Goal: Task Accomplishment & Management: Manage account settings

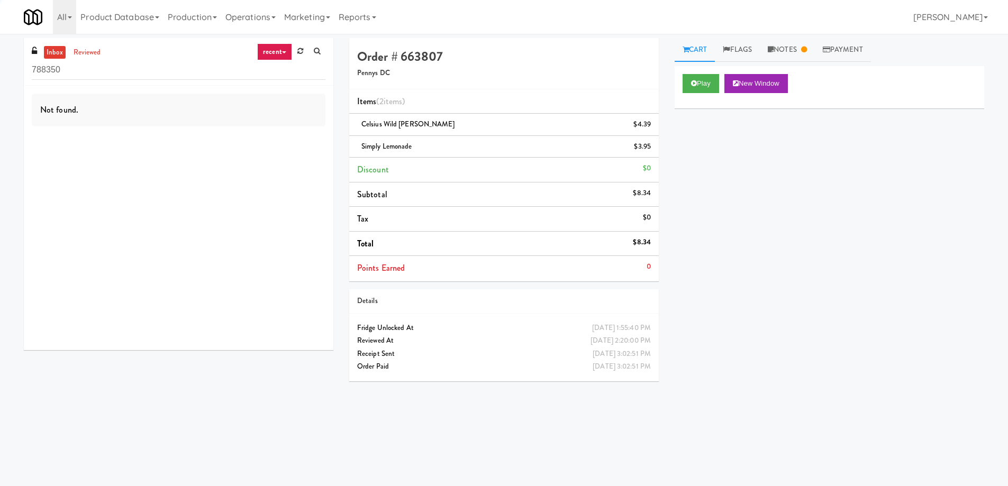
click at [119, 71] on input "788350" at bounding box center [179, 70] width 294 height 20
click at [173, 64] on input "1401 S State - Right - Ambient" at bounding box center [179, 70] width 294 height 20
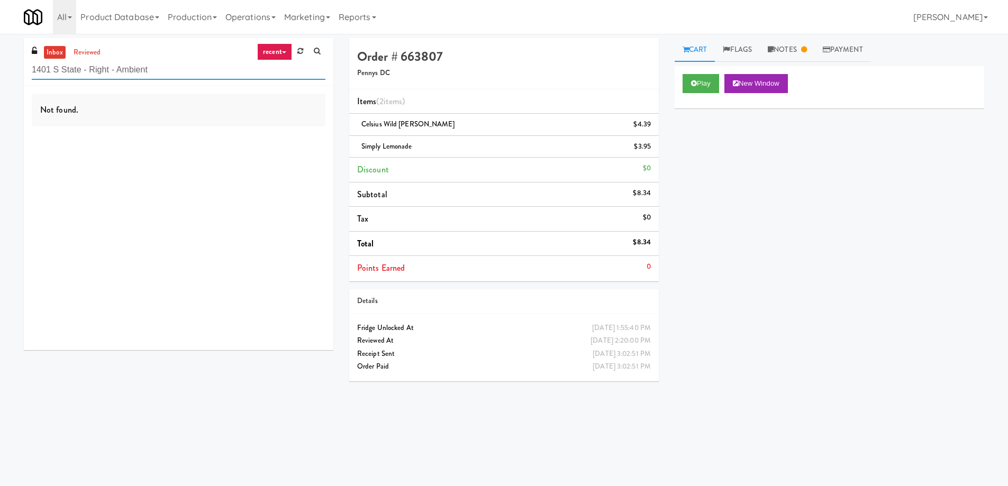
click at [173, 64] on input "1401 S State - Right - Ambient" at bounding box center [179, 70] width 294 height 20
paste input "[GEOGRAPHIC_DATA][PERSON_NAME][MEDICAL_DATA]"
click at [179, 69] on input "[GEOGRAPHIC_DATA][PERSON_NAME][MEDICAL_DATA]" at bounding box center [179, 70] width 294 height 20
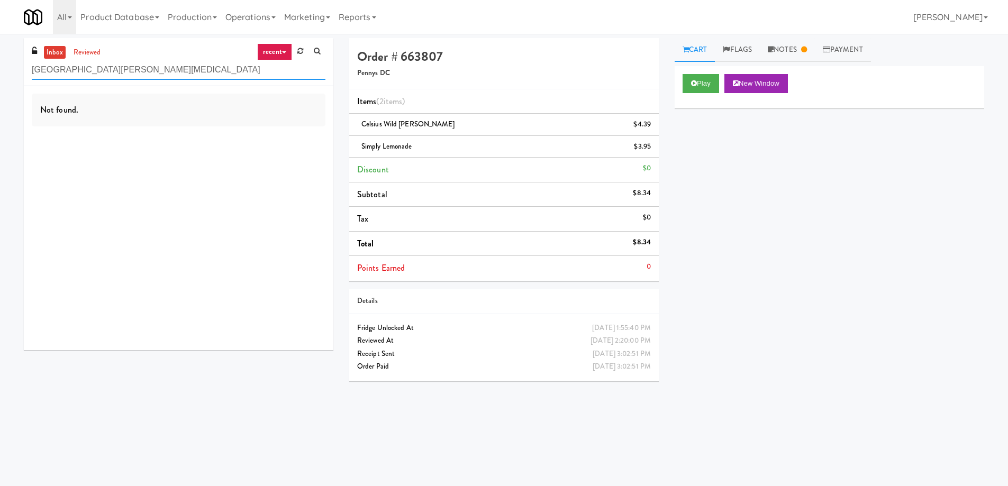
paste input "Greenvue Apartments - Cooler"
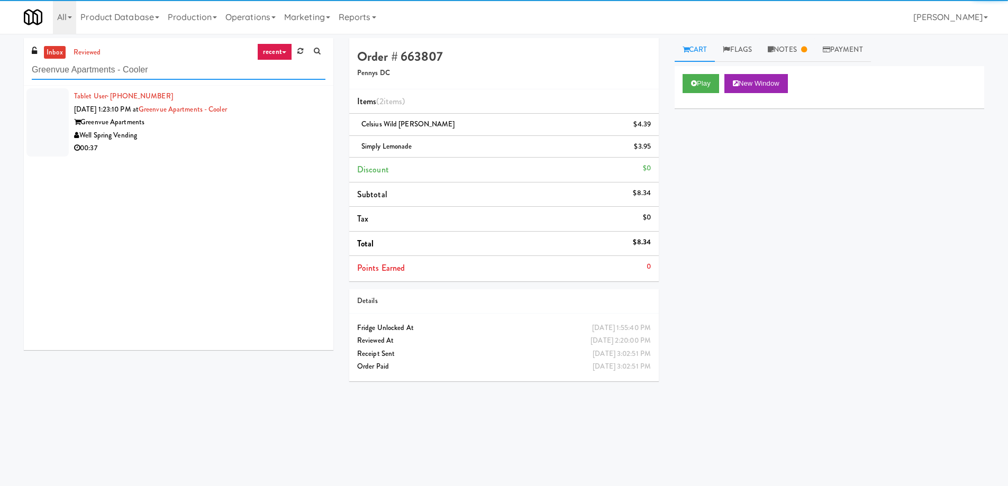
type input "Greenvue Apartments - Cooler"
click at [199, 139] on div "Well Spring Vending" at bounding box center [199, 135] width 251 height 13
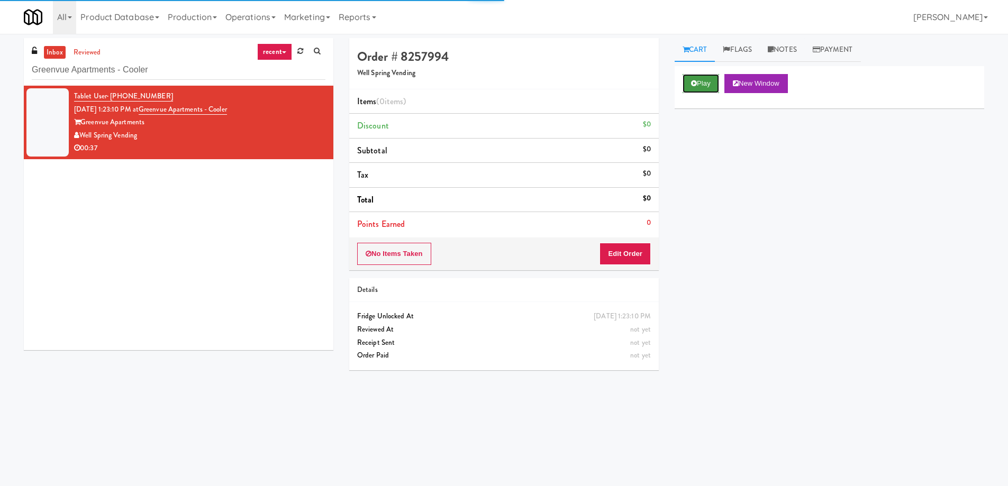
click at [702, 84] on button "Play" at bounding box center [701, 83] width 37 height 19
click at [695, 156] on div "Play New Window Primary Flag Clear Flag if unable to determine what was taken o…" at bounding box center [830, 264] width 310 height 397
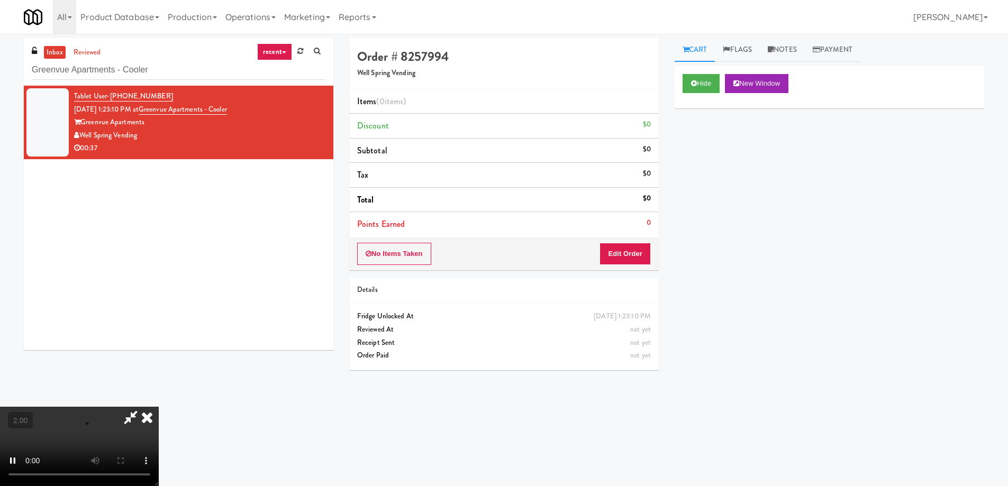
scroll to position [178, 0]
click at [704, 77] on button "Hide" at bounding box center [701, 83] width 37 height 19
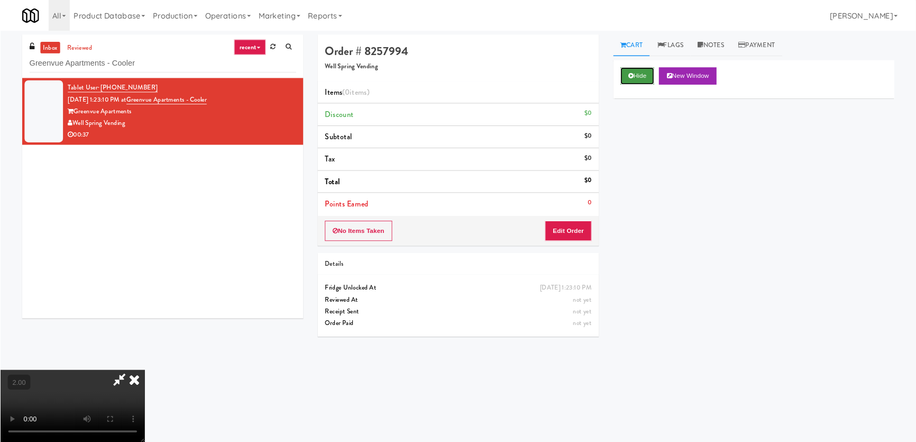
scroll to position [0, 0]
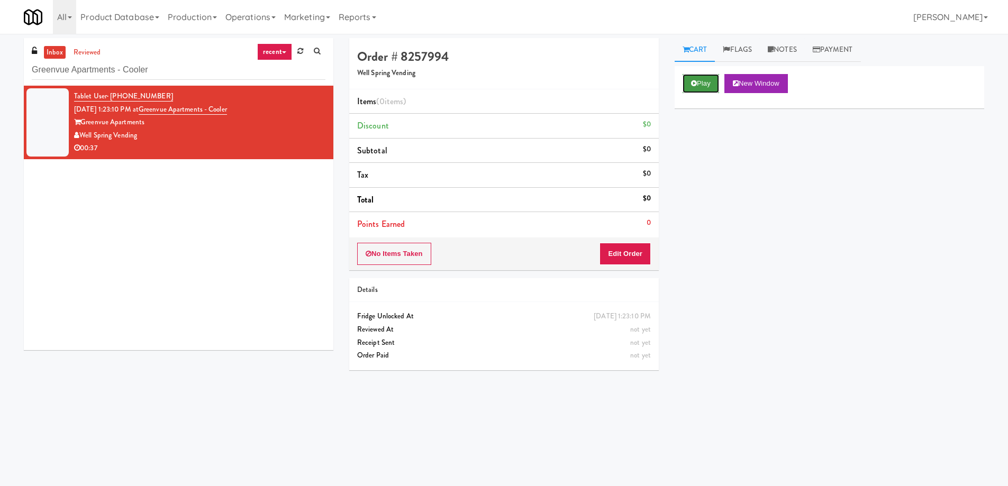
click at [704, 77] on button "Play" at bounding box center [701, 83] width 37 height 19
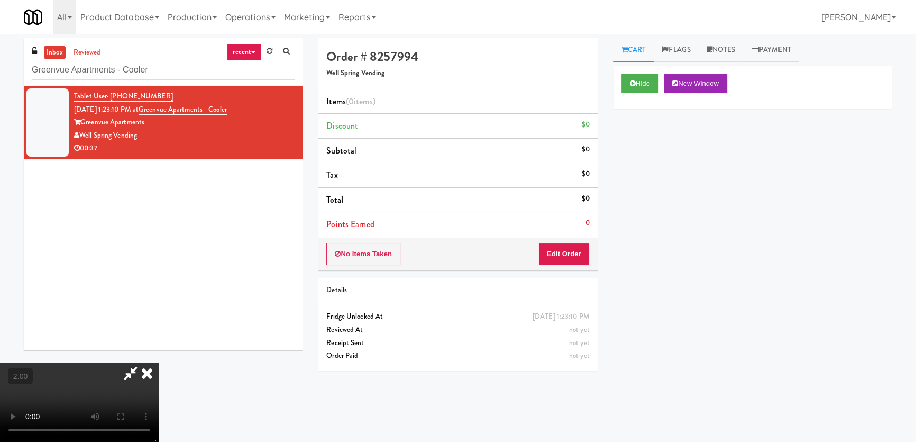
click at [667, 263] on div "Hide New Window Primary Flag Clear Flag if unable to determine what was taken o…" at bounding box center [753, 264] width 279 height 397
click at [581, 253] on button "Edit Order" at bounding box center [564, 254] width 51 height 22
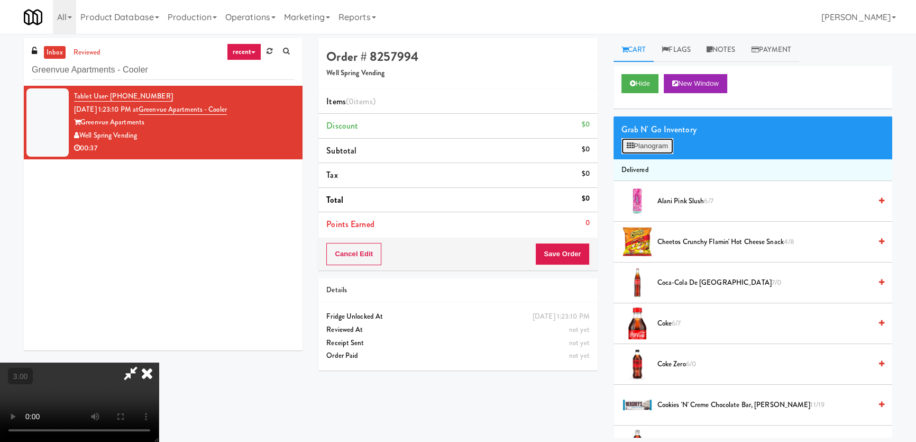
click at [634, 143] on button "Planogram" at bounding box center [648, 146] width 52 height 16
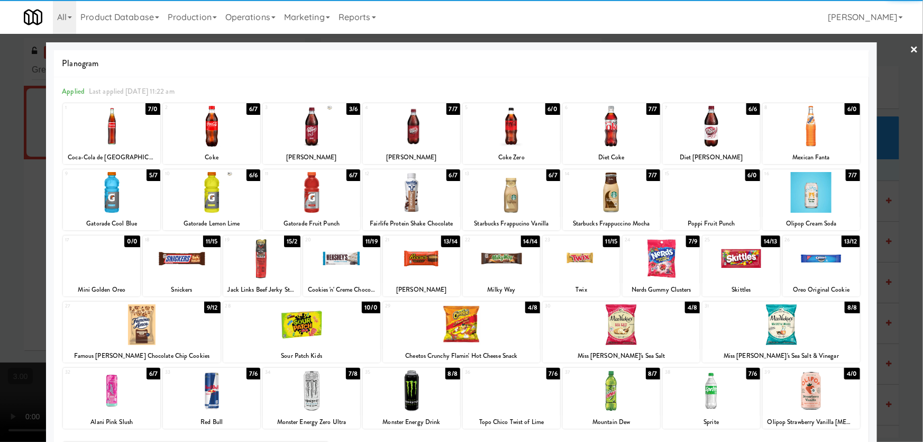
click at [722, 394] on div at bounding box center [711, 390] width 97 height 41
click at [290, 130] on div at bounding box center [311, 126] width 97 height 41
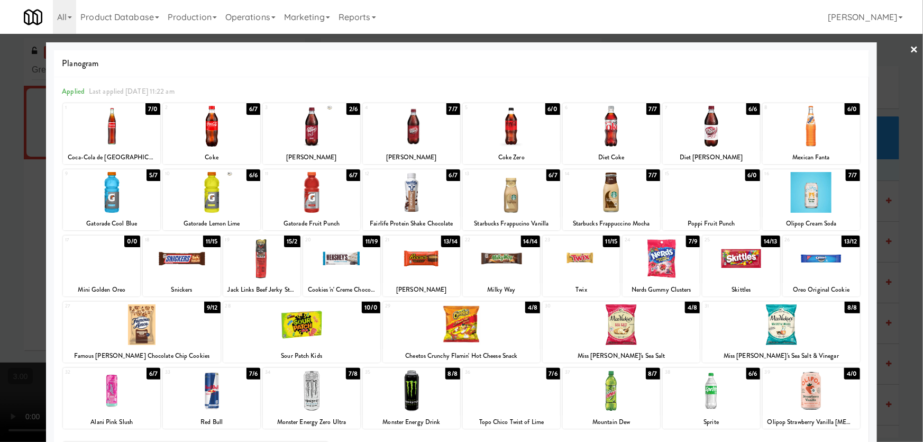
drag, startPoint x: 0, startPoint y: 225, endPoint x: 28, endPoint y: 234, distance: 29.1
click at [3, 227] on div at bounding box center [461, 221] width 923 height 442
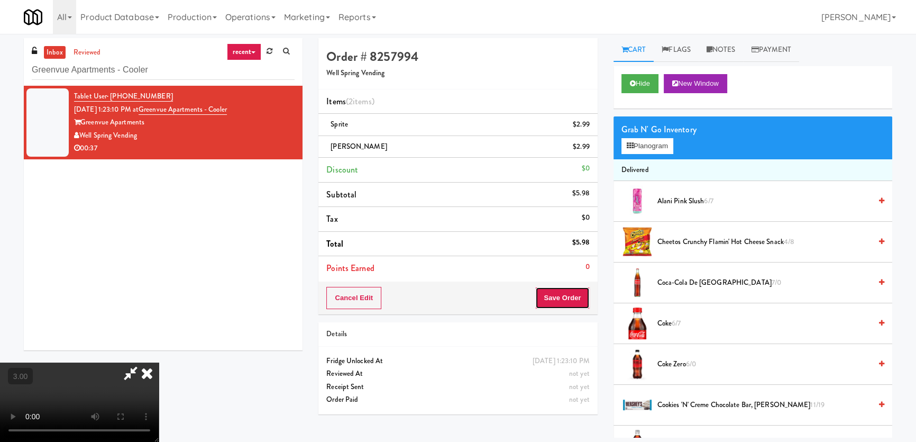
click at [567, 298] on button "Save Order" at bounding box center [562, 298] width 54 height 22
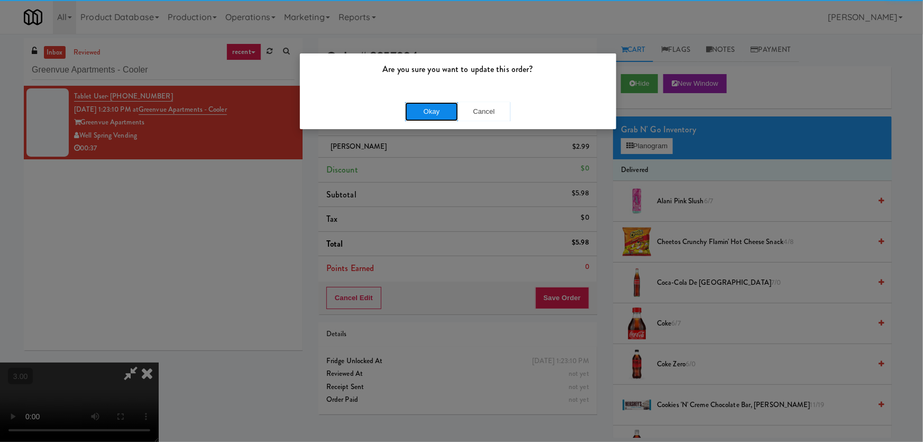
click at [425, 101] on div "Okay Cancel" at bounding box center [458, 111] width 316 height 35
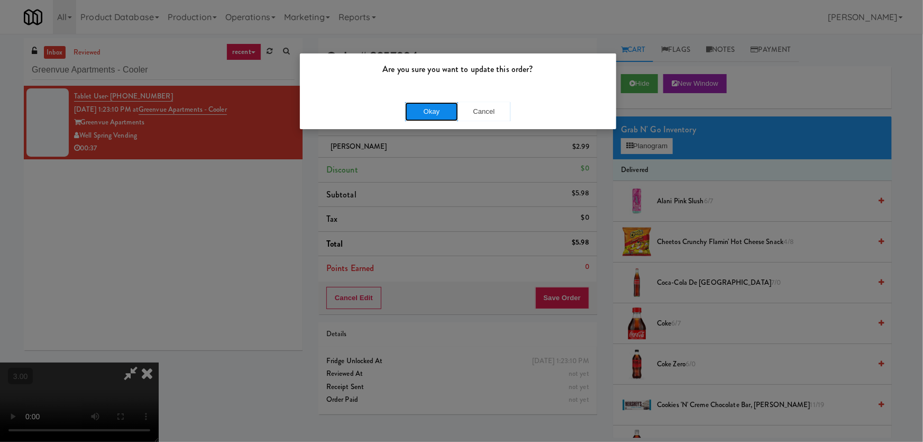
click at [425, 108] on button "Okay" at bounding box center [431, 111] width 53 height 19
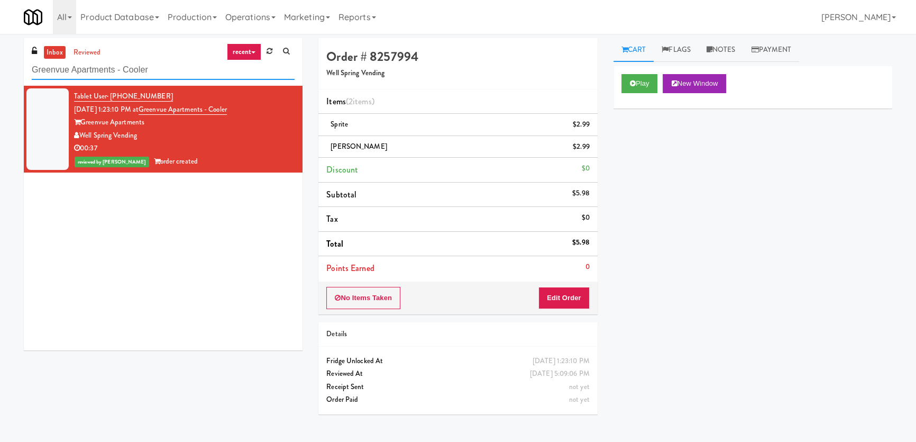
click at [163, 63] on input "Greenvue Apartments - Cooler" at bounding box center [163, 70] width 263 height 20
paste input "BestMed W 11th"
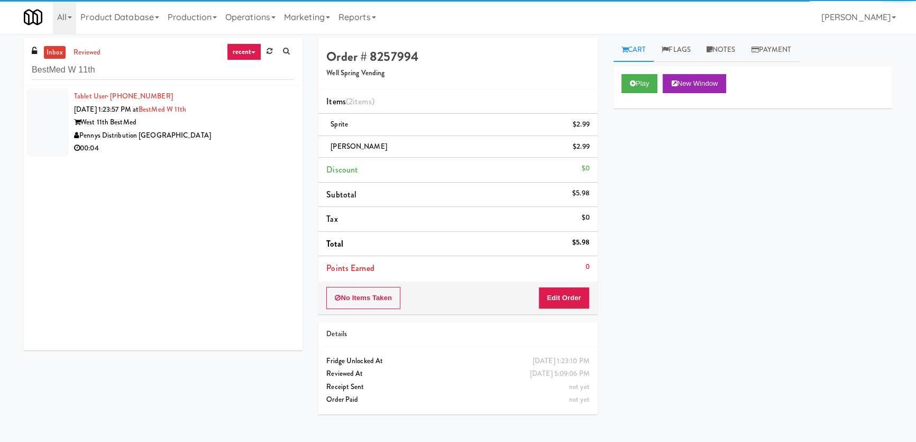
click at [239, 138] on div "Pennys Distribution [GEOGRAPHIC_DATA]" at bounding box center [184, 135] width 221 height 13
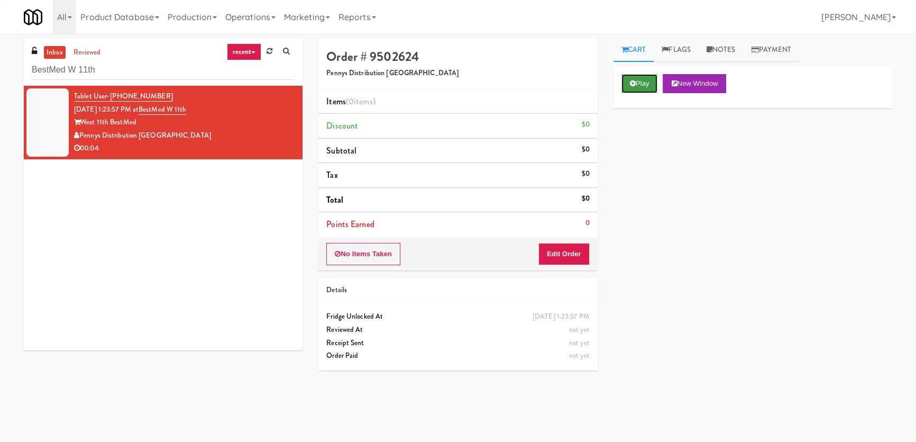
click at [635, 81] on icon at bounding box center [633, 83] width 6 height 7
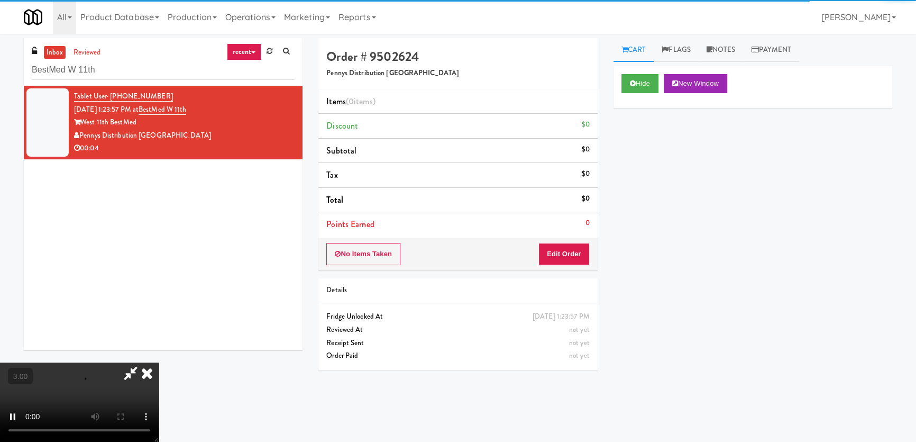
click at [633, 166] on div "Hide New Window Primary Flag Clear Flag if unable to determine what was taken o…" at bounding box center [753, 264] width 279 height 397
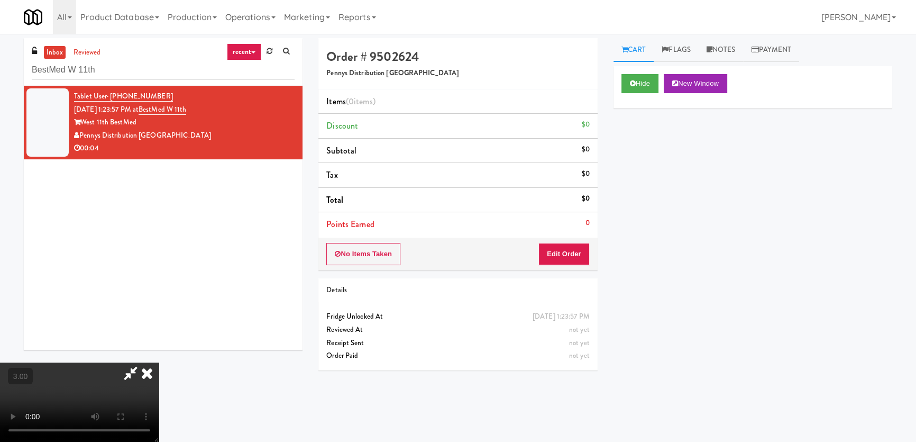
click at [159, 362] on video at bounding box center [79, 401] width 159 height 79
drag, startPoint x: 568, startPoint y: 249, endPoint x: 598, endPoint y: 219, distance: 43.0
click at [569, 248] on button "Edit Order" at bounding box center [564, 254] width 51 height 22
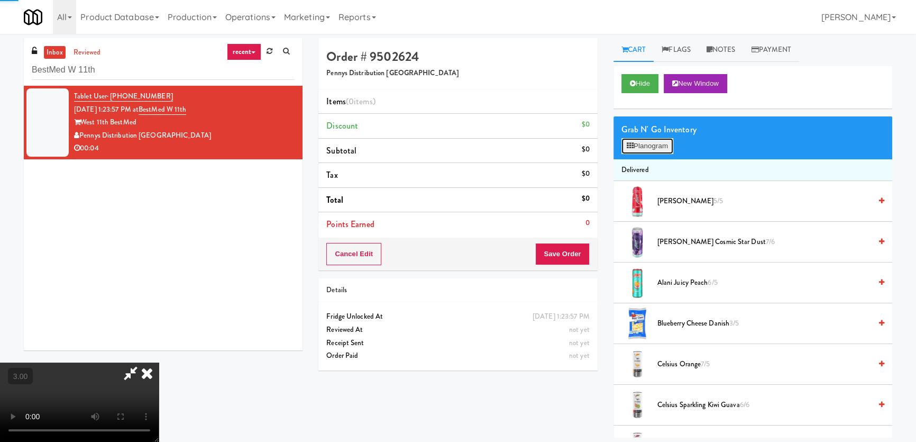
click at [648, 138] on button "Planogram" at bounding box center [648, 146] width 52 height 16
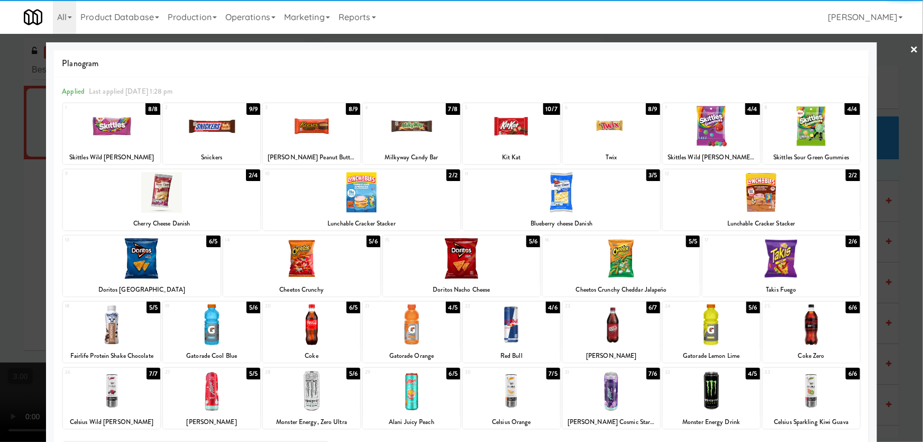
click at [208, 330] on div at bounding box center [211, 324] width 97 height 41
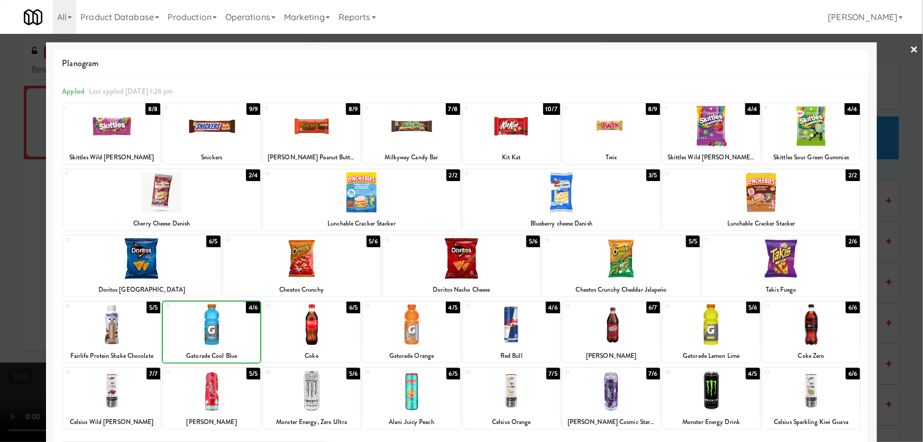
drag, startPoint x: 0, startPoint y: 271, endPoint x: 205, endPoint y: 280, distance: 205.0
click at [1, 271] on div at bounding box center [461, 221] width 923 height 442
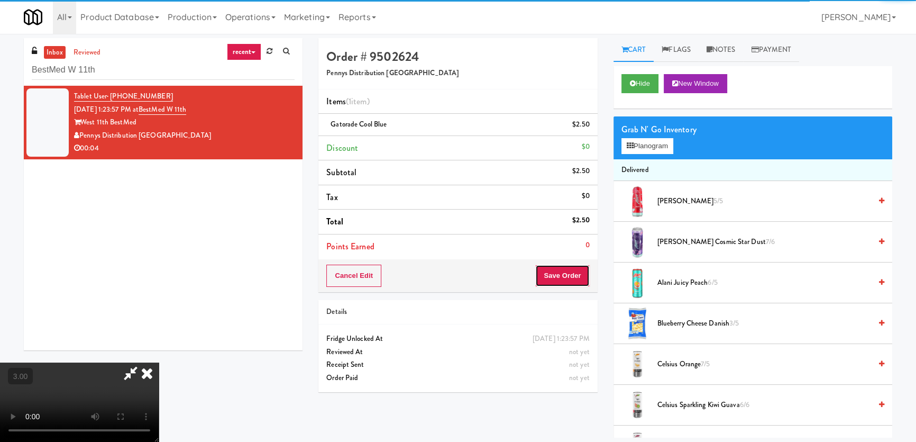
drag, startPoint x: 568, startPoint y: 278, endPoint x: 562, endPoint y: 274, distance: 6.9
click at [569, 278] on button "Save Order" at bounding box center [562, 276] width 54 height 22
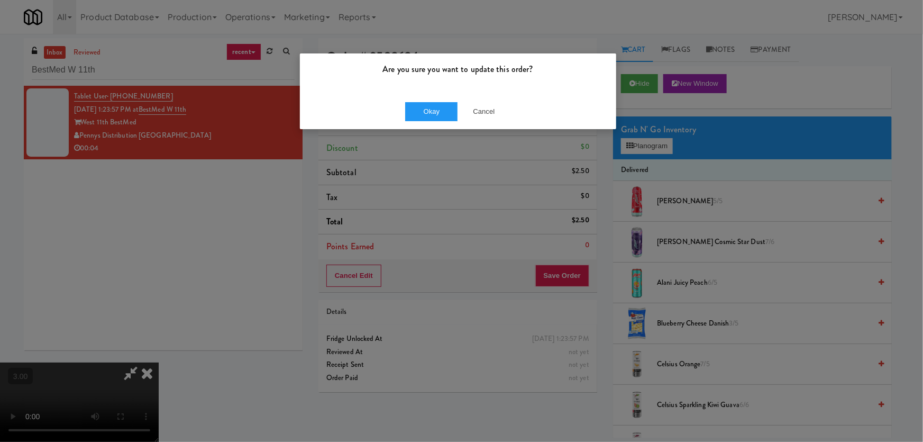
click at [431, 95] on div "Okay Cancel" at bounding box center [458, 111] width 316 height 35
click at [427, 106] on button "Okay" at bounding box center [431, 111] width 53 height 19
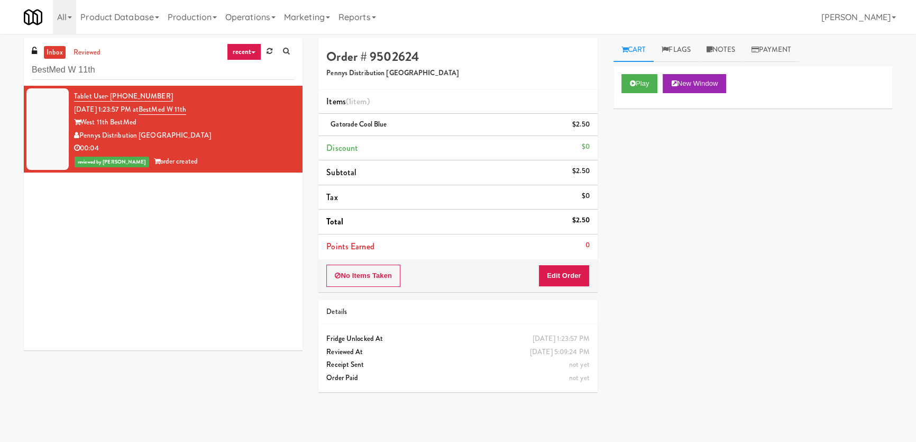
drag, startPoint x: 143, startPoint y: 60, endPoint x: 12, endPoint y: 60, distance: 131.2
click at [11, 60] on div "inbox reviewed recent all unclear take inventory issue suspicious failed recent…" at bounding box center [458, 237] width 916 height 399
paste input "Cosmopolitan at [GEOGRAPHIC_DATA] - Cooler #1"
drag, startPoint x: 131, startPoint y: 69, endPoint x: 16, endPoint y: 55, distance: 116.2
click at [22, 58] on div "inbox reviewed recent all unclear take inventory issue suspicious failed recent…" at bounding box center [163, 198] width 295 height 320
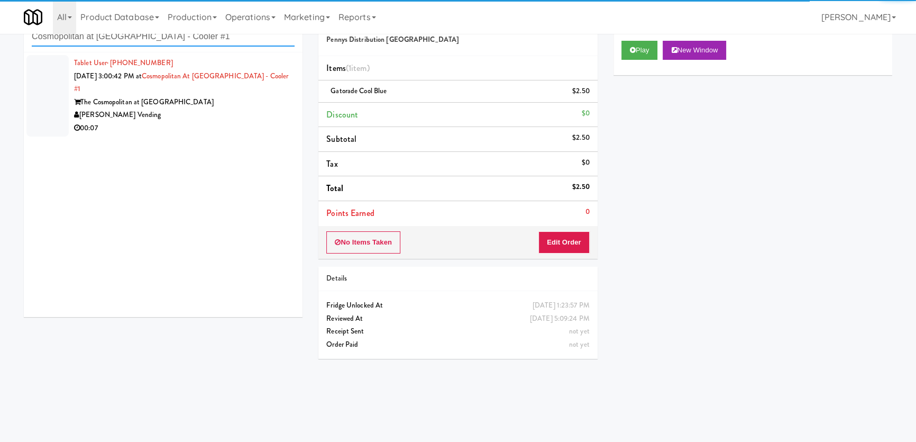
scroll to position [16, 0]
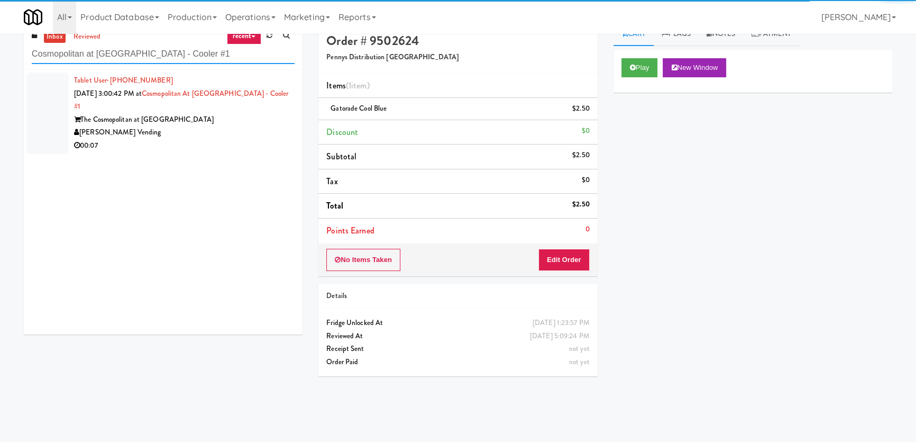
type input "Cosmopolitan at [GEOGRAPHIC_DATA] - Cooler #1"
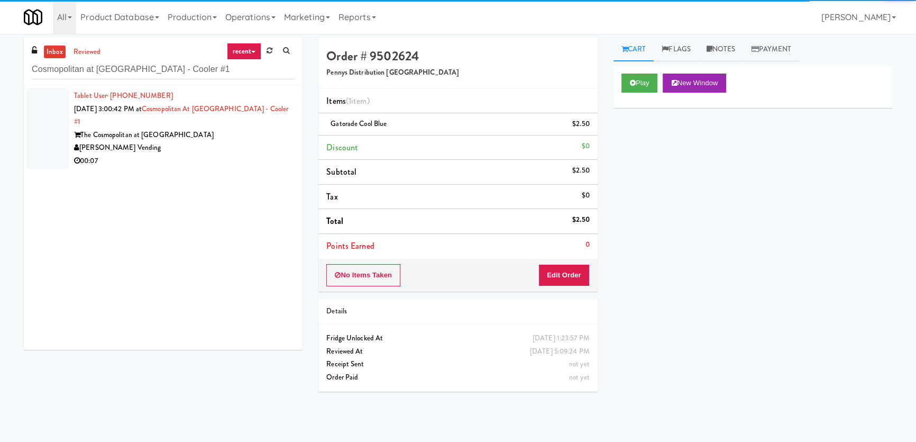
click at [246, 126] on div "Tablet User · (910) 578-0259 [DATE] 3:00:42 PM at Cosmopolitan at [GEOGRAPHIC_D…" at bounding box center [184, 128] width 221 height 78
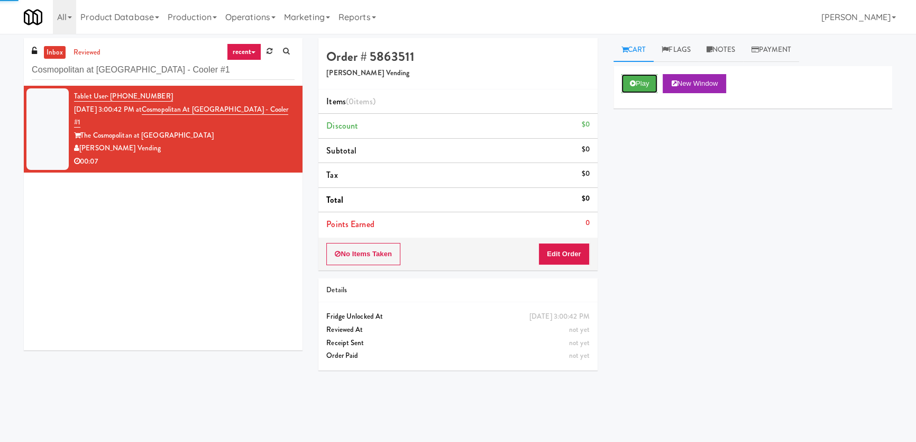
drag, startPoint x: 627, startPoint y: 87, endPoint x: 610, endPoint y: 130, distance: 46.3
click at [628, 86] on button "Play" at bounding box center [640, 83] width 37 height 19
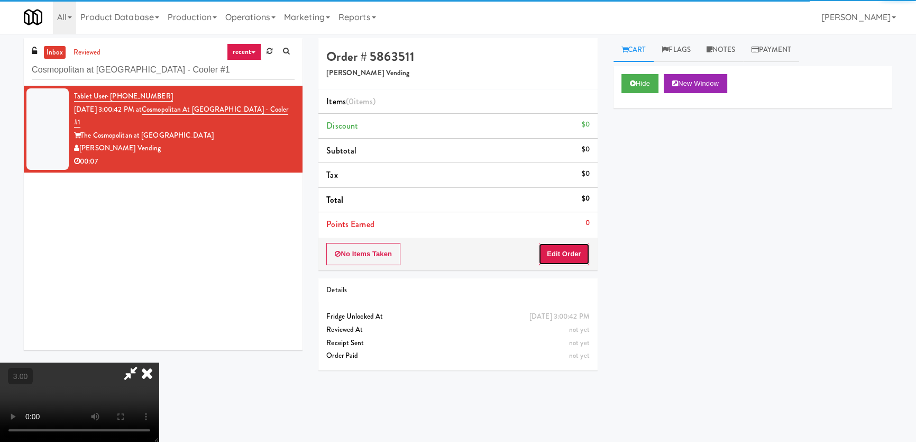
click at [566, 254] on button "Edit Order" at bounding box center [564, 254] width 51 height 22
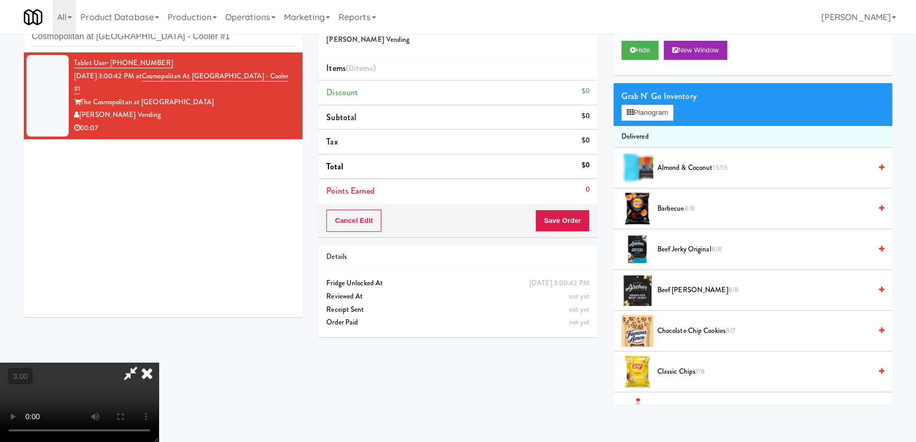
click at [159, 362] on video at bounding box center [79, 401] width 159 height 79
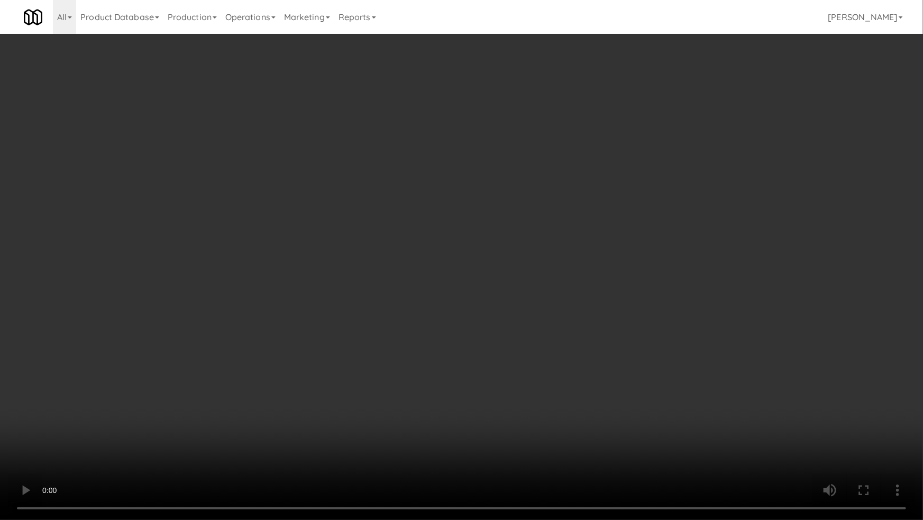
click at [357, 386] on video at bounding box center [461, 260] width 923 height 520
drag, startPoint x: 357, startPoint y: 382, endPoint x: 401, endPoint y: 290, distance: 102.2
click at [367, 376] on video at bounding box center [461, 260] width 923 height 520
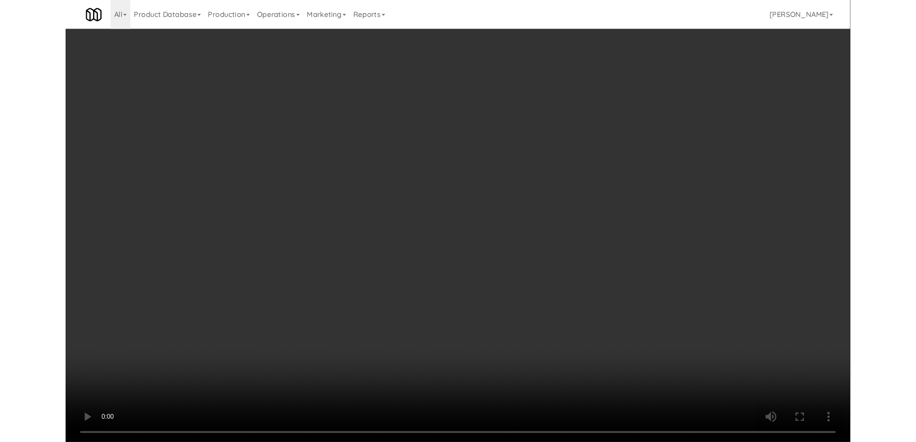
scroll to position [20, 0]
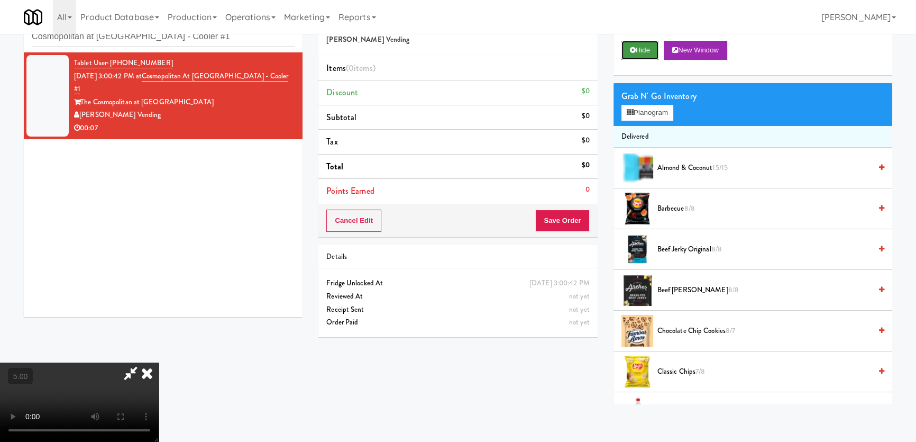
click at [643, 51] on button "Hide" at bounding box center [640, 50] width 37 height 19
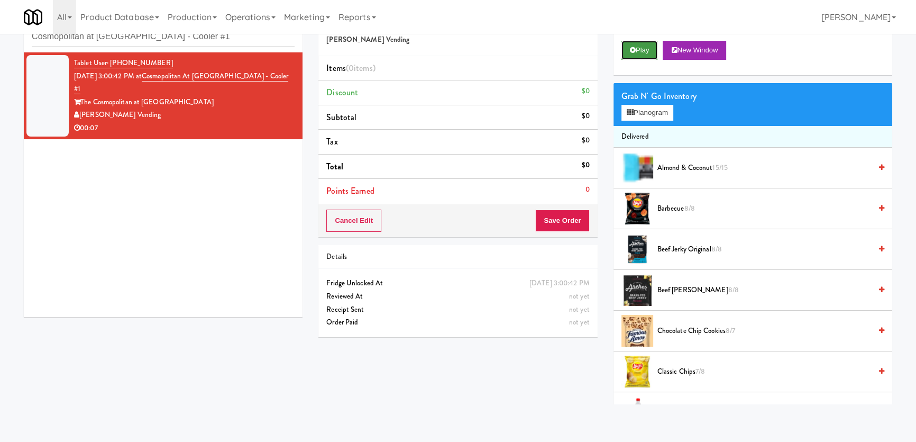
click at [643, 51] on button "Play" at bounding box center [640, 50] width 37 height 19
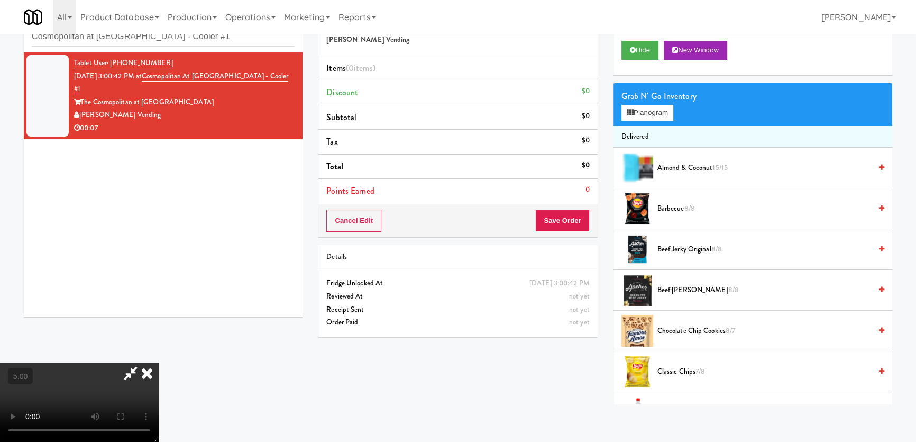
click at [159, 362] on video at bounding box center [79, 401] width 159 height 79
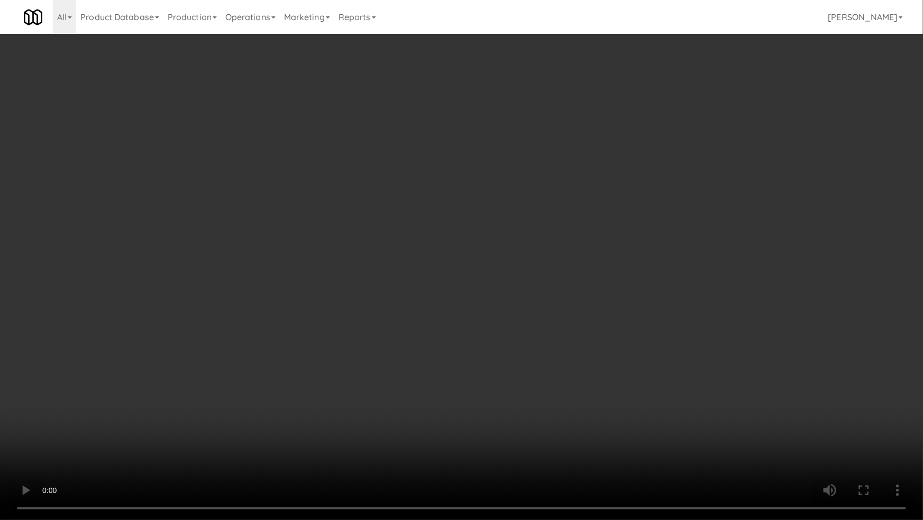
click at [453, 434] on video at bounding box center [461, 260] width 923 height 520
click at [342, 376] on video at bounding box center [461, 260] width 923 height 520
click at [365, 369] on video at bounding box center [461, 260] width 923 height 520
click at [414, 347] on video at bounding box center [461, 260] width 923 height 520
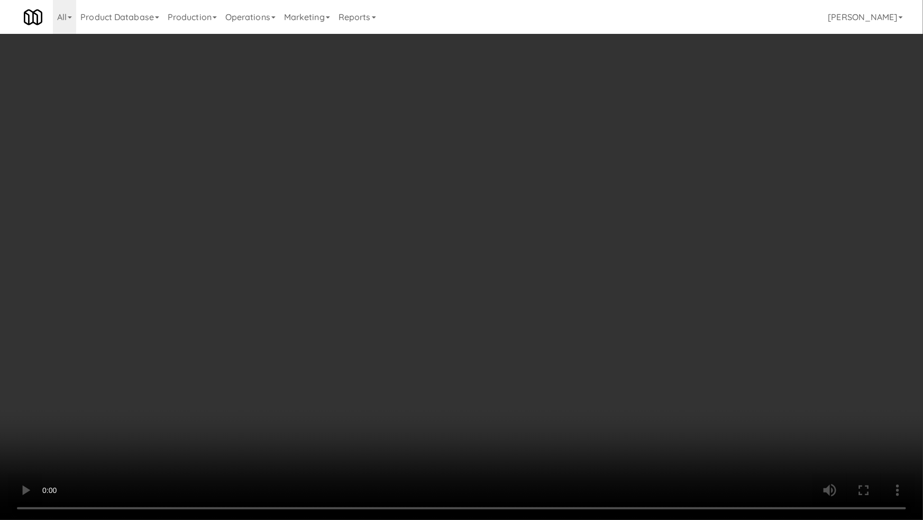
drag, startPoint x: 413, startPoint y: 346, endPoint x: 439, endPoint y: 268, distance: 82.0
click at [413, 346] on video at bounding box center [461, 260] width 923 height 520
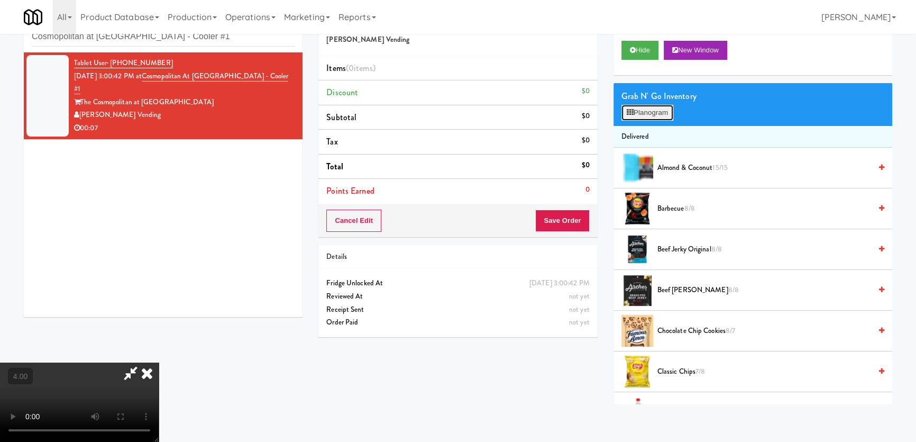
click at [651, 113] on button "Planogram" at bounding box center [648, 113] width 52 height 16
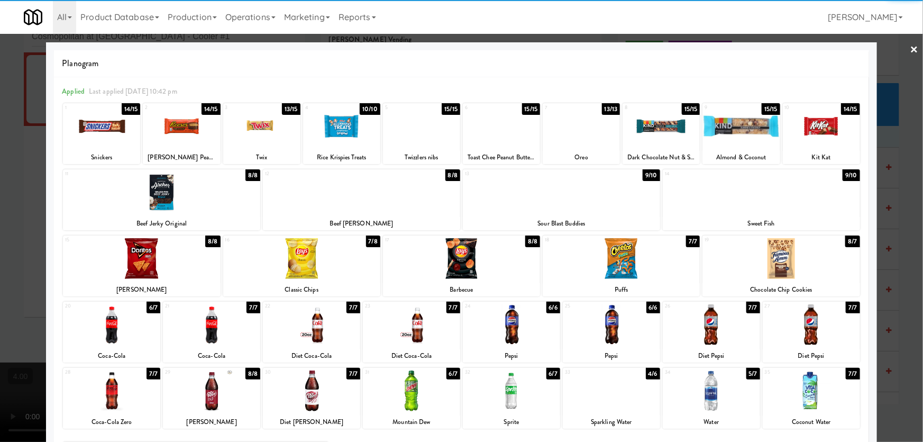
drag, startPoint x: 119, startPoint y: 329, endPoint x: 153, endPoint y: 254, distance: 82.4
click at [120, 328] on div at bounding box center [111, 324] width 97 height 41
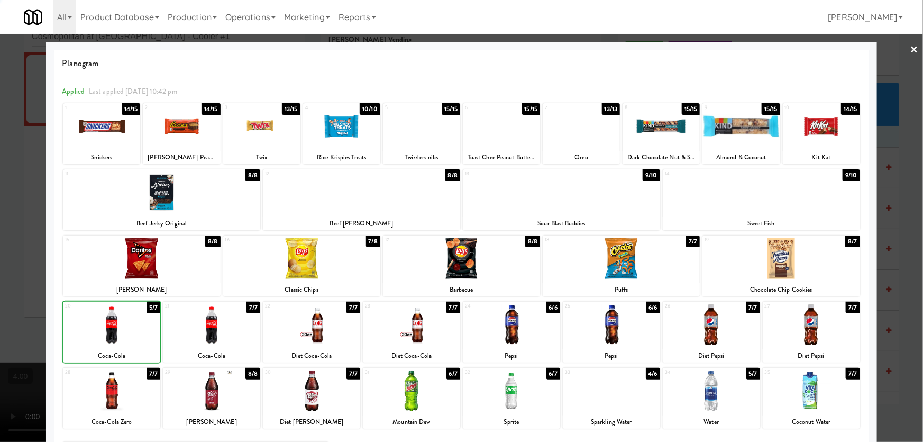
click at [158, 248] on div at bounding box center [141, 258] width 157 height 41
click at [8, 237] on div at bounding box center [461, 221] width 923 height 442
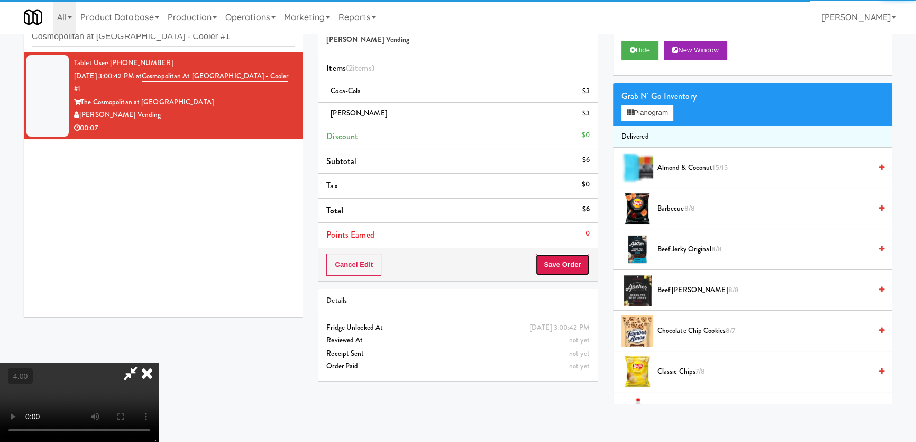
click at [552, 258] on button "Save Order" at bounding box center [562, 264] width 54 height 22
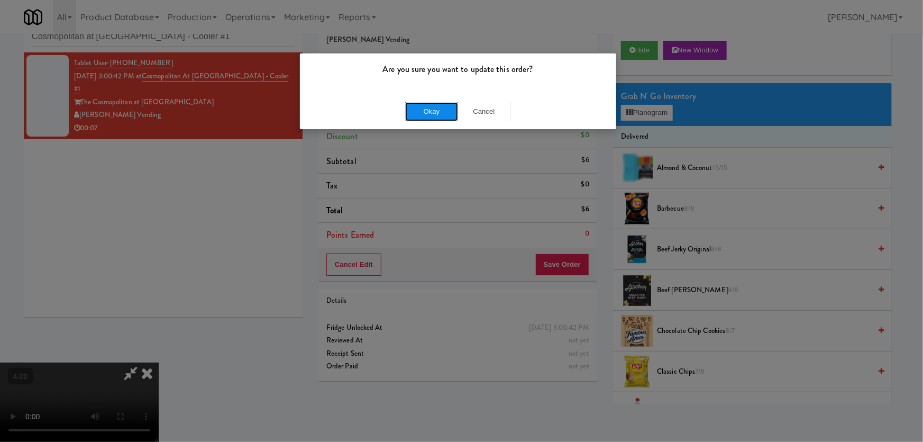
click at [428, 106] on button "Okay" at bounding box center [431, 111] width 53 height 19
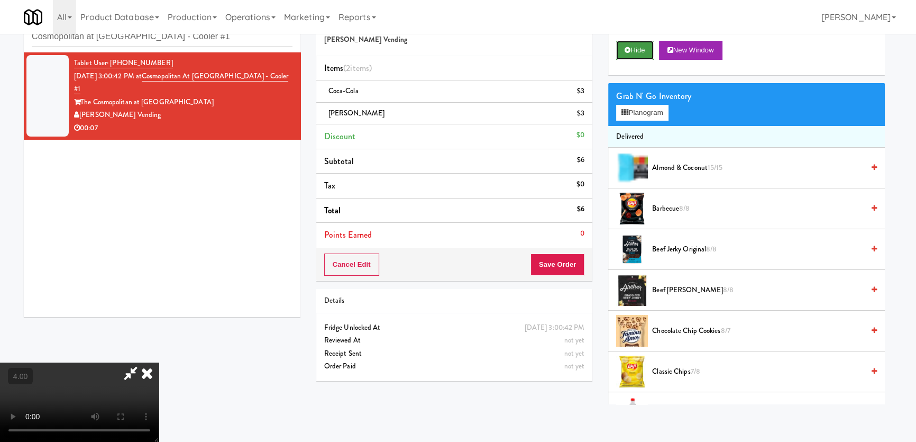
click at [653, 41] on button "Hide" at bounding box center [634, 50] width 37 height 19
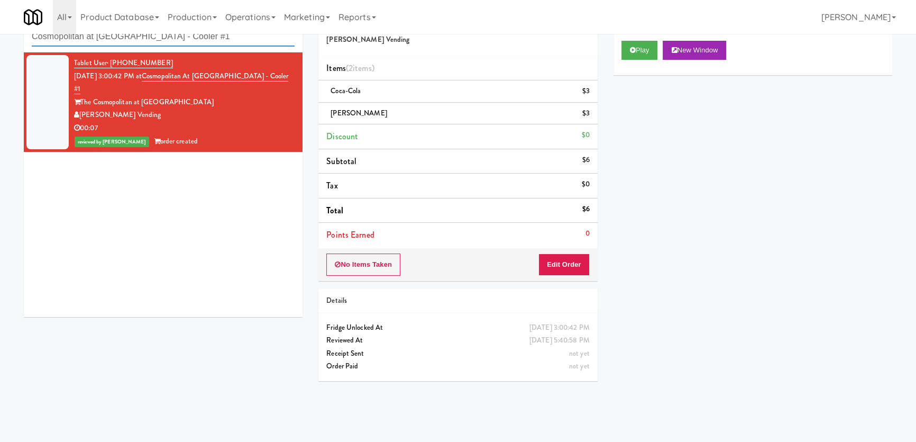
paste input "Blue Mountain"
drag, startPoint x: 217, startPoint y: 39, endPoint x: 1, endPoint y: 31, distance: 216.0
click at [0, 29] on body "Are you sure you want to update this order? Okay Cancel Okay Are you sure you w…" at bounding box center [458, 222] width 916 height 442
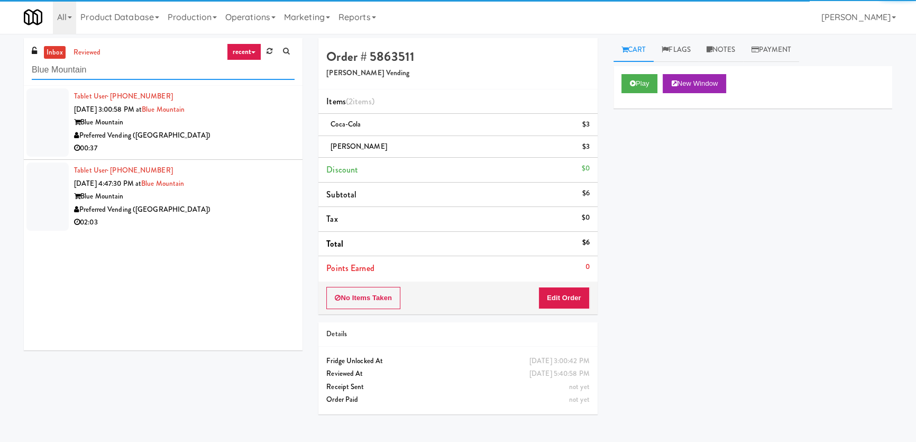
type input "Blue Mountain"
click at [245, 140] on div "Preferred Vending ([GEOGRAPHIC_DATA])" at bounding box center [184, 135] width 221 height 13
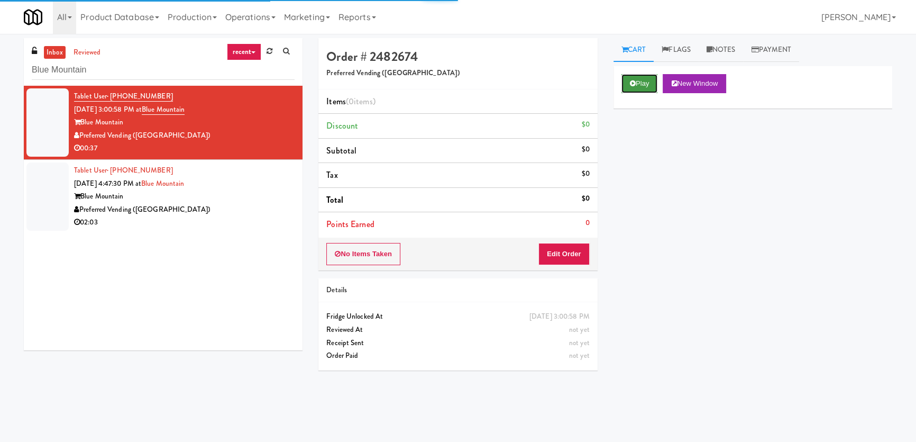
click at [630, 83] on button "Play" at bounding box center [640, 83] width 37 height 19
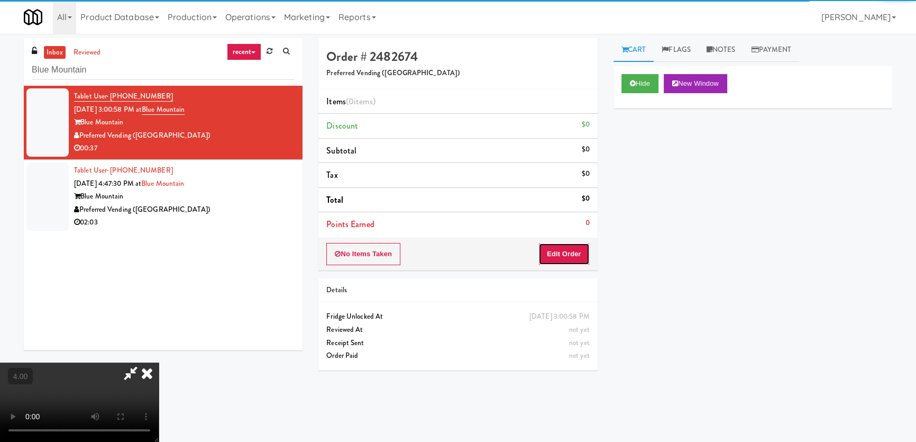
click at [563, 260] on button "Edit Order" at bounding box center [564, 254] width 51 height 22
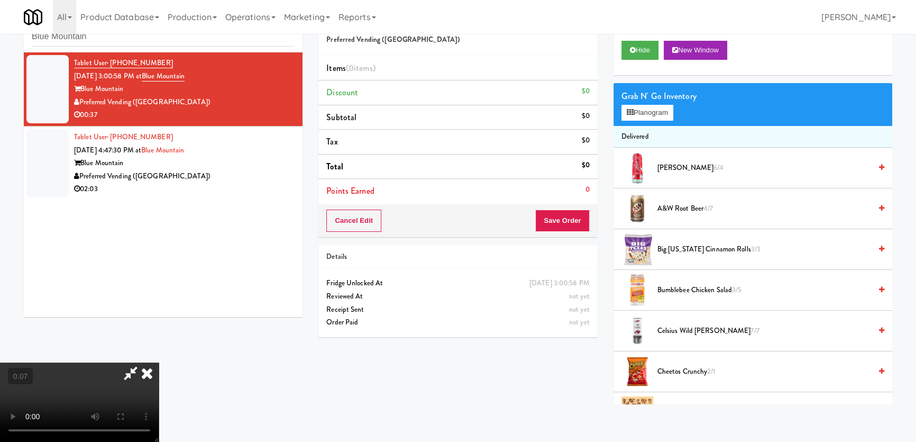
scroll to position [116, 0]
click at [644, 115] on button "Planogram" at bounding box center [648, 113] width 52 height 16
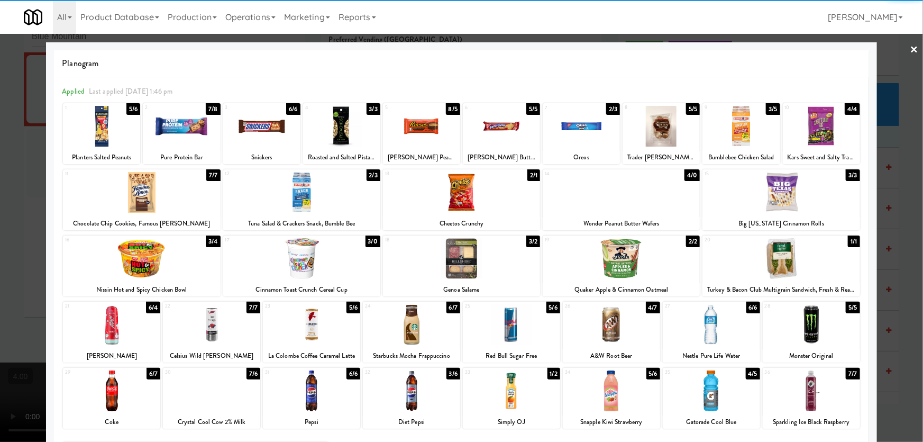
click at [176, 197] on div at bounding box center [141, 192] width 157 height 41
click at [175, 197] on div at bounding box center [141, 192] width 157 height 41
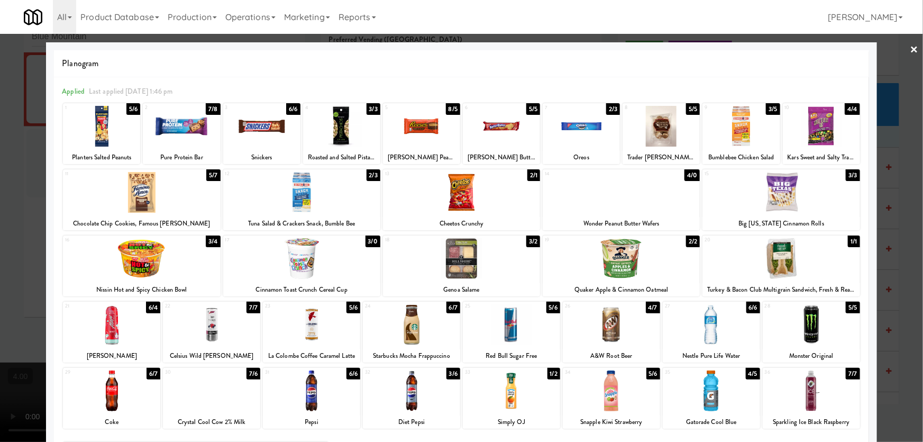
drag, startPoint x: 214, startPoint y: 393, endPoint x: 137, endPoint y: 343, distance: 91.9
click at [213, 393] on div at bounding box center [211, 390] width 97 height 41
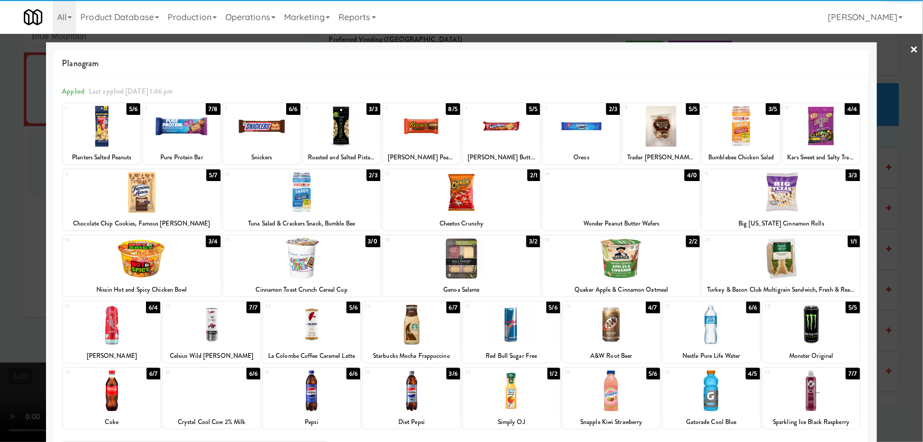
click at [0, 206] on div at bounding box center [461, 221] width 923 height 442
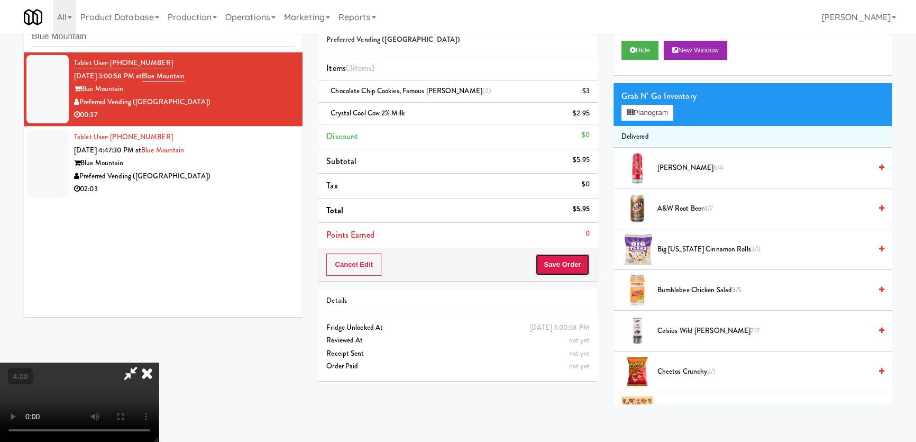
drag, startPoint x: 576, startPoint y: 258, endPoint x: 518, endPoint y: 244, distance: 59.4
click at [575, 258] on button "Save Order" at bounding box center [562, 264] width 54 height 22
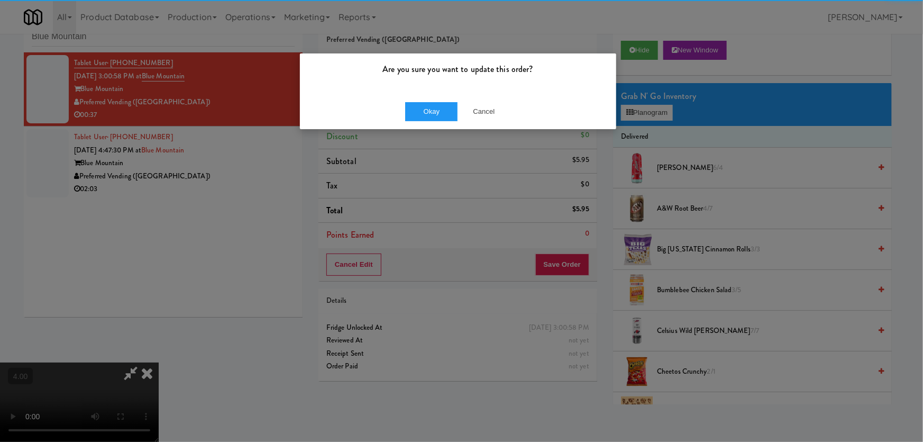
click at [429, 98] on div "Okay Cancel" at bounding box center [458, 111] width 316 height 35
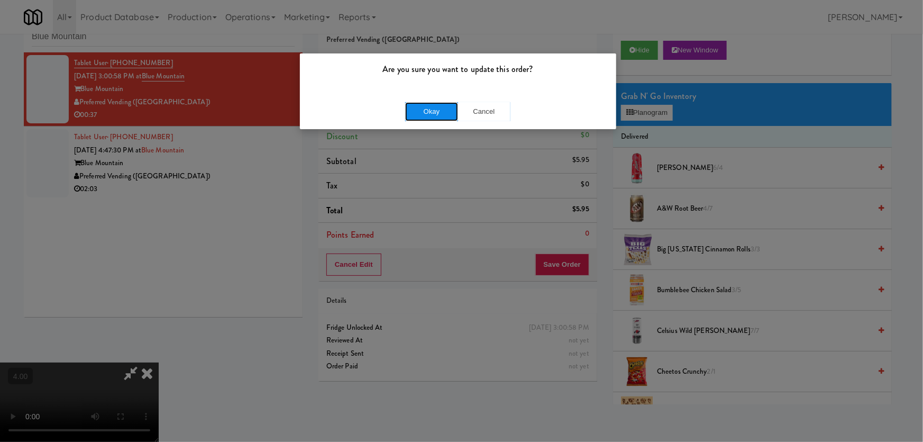
click at [433, 115] on button "Okay" at bounding box center [431, 111] width 53 height 19
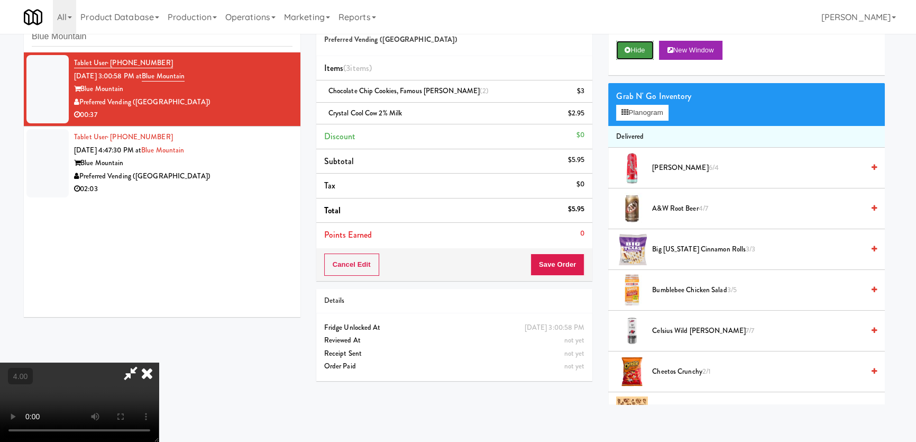
click at [640, 56] on button "Hide" at bounding box center [634, 50] width 37 height 19
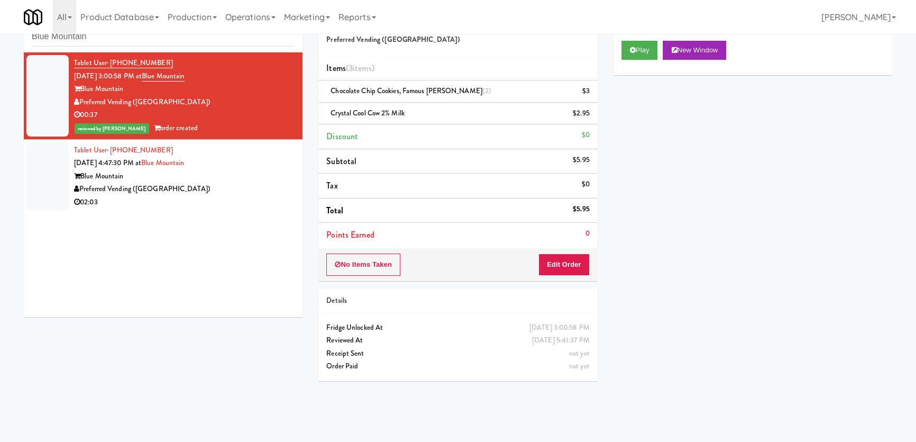
click at [227, 201] on div "02:03" at bounding box center [184, 202] width 221 height 13
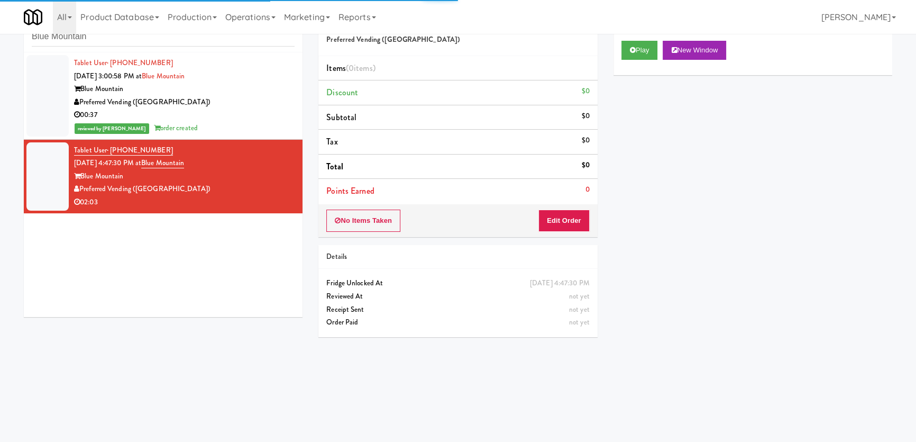
click at [637, 252] on div "Play New Window Primary Flag Clear Flag if unable to determine what was taken o…" at bounding box center [753, 231] width 279 height 397
click at [714, 266] on div "Play New Window Primary Flag Clear Flag if unable to determine what was taken o…" at bounding box center [753, 231] width 279 height 397
drag, startPoint x: 638, startPoint y: 58, endPoint x: 617, endPoint y: 105, distance: 52.1
click at [638, 57] on button "Play" at bounding box center [640, 50] width 37 height 19
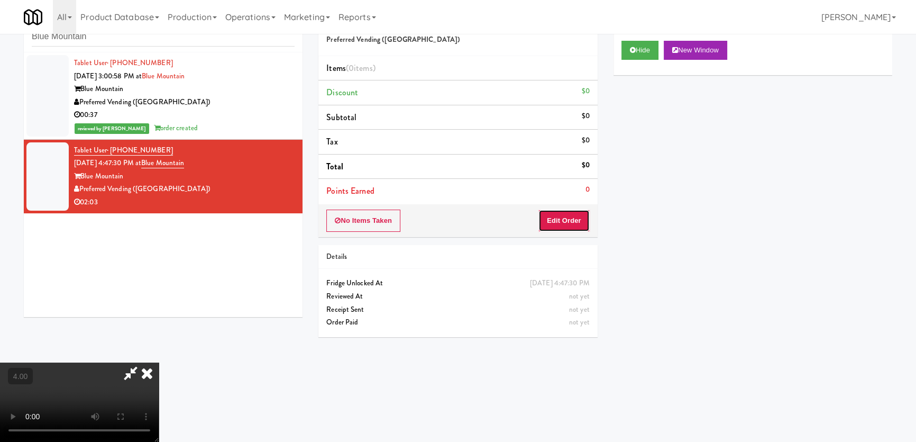
click at [582, 217] on button "Edit Order" at bounding box center [564, 221] width 51 height 22
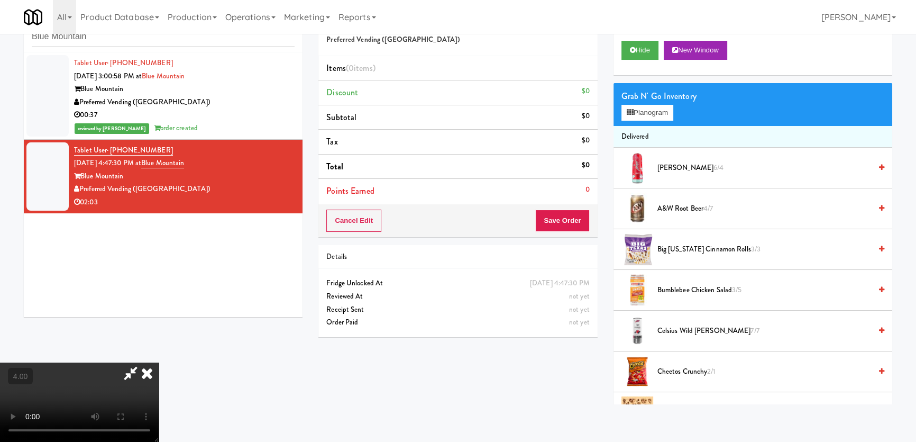
click at [159, 362] on icon at bounding box center [146, 372] width 23 height 21
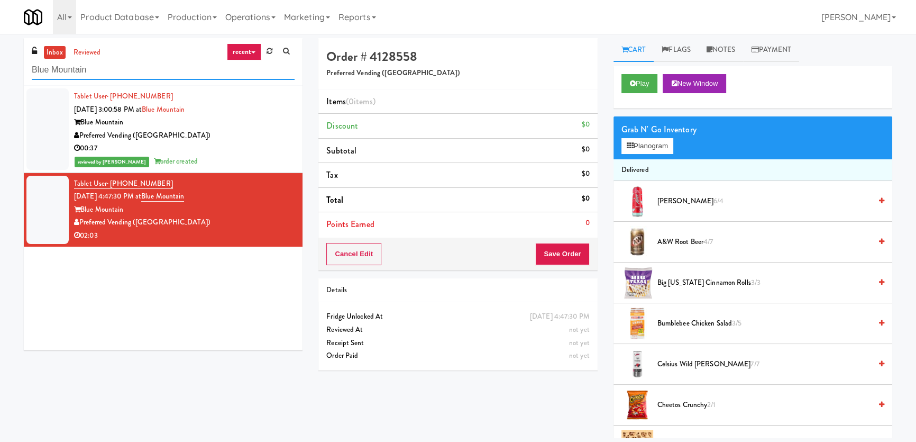
paste input "680 LSD Cooler"
drag, startPoint x: 153, startPoint y: 67, endPoint x: 0, endPoint y: 76, distance: 153.1
click at [0, 76] on div "inbox reviewed recent all unclear take inventory issue suspicious failed recent…" at bounding box center [458, 237] width 916 height 399
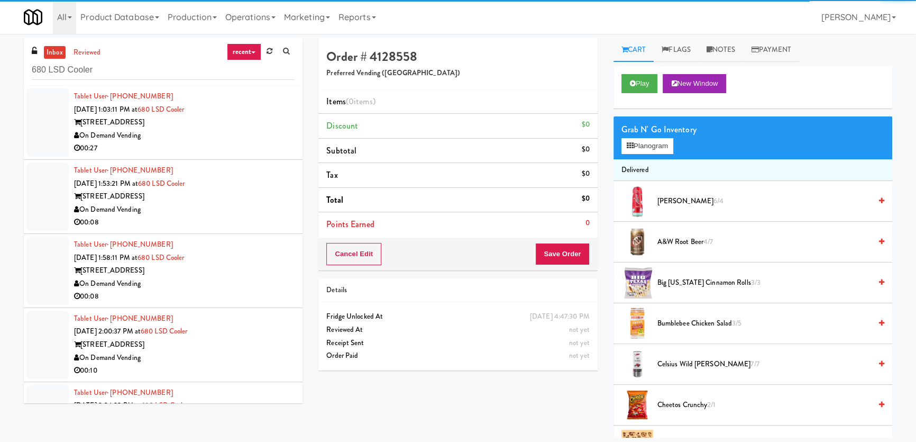
click at [229, 139] on div "On Demand Vending" at bounding box center [184, 135] width 221 height 13
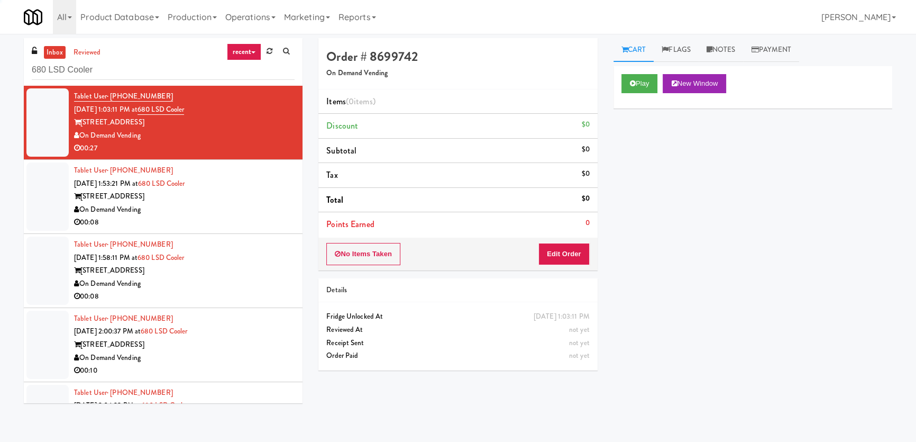
drag, startPoint x: 268, startPoint y: 202, endPoint x: 262, endPoint y: 215, distance: 14.9
click at [268, 202] on div "[STREET_ADDRESS]" at bounding box center [184, 196] width 221 height 13
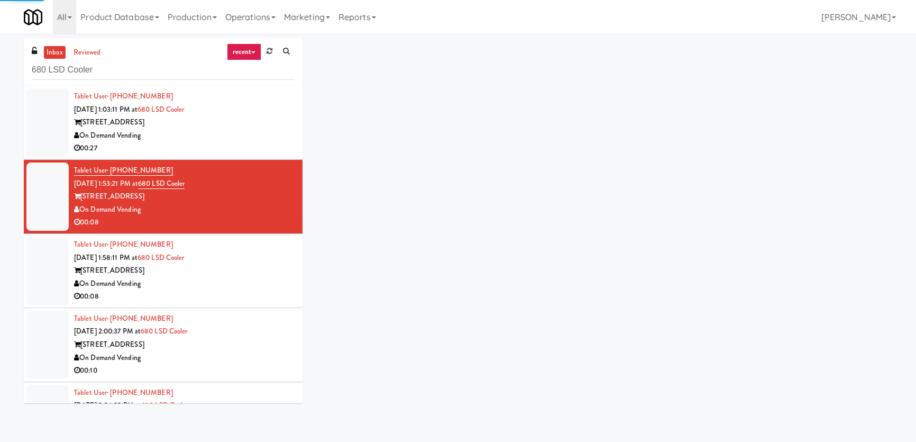
click at [266, 264] on div "[STREET_ADDRESS]" at bounding box center [184, 270] width 221 height 13
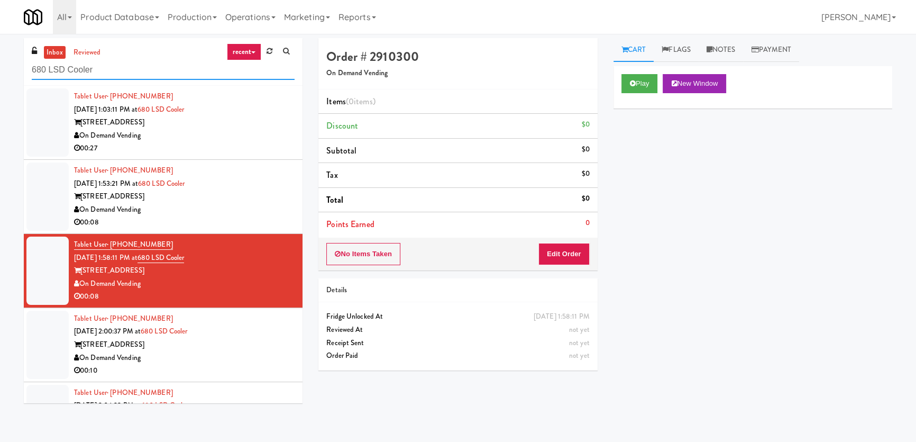
drag, startPoint x: 130, startPoint y: 65, endPoint x: 0, endPoint y: 85, distance: 131.6
click at [0, 85] on div "inbox reviewed recent all unclear take inventory issue suspicious failed recent…" at bounding box center [458, 237] width 916 height 399
paste input "[PERSON_NAME] Combo"
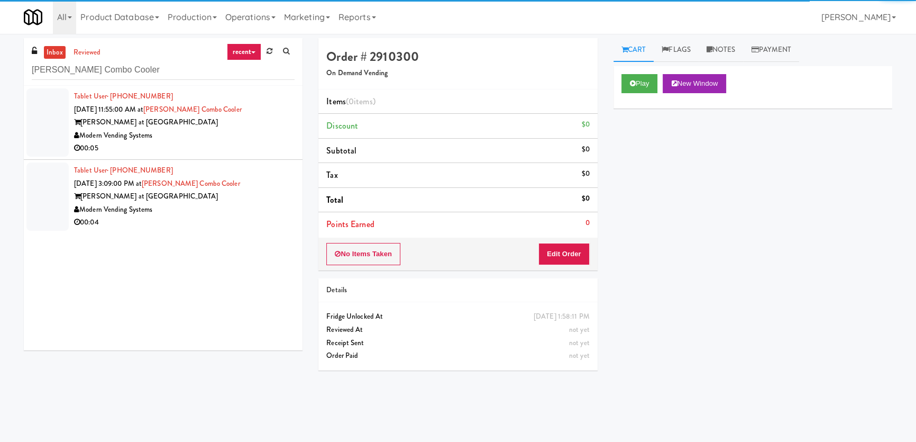
click at [224, 134] on div "Modern Vending Systems" at bounding box center [184, 135] width 221 height 13
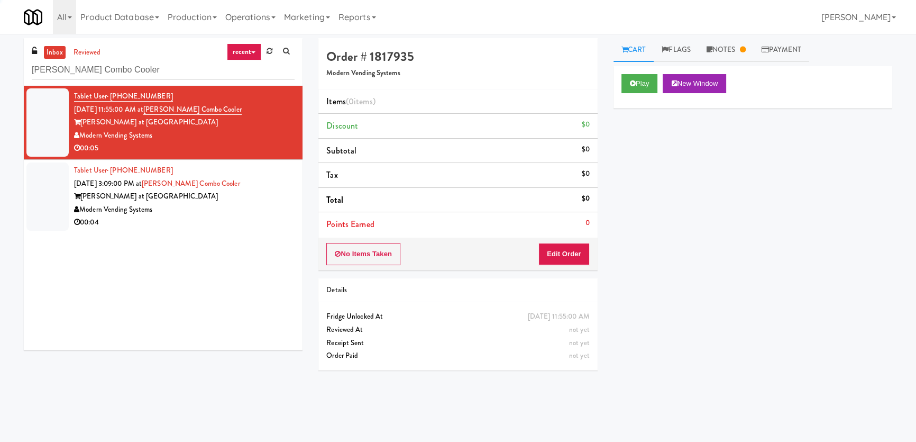
drag, startPoint x: 259, startPoint y: 203, endPoint x: 257, endPoint y: 189, distance: 13.4
click at [259, 202] on div "Tablet User · (714) 883-4234 [DATE] 3:09:00 PM at [PERSON_NAME] Combo Cooler [P…" at bounding box center [184, 196] width 221 height 65
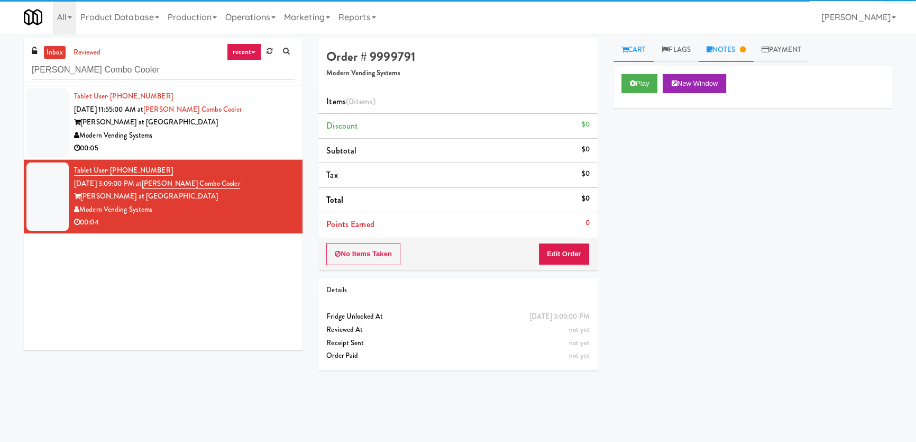
click at [712, 54] on link "Notes" at bounding box center [726, 50] width 55 height 24
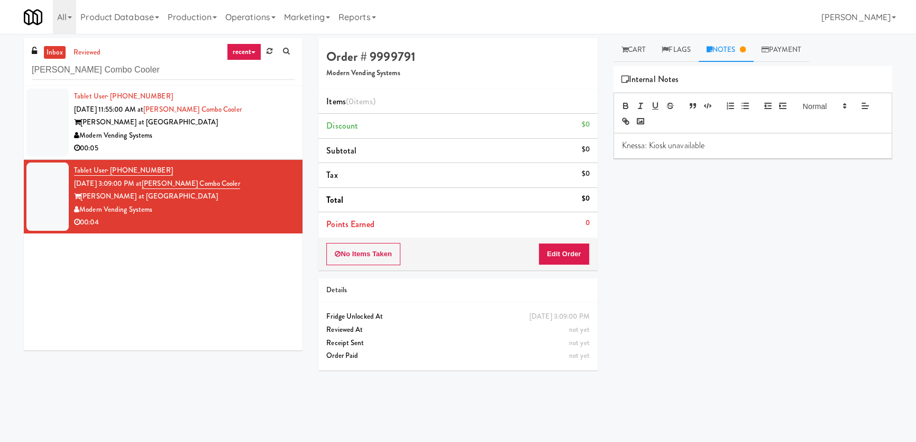
click at [730, 50] on link "Notes" at bounding box center [726, 50] width 55 height 24
click at [641, 57] on link "Cart" at bounding box center [634, 50] width 41 height 24
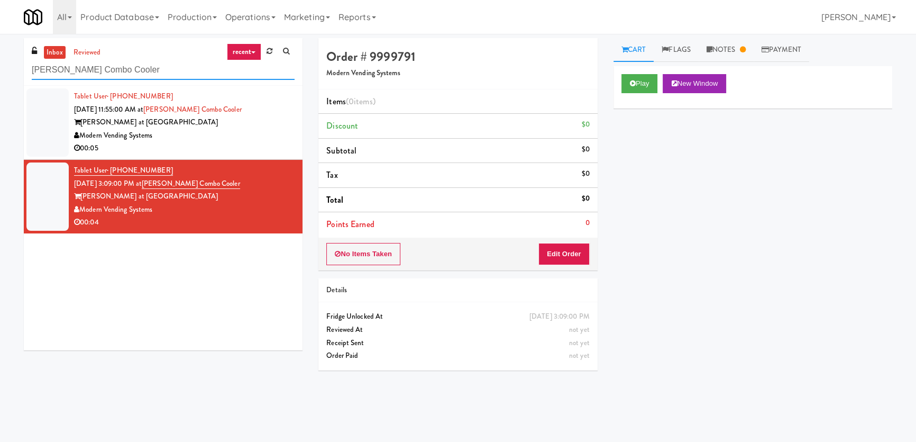
paste input "Blue Mountain"
drag, startPoint x: 166, startPoint y: 80, endPoint x: 31, endPoint y: 60, distance: 136.0
click at [31, 60] on div "inbox reviewed recent all unclear take inventory issue suspicious failed recent…" at bounding box center [163, 62] width 279 height 48
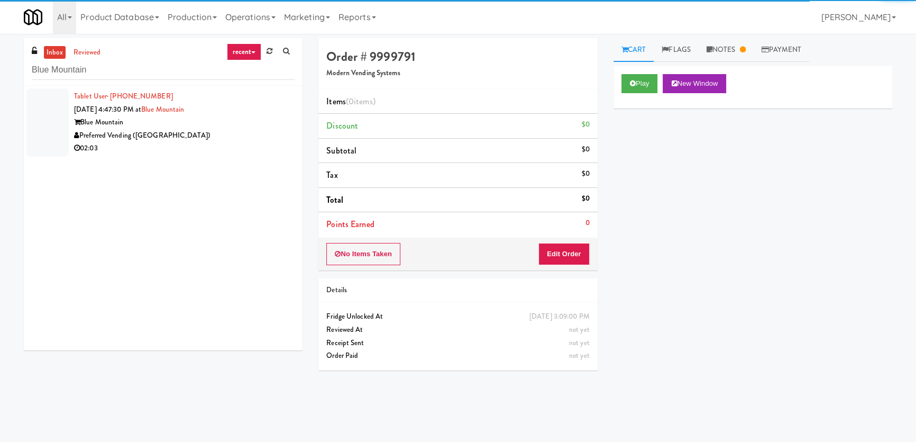
click at [262, 135] on div "Preferred Vending ([GEOGRAPHIC_DATA])" at bounding box center [184, 135] width 221 height 13
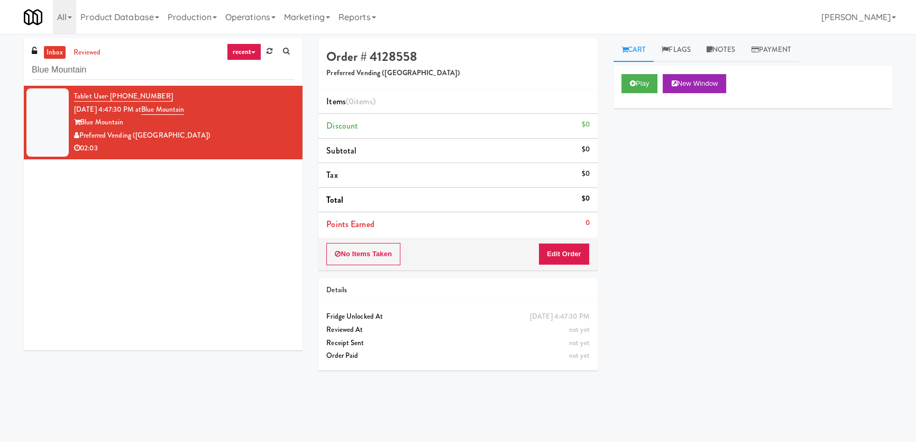
drag, startPoint x: 122, startPoint y: 56, endPoint x: 101, endPoint y: 72, distance: 26.8
click at [74, 67] on div "inbox reviewed recent all unclear take inventory issue suspicious failed recent…" at bounding box center [163, 62] width 279 height 48
click at [115, 72] on input "Blue Mountain" at bounding box center [163, 70] width 263 height 20
click at [115, 71] on input "Blue Mountain" at bounding box center [163, 70] width 263 height 20
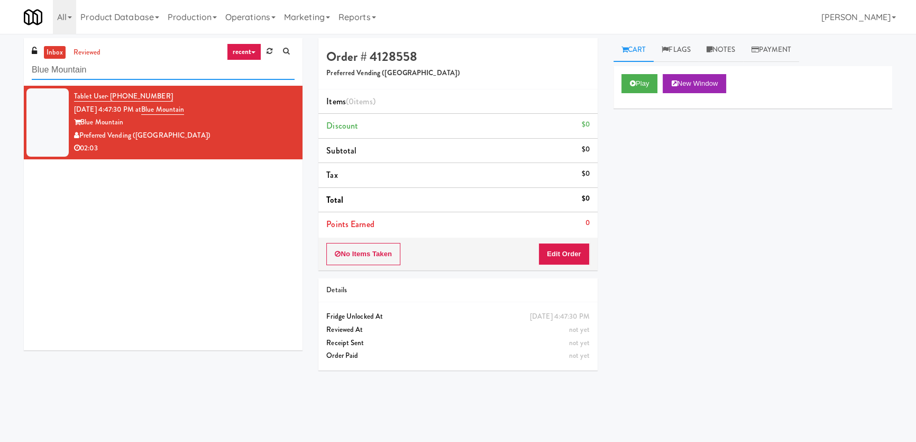
paste input "Pacifica Combo Cooler"
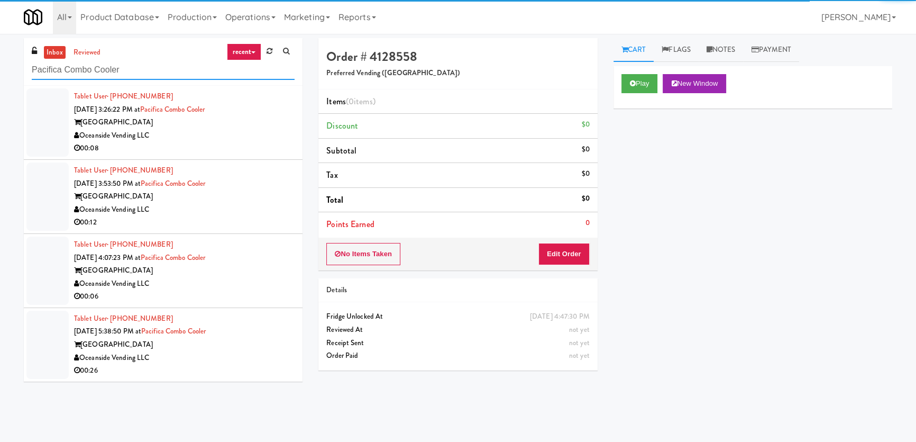
type input "Pacifica Combo Cooler"
drag, startPoint x: 246, startPoint y: 145, endPoint x: 260, endPoint y: 134, distance: 18.1
click at [247, 144] on div "00:08" at bounding box center [184, 148] width 221 height 13
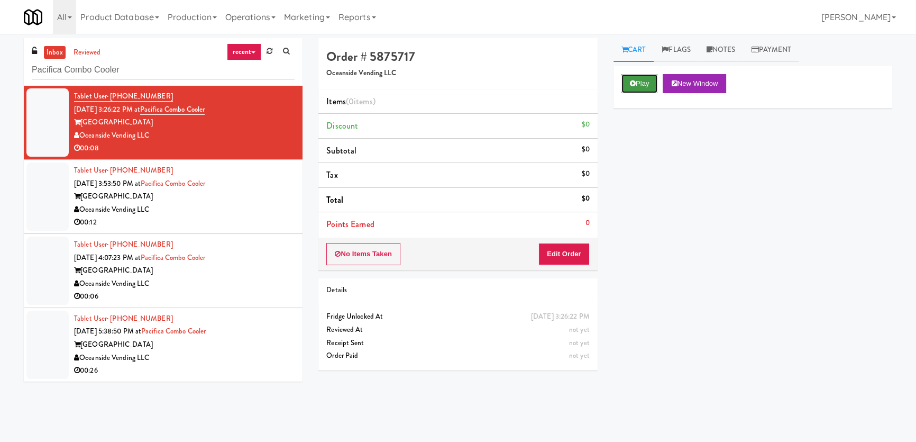
click at [641, 79] on button "Play" at bounding box center [640, 83] width 37 height 19
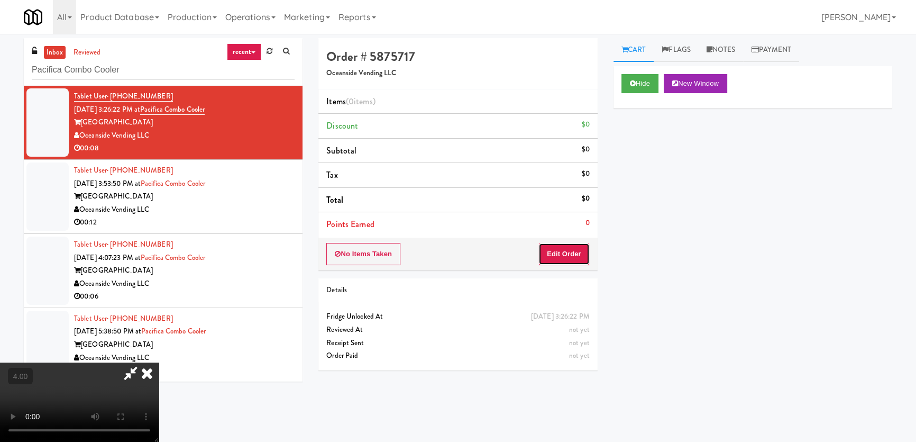
click at [566, 247] on button "Edit Order" at bounding box center [564, 254] width 51 height 22
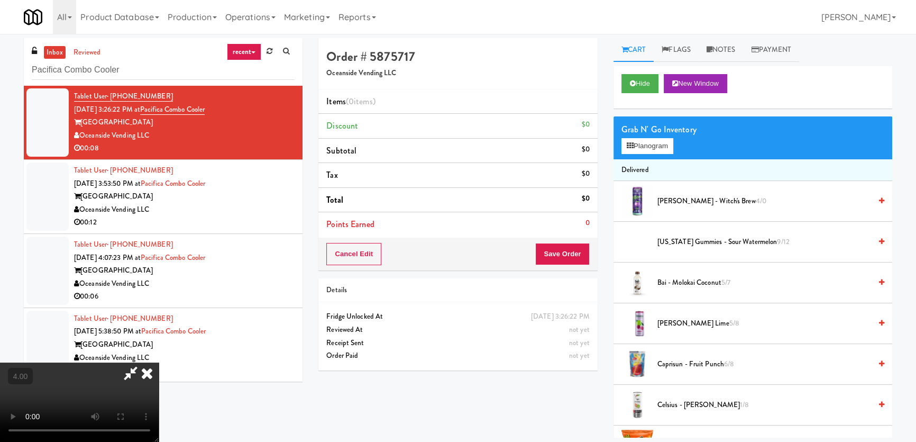
scroll to position [33, 0]
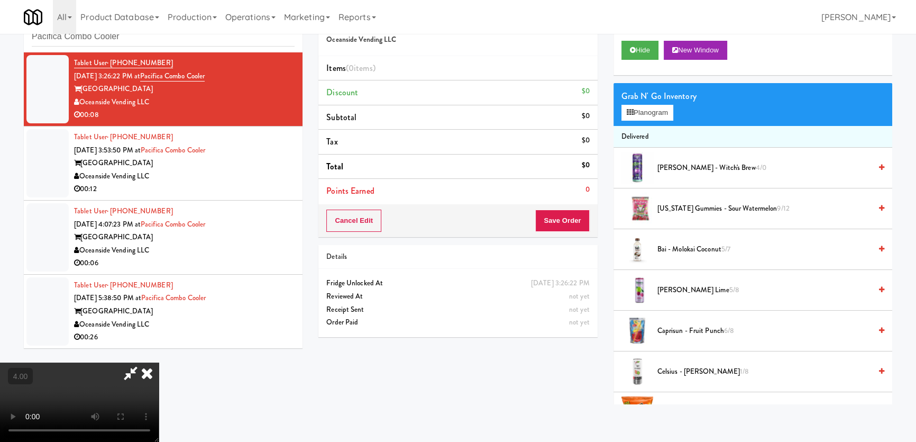
click at [159, 362] on video at bounding box center [79, 401] width 159 height 79
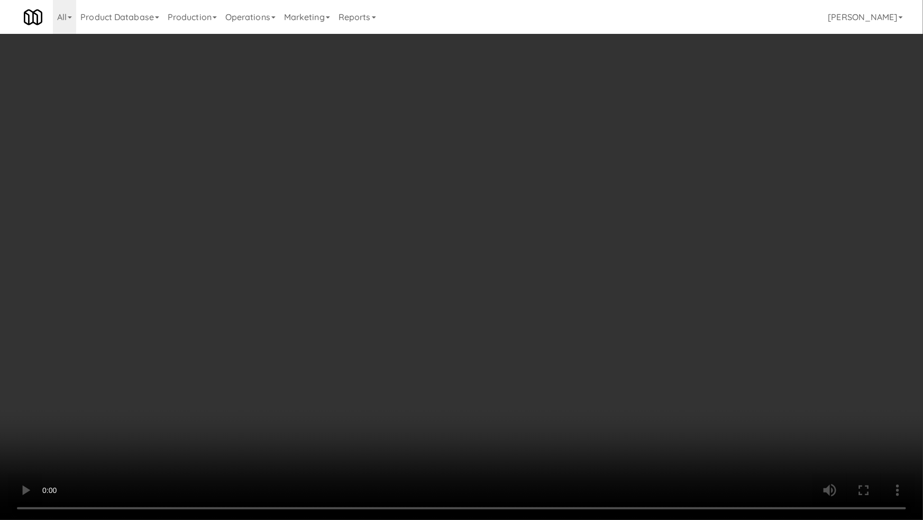
click at [253, 315] on video at bounding box center [461, 260] width 923 height 520
click at [287, 324] on video at bounding box center [461, 260] width 923 height 520
drag, startPoint x: 287, startPoint y: 324, endPoint x: 384, endPoint y: 228, distance: 136.2
click at [288, 324] on video at bounding box center [461, 260] width 923 height 520
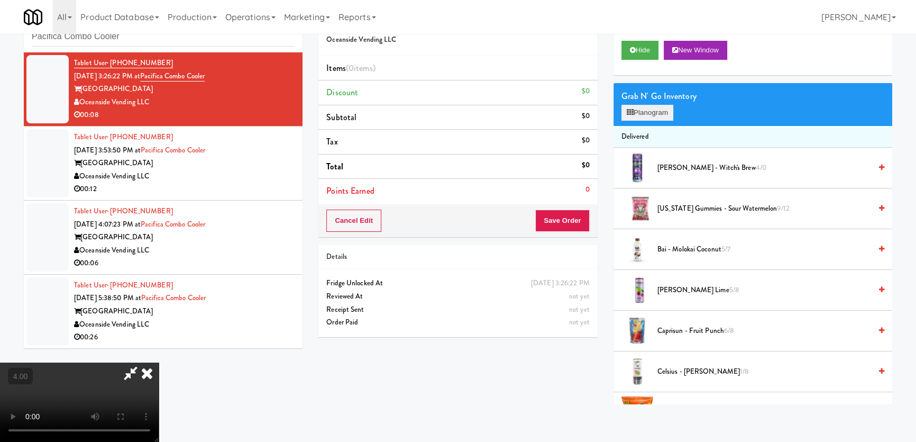
click at [632, 119] on div "Grab N' Go Inventory Planogram" at bounding box center [753, 104] width 279 height 43
click at [630, 111] on icon at bounding box center [630, 112] width 7 height 7
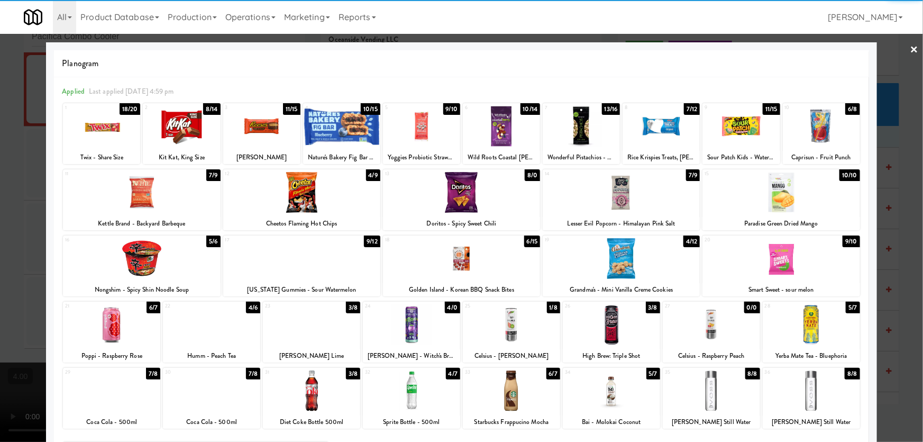
click at [208, 329] on div at bounding box center [211, 324] width 97 height 41
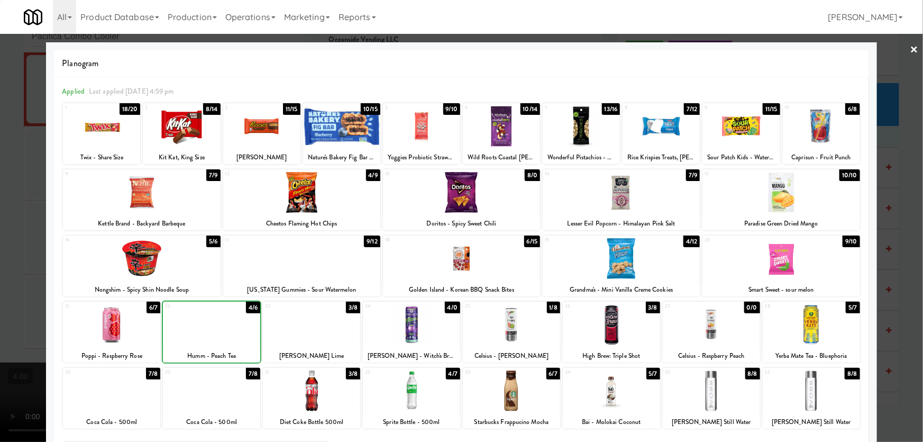
drag, startPoint x: 0, startPoint y: 227, endPoint x: 239, endPoint y: 258, distance: 241.1
click at [0, 225] on div at bounding box center [461, 221] width 923 height 442
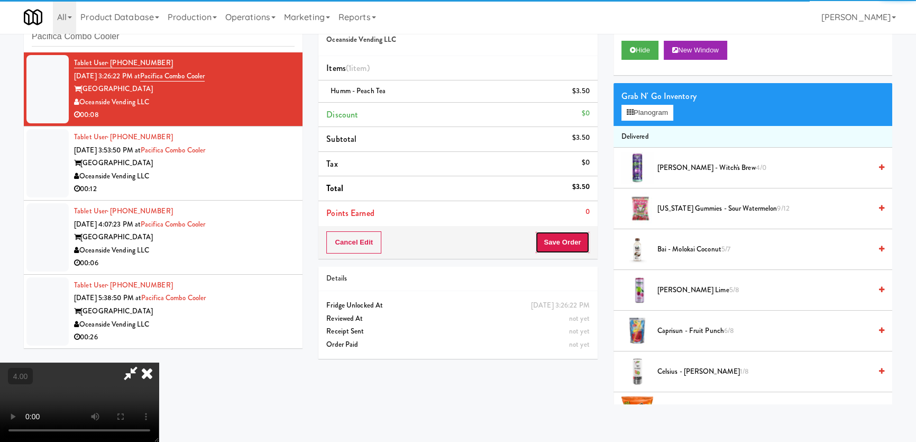
click at [575, 248] on button "Save Order" at bounding box center [562, 242] width 54 height 22
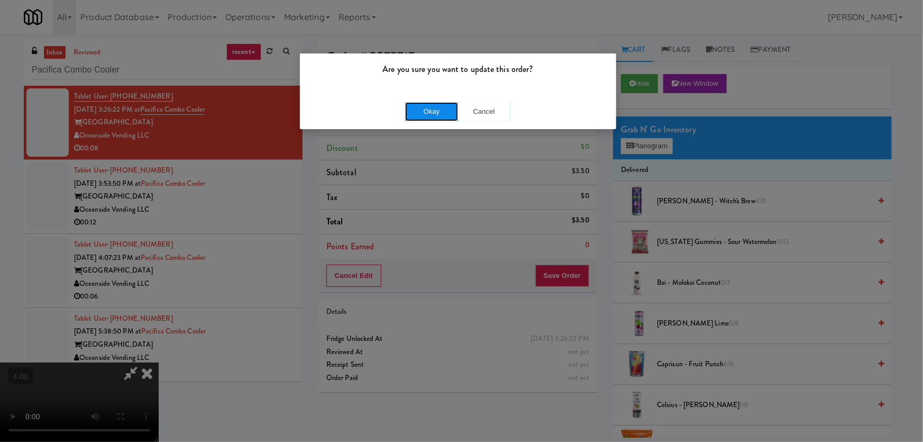
click at [442, 107] on button "Okay" at bounding box center [431, 111] width 53 height 19
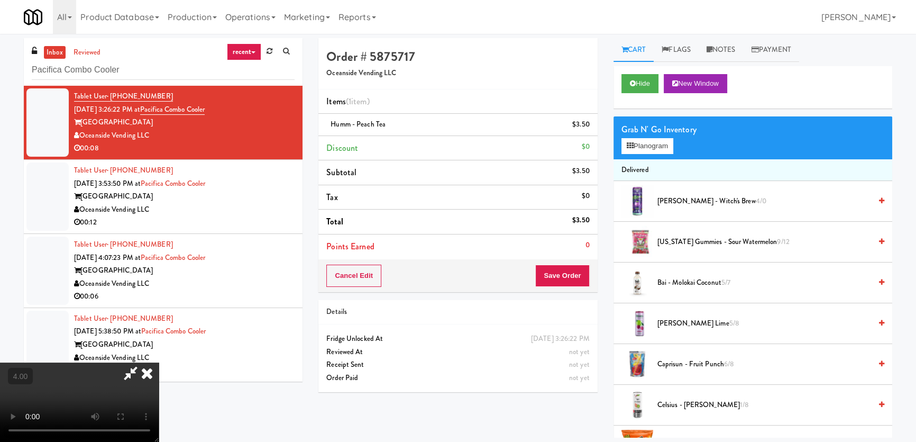
drag, startPoint x: 546, startPoint y: 143, endPoint x: 528, endPoint y: 143, distance: 18.5
click at [159, 362] on icon at bounding box center [146, 372] width 23 height 21
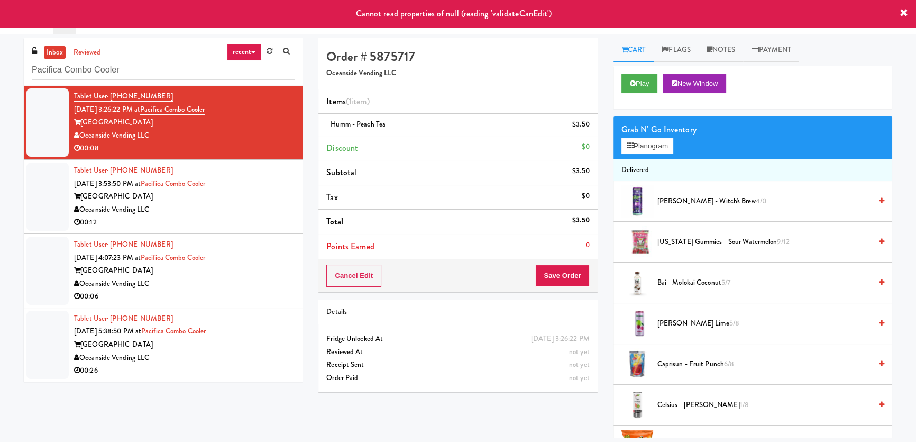
click at [263, 200] on div "[GEOGRAPHIC_DATA]" at bounding box center [184, 196] width 221 height 13
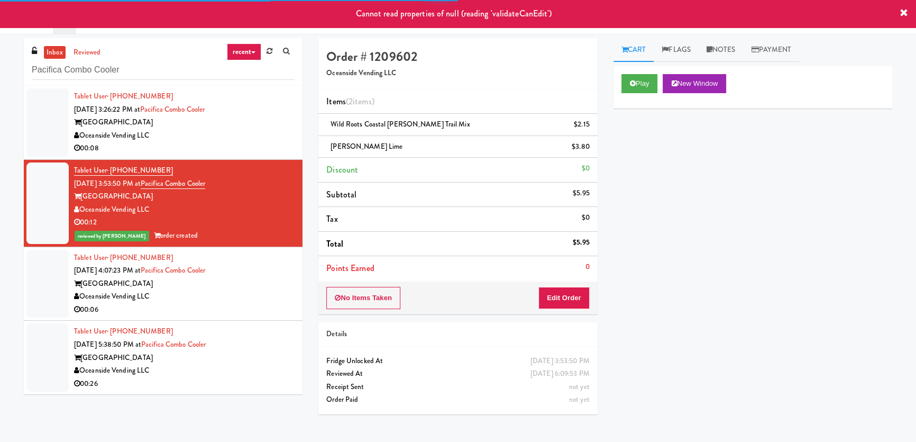
click at [256, 117] on div "[GEOGRAPHIC_DATA]" at bounding box center [184, 122] width 221 height 13
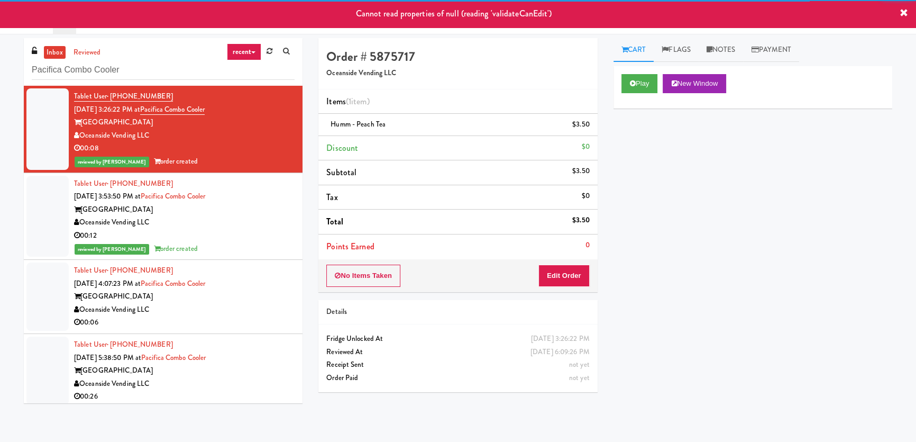
click at [261, 286] on div "Tablet User · (714) 818-3342 [DATE] 4:07:23 PM at Pacifica Combo [GEOGRAPHIC_DA…" at bounding box center [184, 296] width 221 height 65
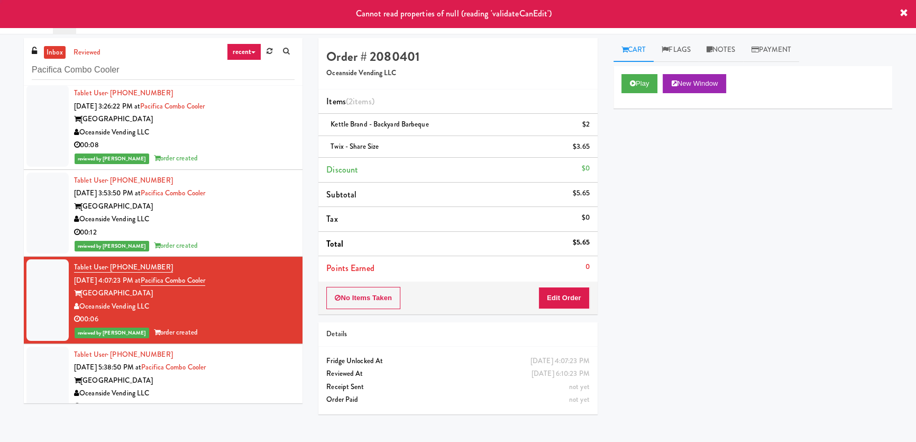
scroll to position [4, 0]
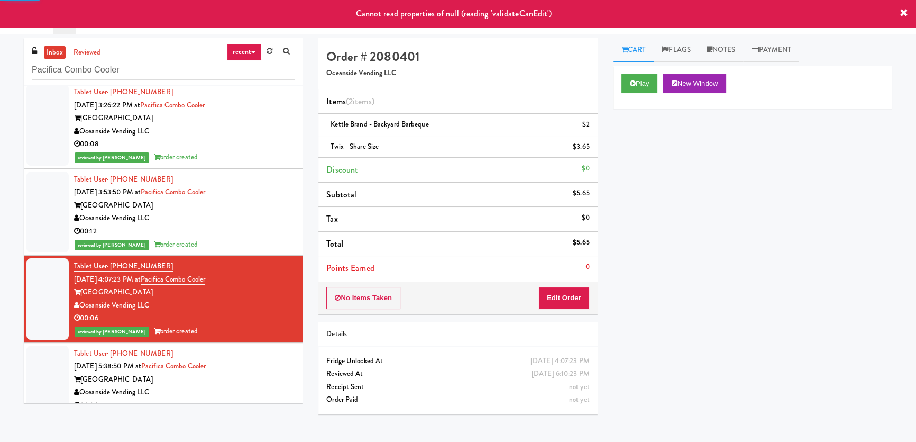
click at [260, 323] on div "00:06" at bounding box center [184, 318] width 221 height 13
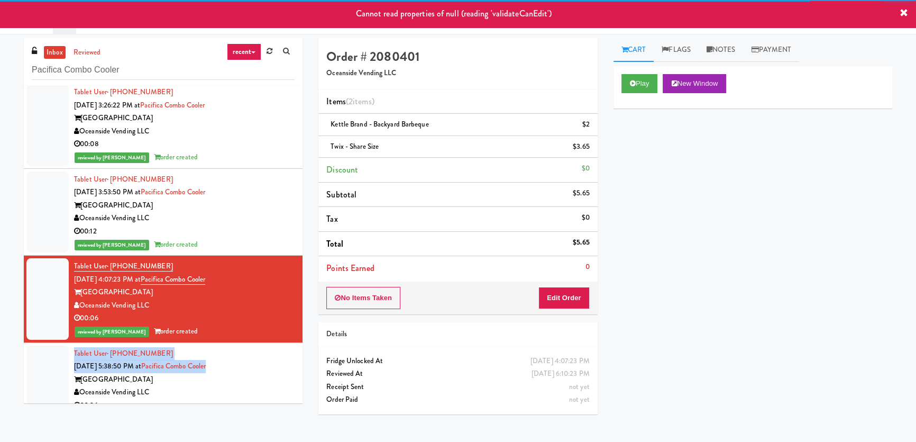
click at [265, 360] on div "Tablet User · (714) 716-3989 [DATE] 5:38:50 PM at Pacifica Combo [GEOGRAPHIC_DA…" at bounding box center [184, 379] width 221 height 65
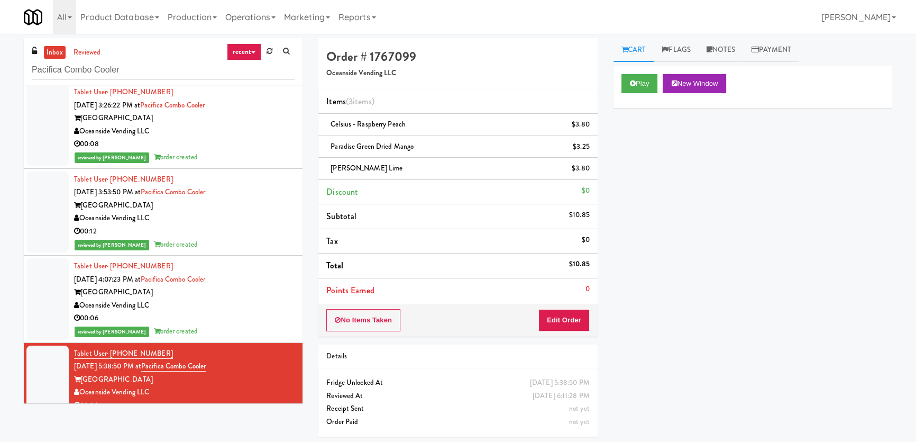
click at [778, 254] on div "Play New Window Primary Flag Clear Flag if unable to determine what was taken o…" at bounding box center [753, 264] width 279 height 397
click at [676, 211] on div "Play New Window Primary Flag Clear Flag if unable to determine what was taken o…" at bounding box center [753, 264] width 279 height 397
paste input "otomac Towers - Combo Middle"
drag, startPoint x: 166, startPoint y: 70, endPoint x: 0, endPoint y: 63, distance: 166.3
click at [0, 63] on div "inbox reviewed recent all unclear take inventory issue suspicious failed recent…" at bounding box center [458, 241] width 916 height 406
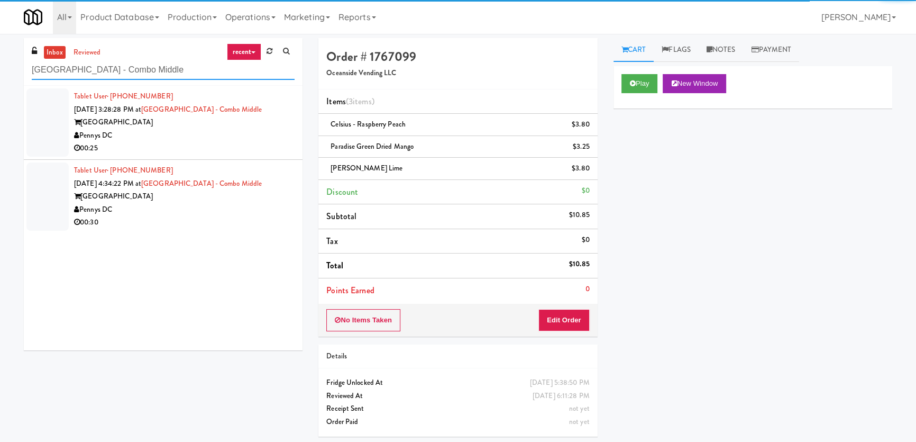
type input "[GEOGRAPHIC_DATA] - Combo Middle"
click at [261, 136] on div "Pennys DC" at bounding box center [184, 135] width 221 height 13
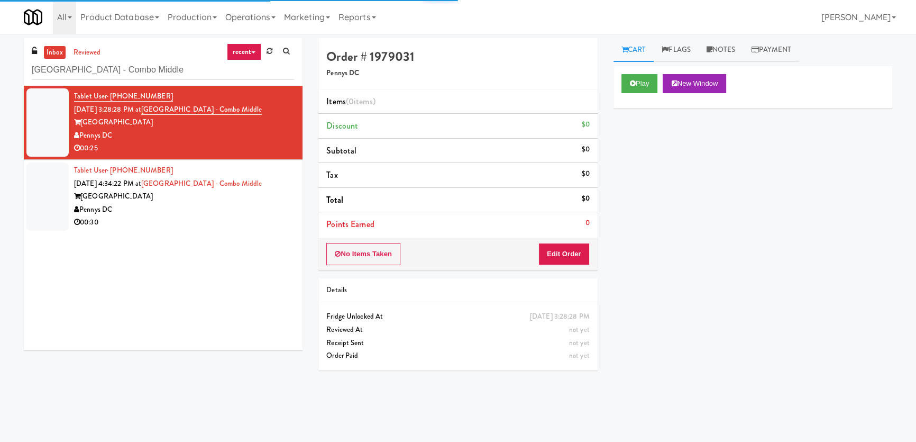
drag, startPoint x: 242, startPoint y: 222, endPoint x: 267, endPoint y: 159, distance: 67.5
click at [243, 219] on div "00:30" at bounding box center [184, 222] width 221 height 13
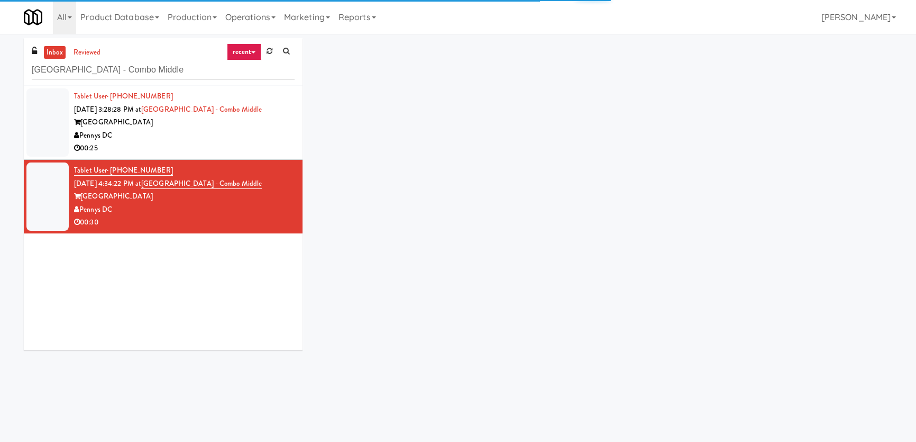
click at [267, 147] on div "00:25" at bounding box center [184, 148] width 221 height 13
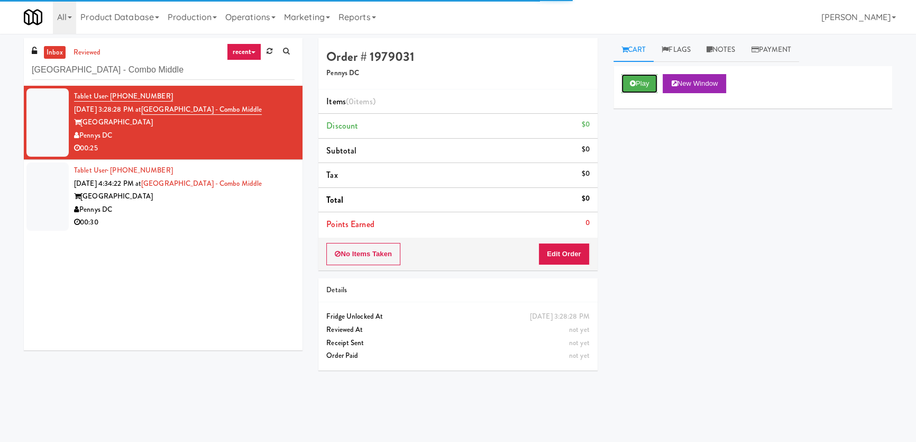
click at [652, 89] on button "Play" at bounding box center [640, 83] width 37 height 19
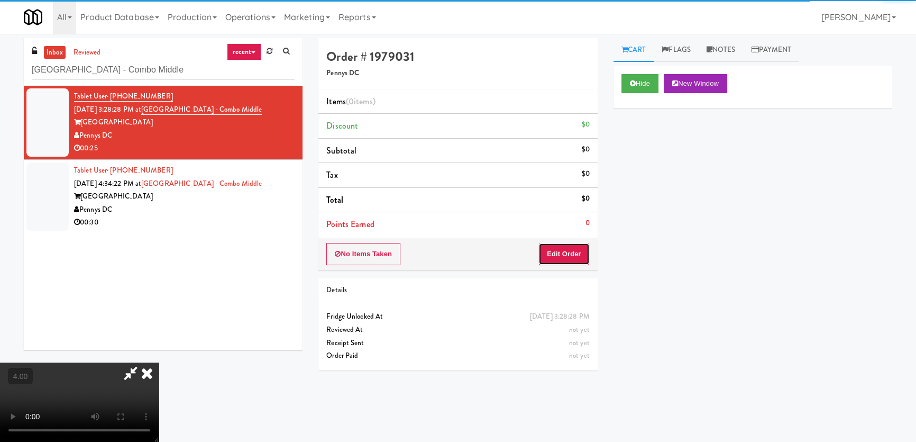
click at [579, 251] on button "Edit Order" at bounding box center [564, 254] width 51 height 22
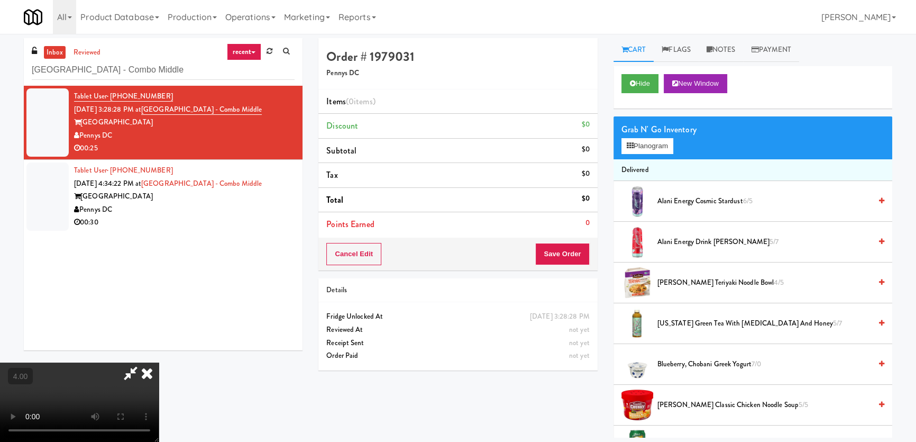
click at [159, 362] on video at bounding box center [79, 401] width 159 height 79
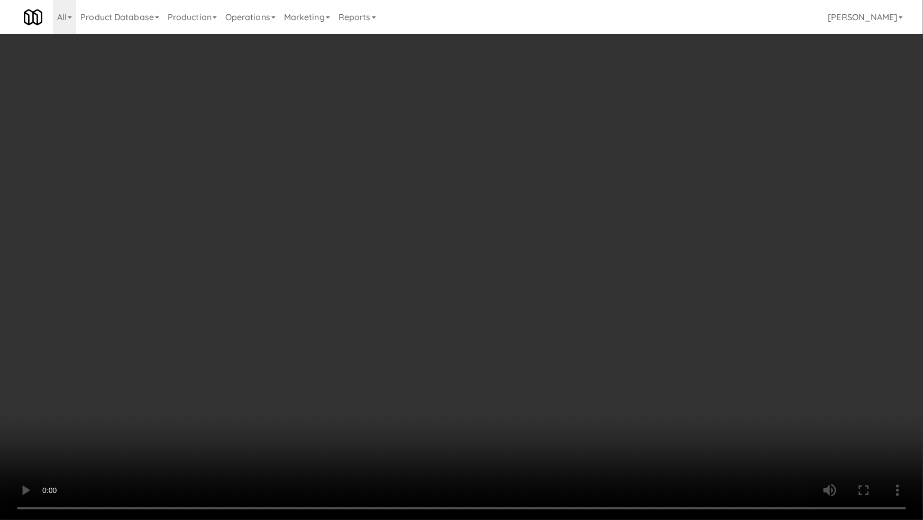
click at [380, 358] on video at bounding box center [461, 260] width 923 height 520
drag, startPoint x: 99, startPoint y: 426, endPoint x: 115, endPoint y: 416, distance: 18.5
click at [102, 423] on video at bounding box center [461, 260] width 923 height 520
click at [211, 390] on video at bounding box center [461, 260] width 923 height 520
click at [341, 370] on video at bounding box center [461, 260] width 923 height 520
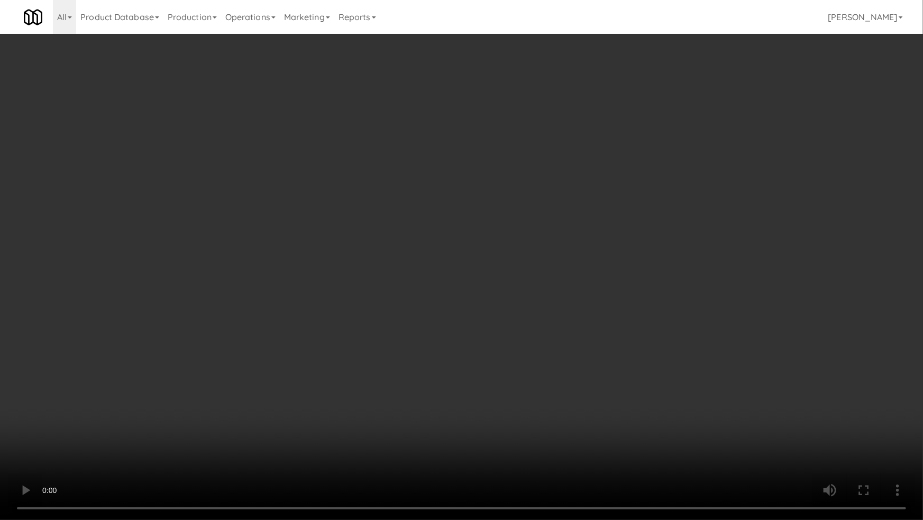
click at [341, 370] on video at bounding box center [461, 260] width 923 height 520
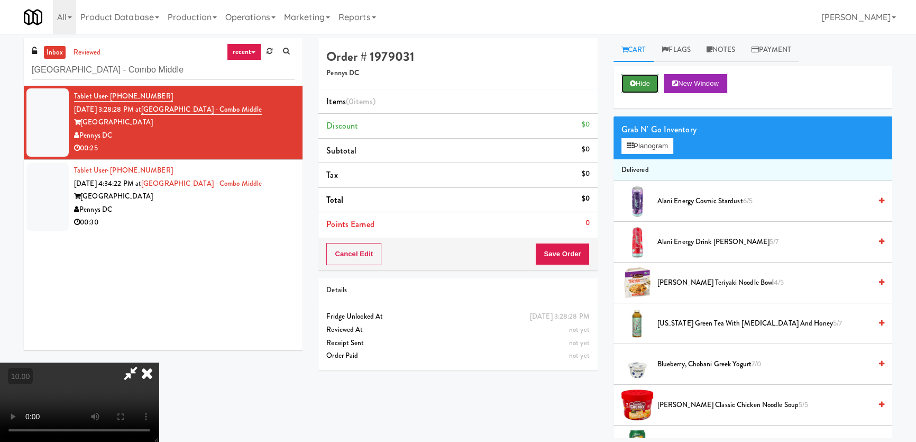
click at [634, 81] on icon at bounding box center [633, 83] width 6 height 7
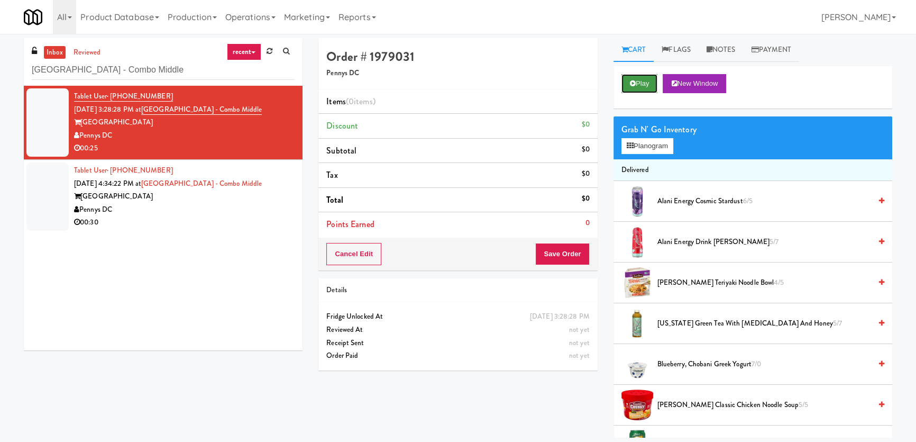
click at [642, 82] on button "Play" at bounding box center [640, 83] width 37 height 19
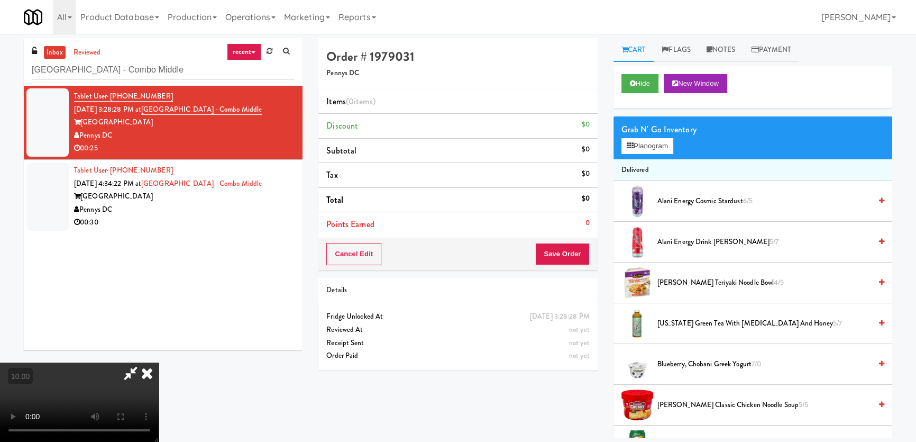
click at [159, 362] on video at bounding box center [79, 401] width 159 height 79
drag, startPoint x: 349, startPoint y: 143, endPoint x: 352, endPoint y: 217, distance: 73.6
click at [159, 362] on video at bounding box center [79, 401] width 159 height 79
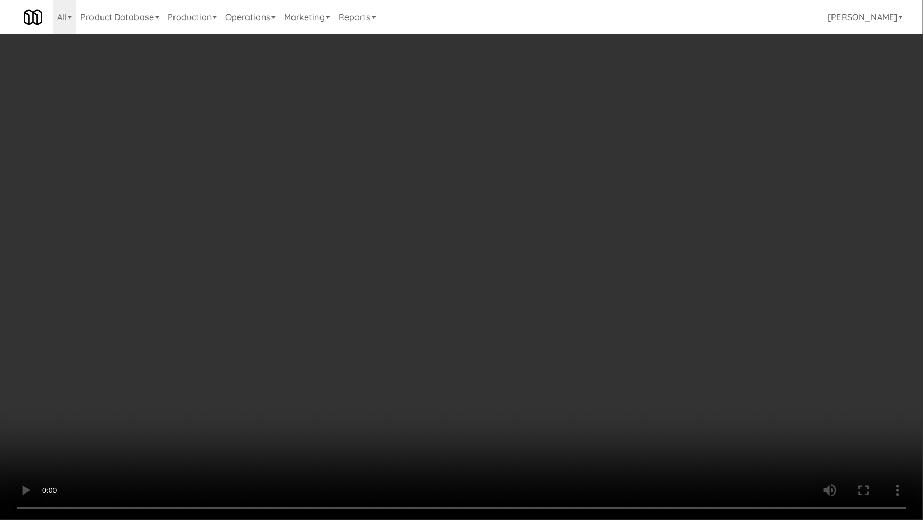
click at [358, 268] on video at bounding box center [461, 260] width 923 height 520
click at [358, 271] on video at bounding box center [461, 260] width 923 height 520
click at [219, 370] on video at bounding box center [461, 260] width 923 height 520
click at [231, 353] on video at bounding box center [461, 260] width 923 height 520
click at [402, 428] on video at bounding box center [461, 260] width 923 height 520
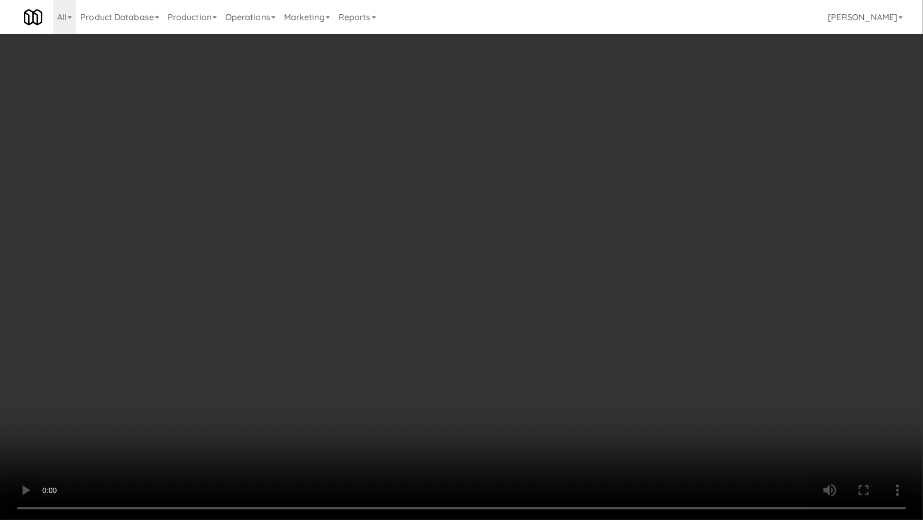
click at [348, 387] on video at bounding box center [461, 260] width 923 height 520
click at [438, 377] on video at bounding box center [461, 260] width 923 height 520
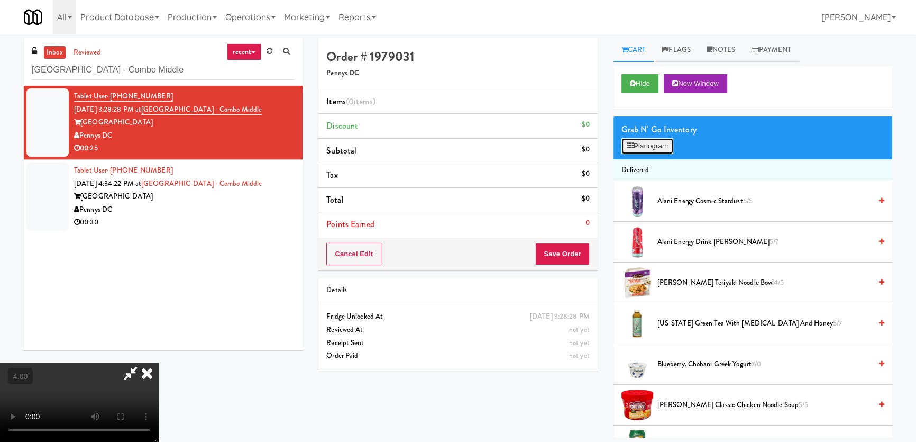
click at [662, 147] on button "Planogram" at bounding box center [648, 146] width 52 height 16
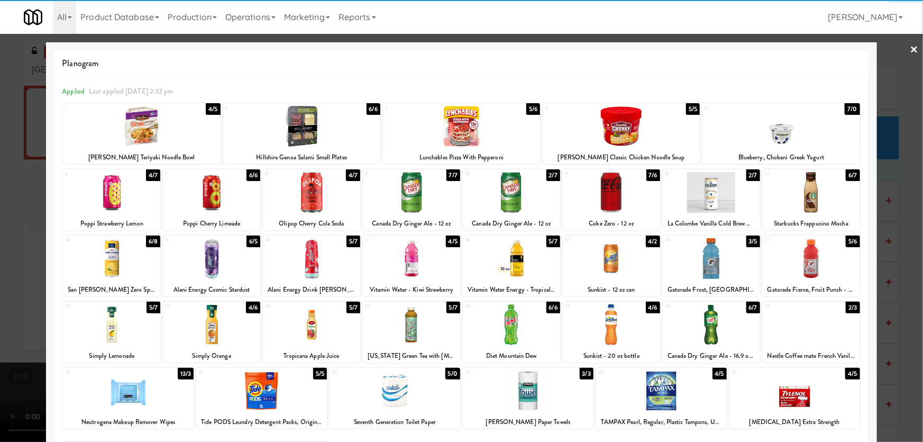
click at [433, 332] on div at bounding box center [411, 324] width 97 height 41
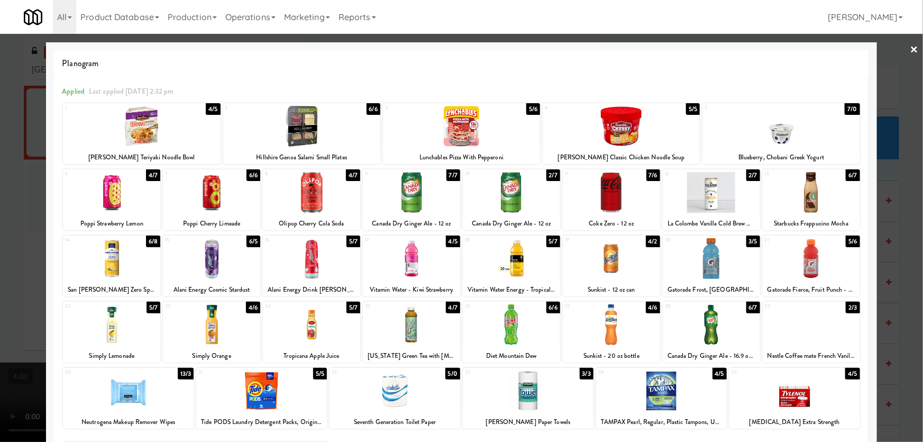
click at [418, 323] on div at bounding box center [411, 324] width 97 height 41
click at [0, 143] on div at bounding box center [461, 221] width 923 height 442
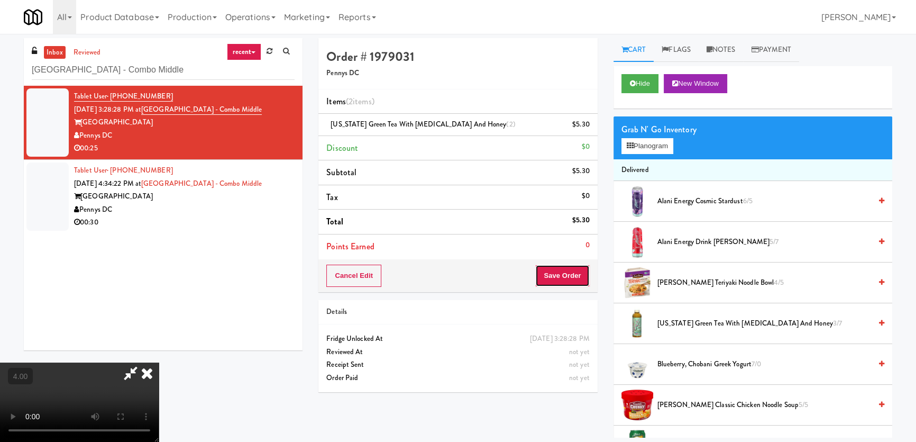
click at [569, 281] on button "Save Order" at bounding box center [562, 276] width 54 height 22
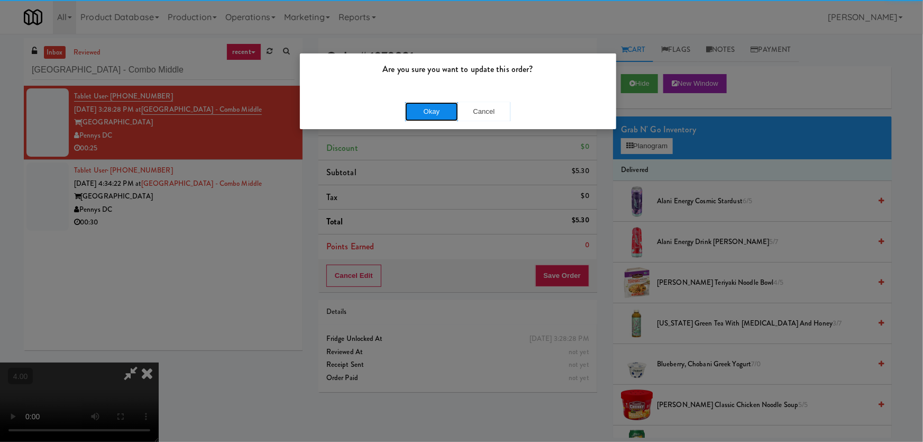
click at [435, 113] on button "Okay" at bounding box center [431, 111] width 53 height 19
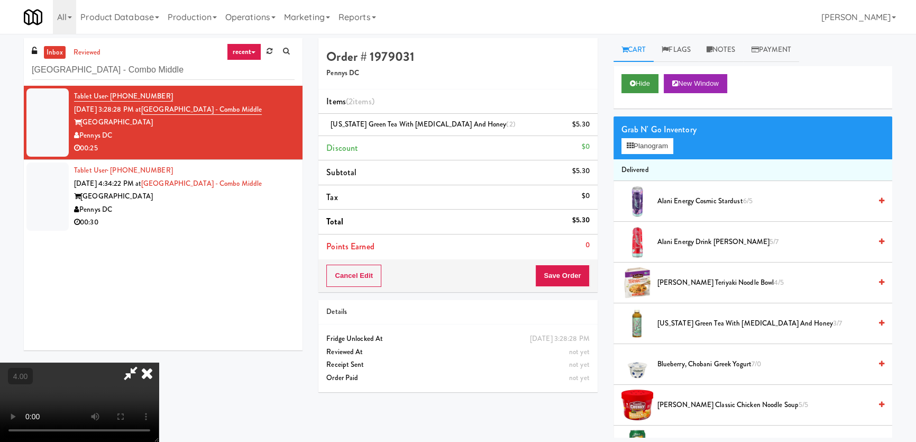
click at [620, 82] on div "Hide New Window" at bounding box center [753, 87] width 279 height 42
click at [635, 82] on icon at bounding box center [633, 83] width 6 height 7
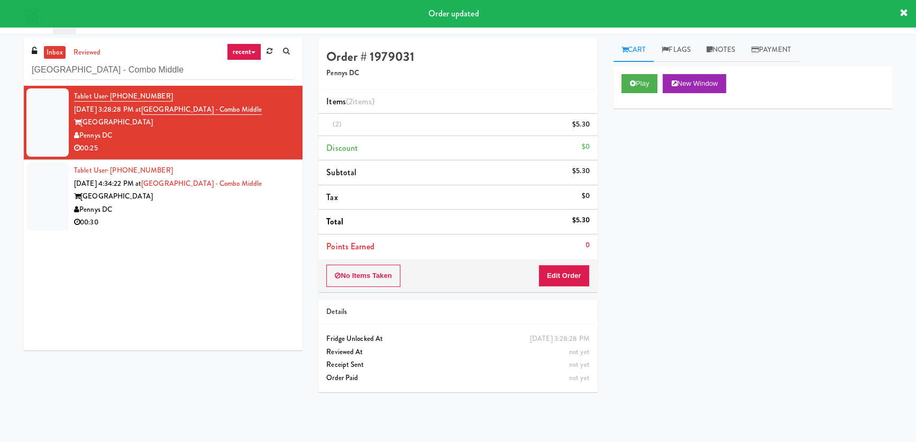
click at [247, 200] on div "[GEOGRAPHIC_DATA]" at bounding box center [184, 196] width 221 height 13
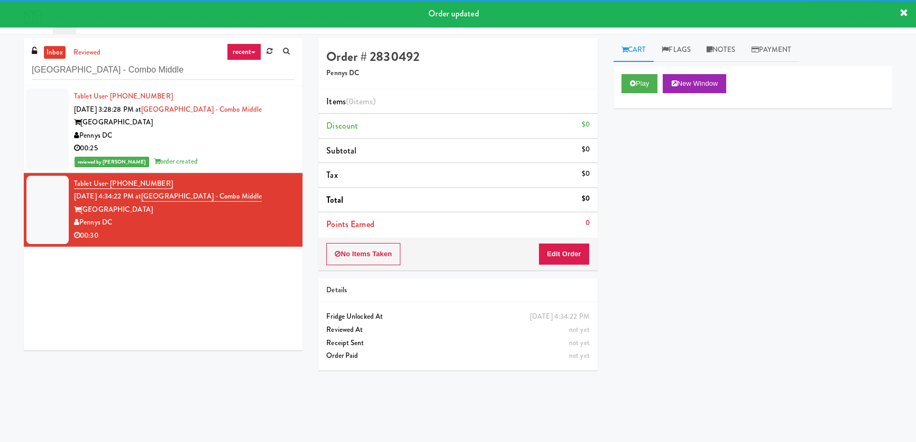
click at [654, 69] on div "Play New Window" at bounding box center [753, 87] width 279 height 42
click at [650, 76] on button "Play" at bounding box center [640, 83] width 37 height 19
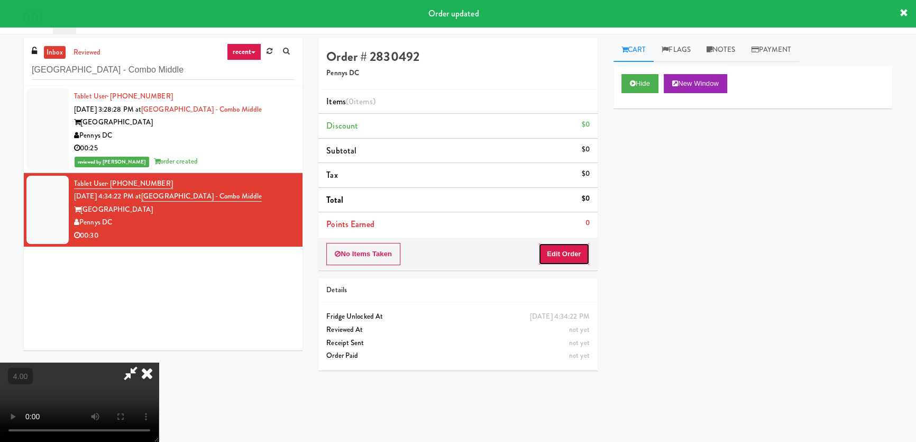
click at [561, 260] on button "Edit Order" at bounding box center [564, 254] width 51 height 22
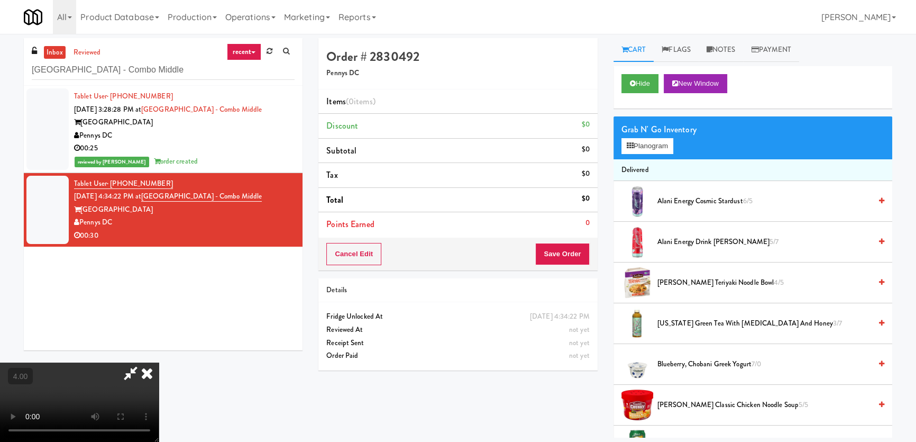
click at [159, 362] on video at bounding box center [79, 401] width 159 height 79
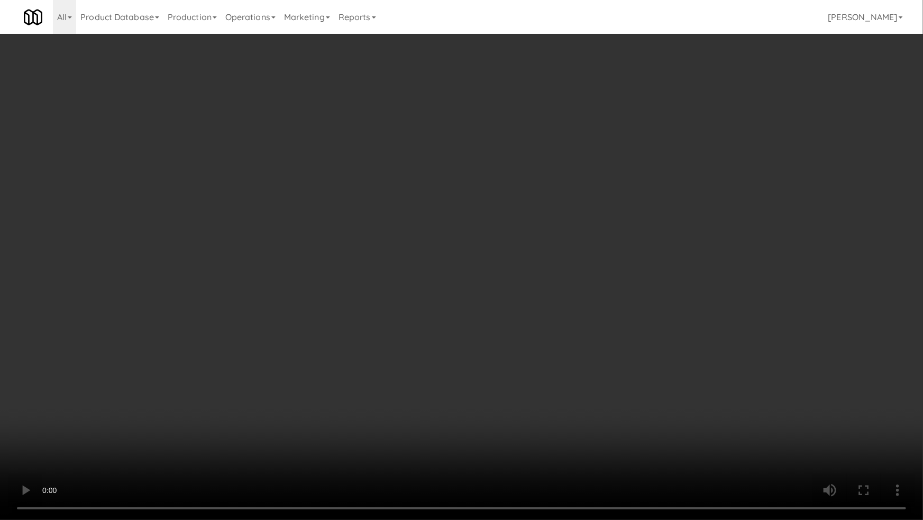
click at [394, 315] on video at bounding box center [461, 260] width 923 height 520
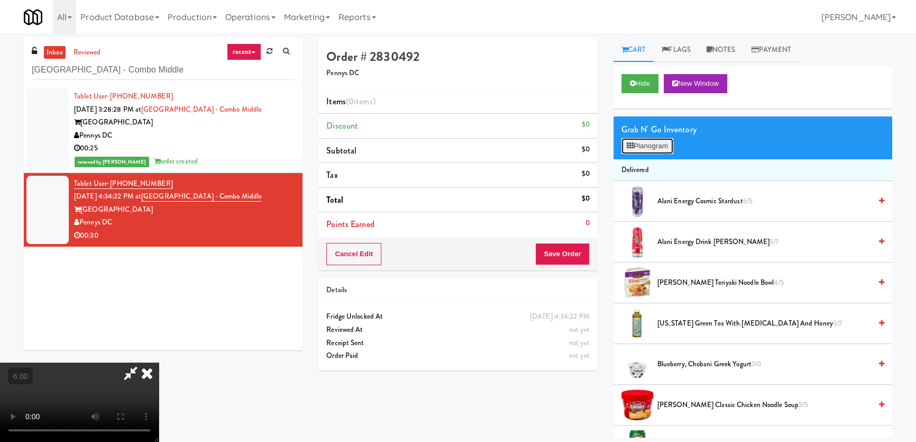
click at [635, 143] on button "Planogram" at bounding box center [648, 146] width 52 height 16
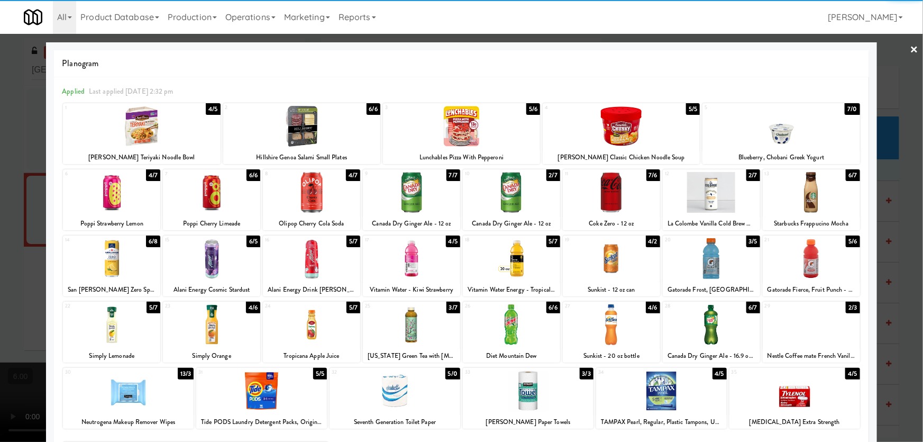
click at [690, 259] on div at bounding box center [711, 258] width 97 height 41
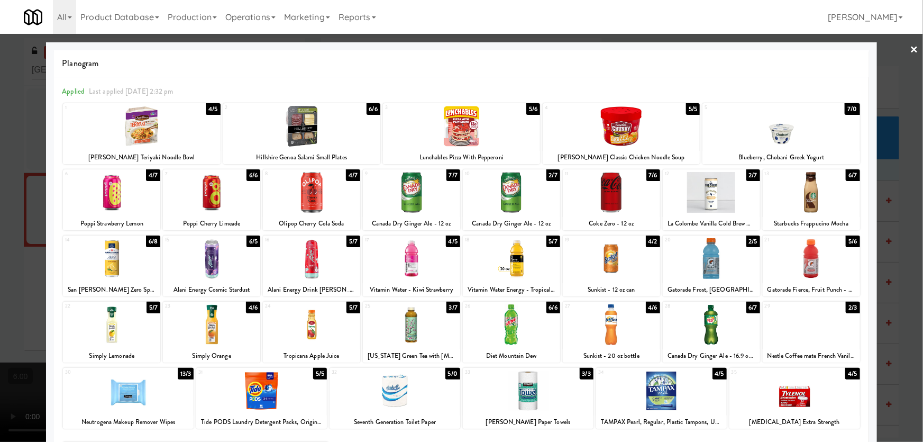
click at [315, 190] on div at bounding box center [311, 192] width 97 height 41
click at [0, 158] on div at bounding box center [461, 221] width 923 height 442
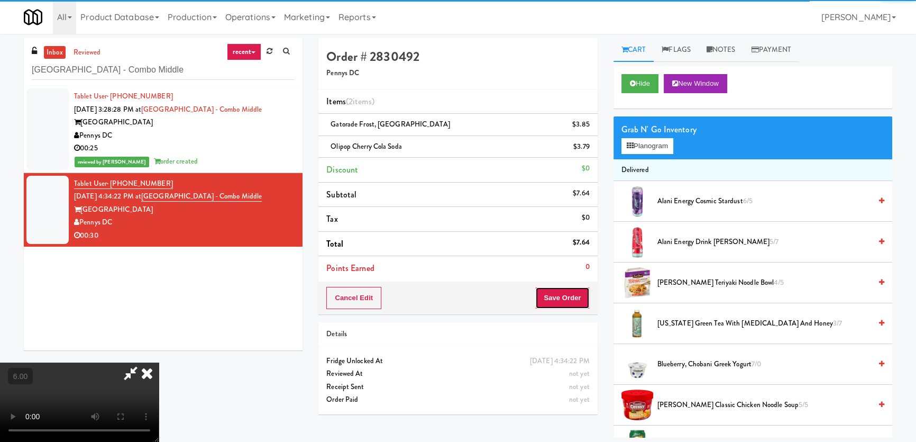
click at [568, 296] on button "Save Order" at bounding box center [562, 298] width 54 height 22
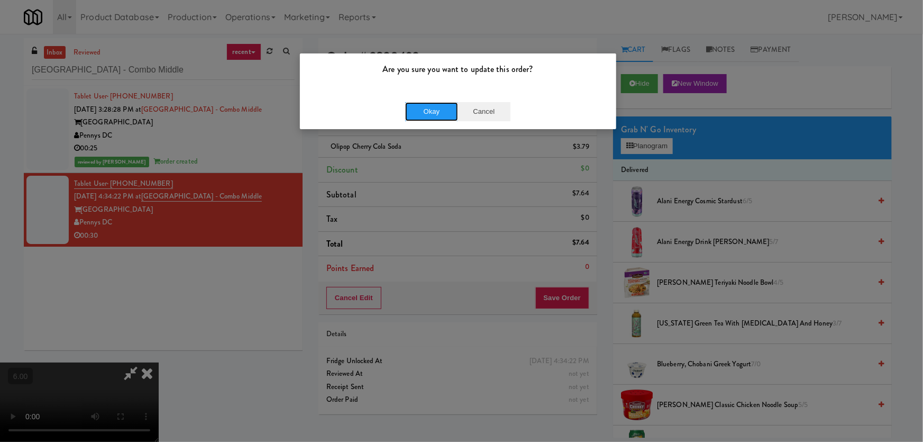
click at [437, 113] on button "Okay" at bounding box center [431, 111] width 53 height 19
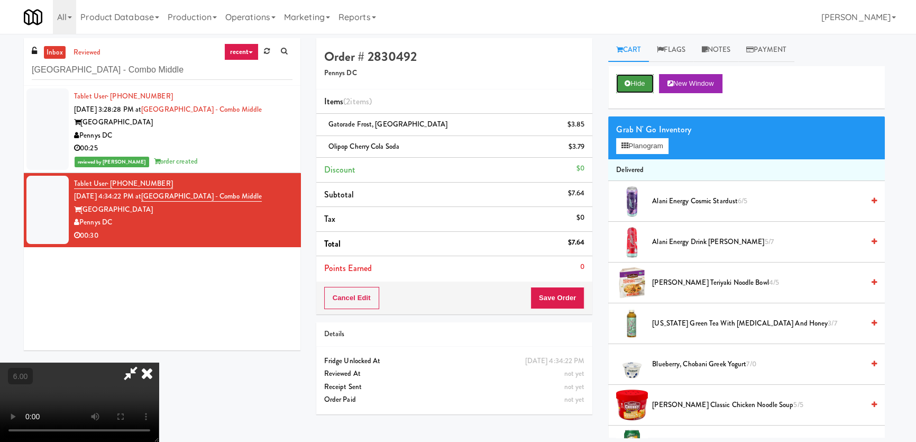
click at [646, 87] on button "Hide" at bounding box center [634, 83] width 37 height 19
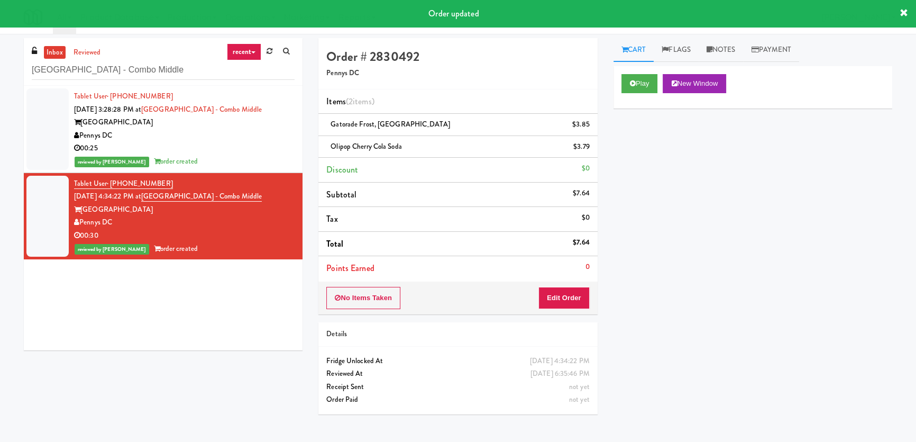
click at [105, 315] on div "Tablet User · (201) 925-3216 [DATE] 3:28:28 PM at [GEOGRAPHIC_DATA] - [GEOGRAPH…" at bounding box center [163, 218] width 279 height 265
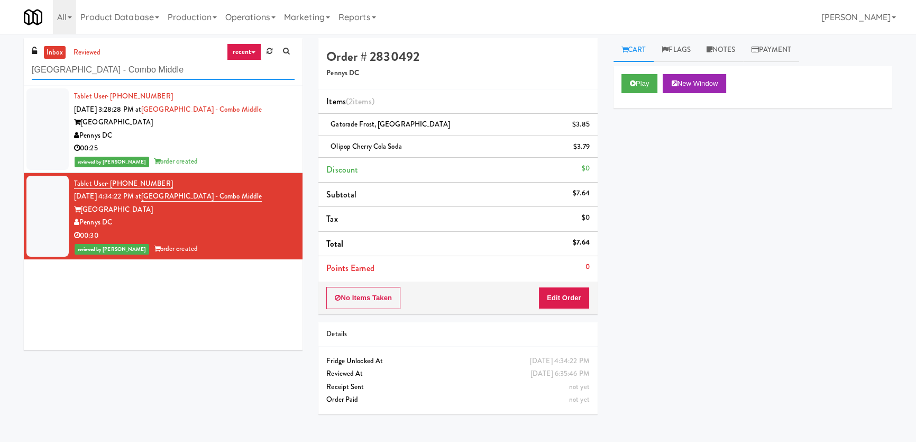
paste input "1401 S State - Left - Fridg"
drag, startPoint x: 184, startPoint y: 68, endPoint x: 0, endPoint y: 54, distance: 184.1
click at [0, 58] on div "inbox reviewed recent all unclear take inventory issue suspicious failed recent…" at bounding box center [458, 237] width 916 height 399
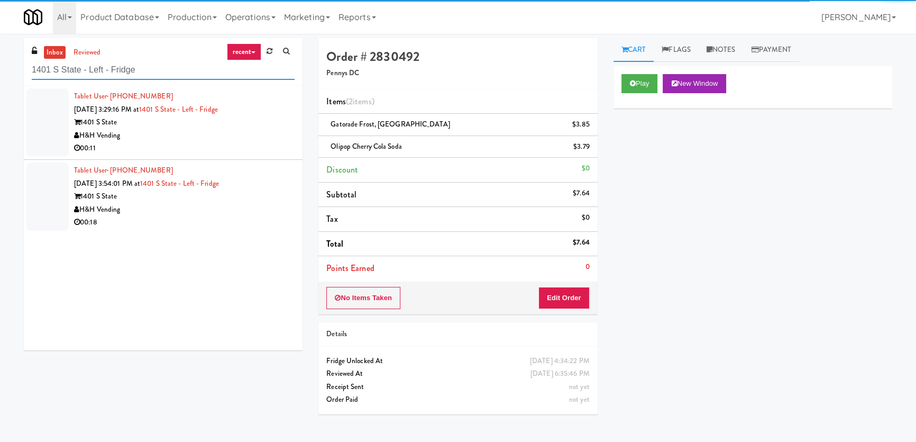
type input "1401 S State - Left - Fridge"
click at [241, 134] on div "H&H Vending" at bounding box center [184, 135] width 221 height 13
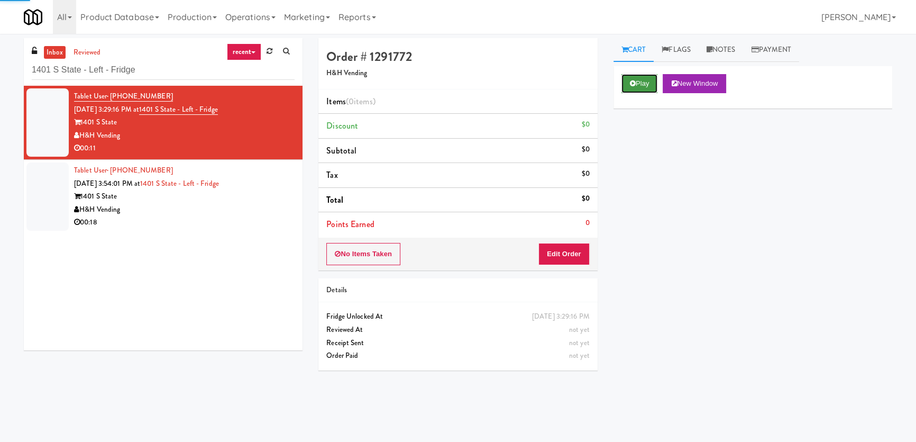
click at [622, 80] on button "Play" at bounding box center [640, 83] width 37 height 19
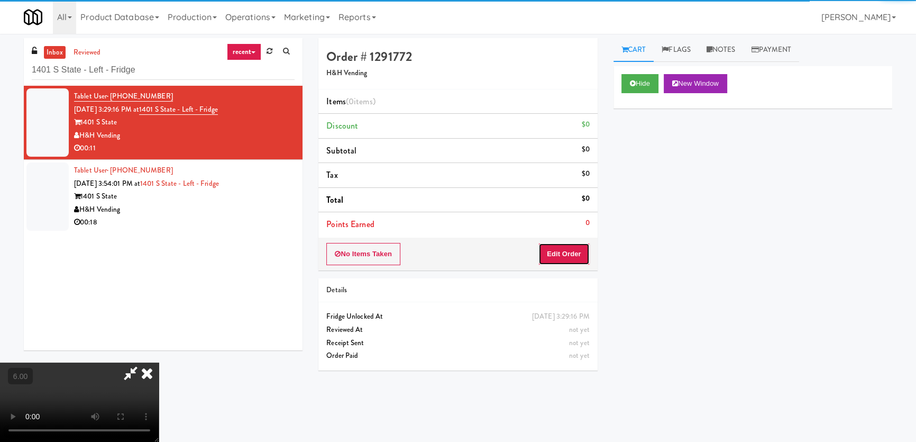
click at [567, 251] on button "Edit Order" at bounding box center [564, 254] width 51 height 22
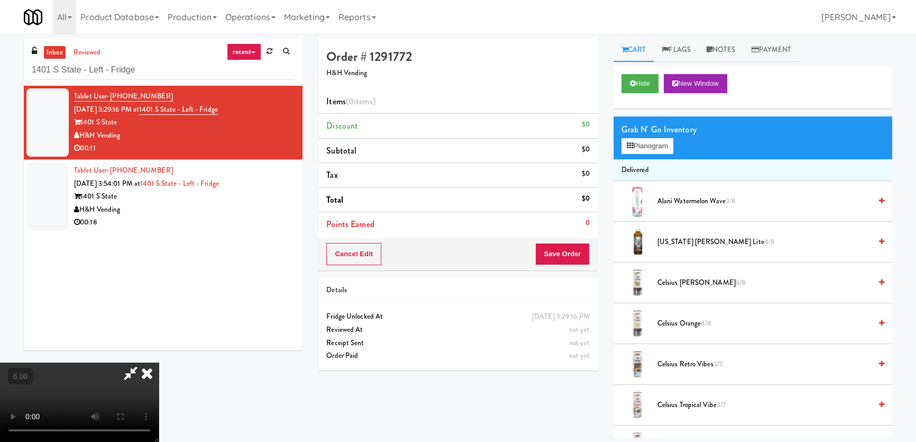
click at [159, 362] on video at bounding box center [79, 401] width 159 height 79
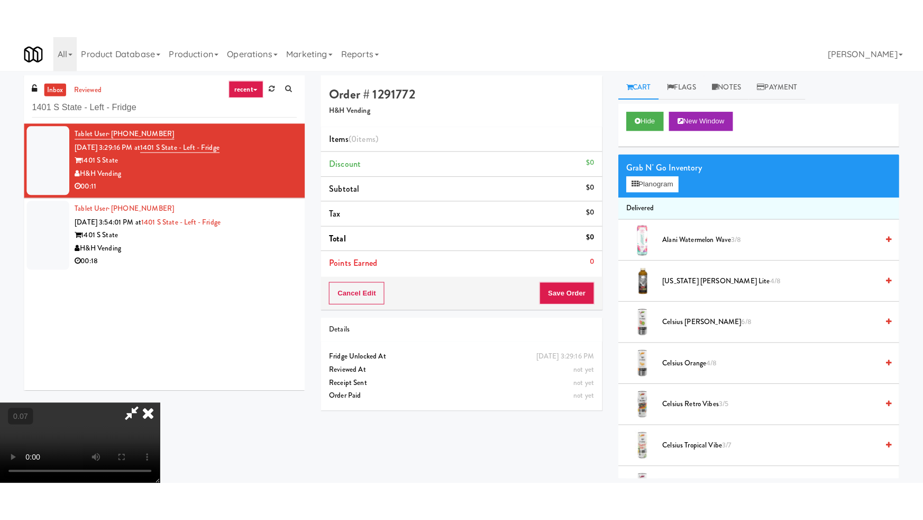
scroll to position [144, 0]
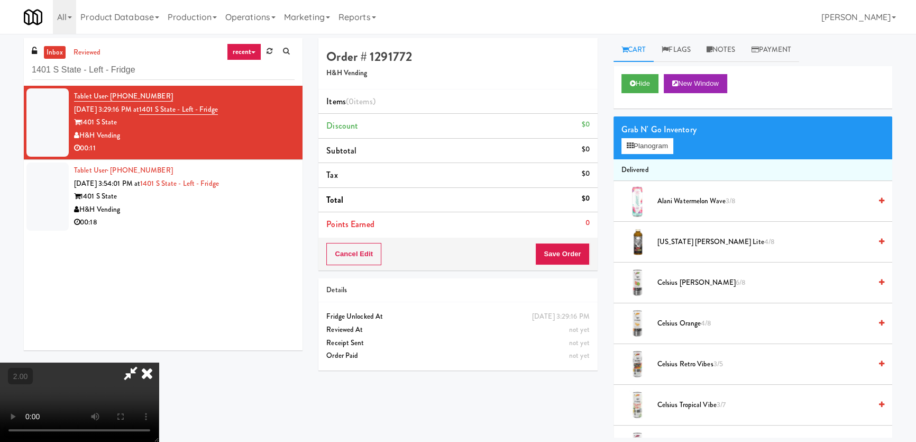
click at [159, 362] on video at bounding box center [79, 401] width 159 height 79
drag, startPoint x: 395, startPoint y: 151, endPoint x: 403, endPoint y: 213, distance: 61.9
click at [159, 362] on video at bounding box center [79, 401] width 159 height 79
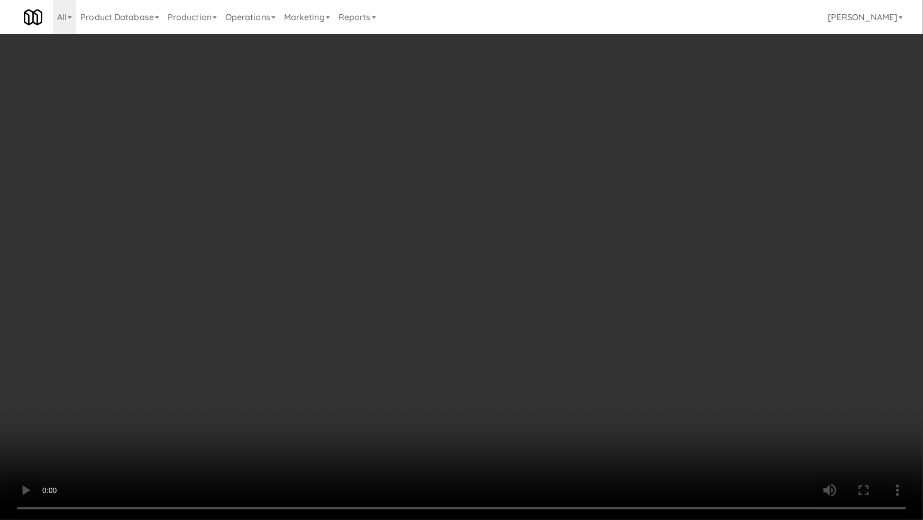
click at [372, 376] on video at bounding box center [461, 260] width 923 height 520
click at [153, 395] on video at bounding box center [461, 260] width 923 height 520
click at [239, 367] on video at bounding box center [461, 260] width 923 height 520
click at [286, 355] on video at bounding box center [461, 260] width 923 height 520
click at [255, 353] on video at bounding box center [461, 260] width 923 height 520
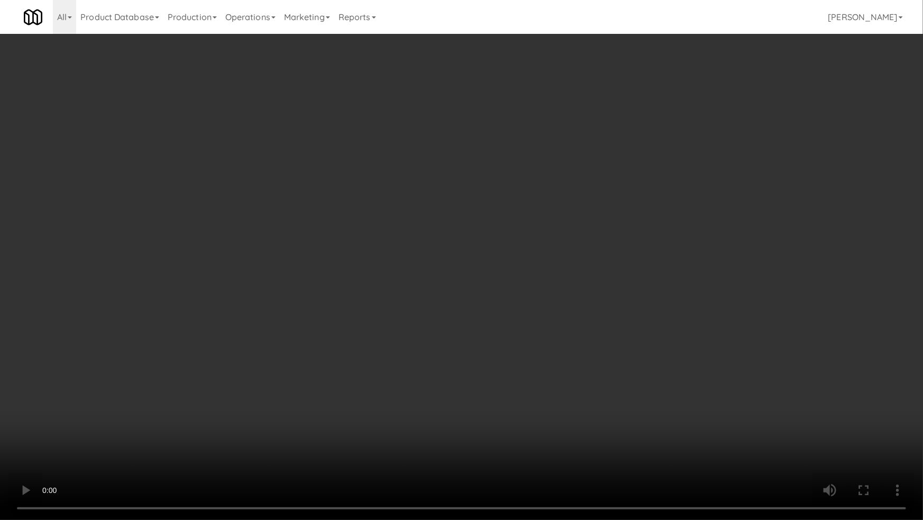
drag, startPoint x: 267, startPoint y: 349, endPoint x: 296, endPoint y: 269, distance: 84.7
click at [279, 339] on video at bounding box center [461, 260] width 923 height 520
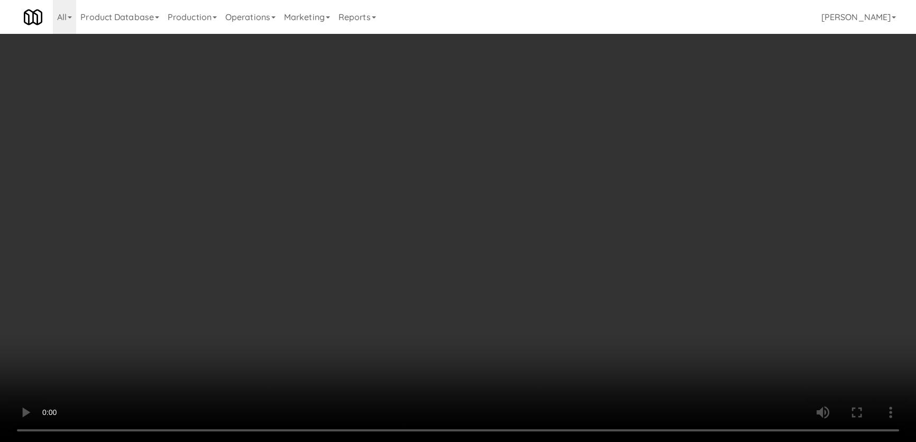
scroll to position [0, 0]
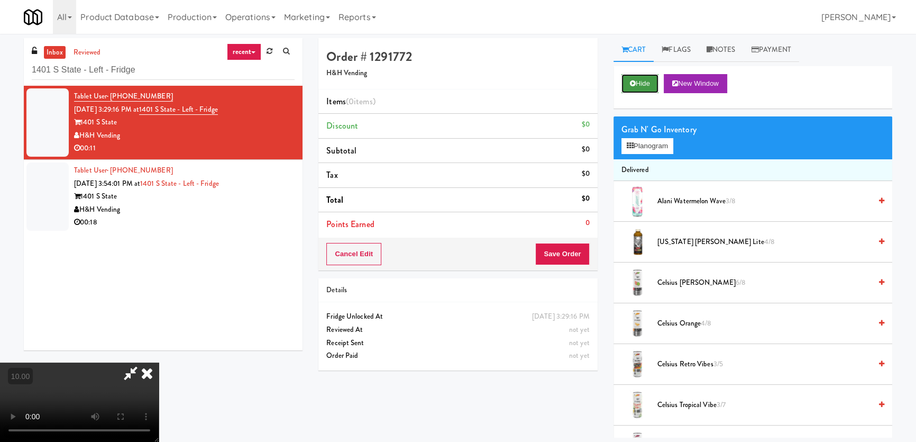
click at [629, 82] on button "Hide" at bounding box center [640, 83] width 37 height 19
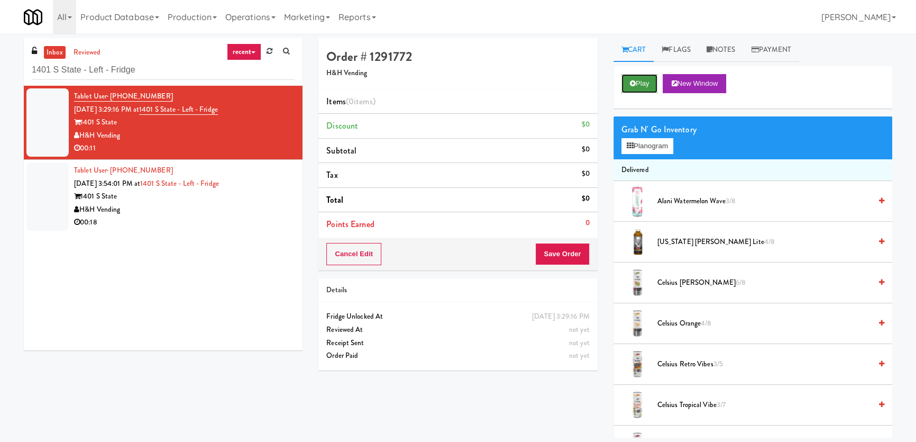
click at [630, 82] on icon at bounding box center [633, 83] width 6 height 7
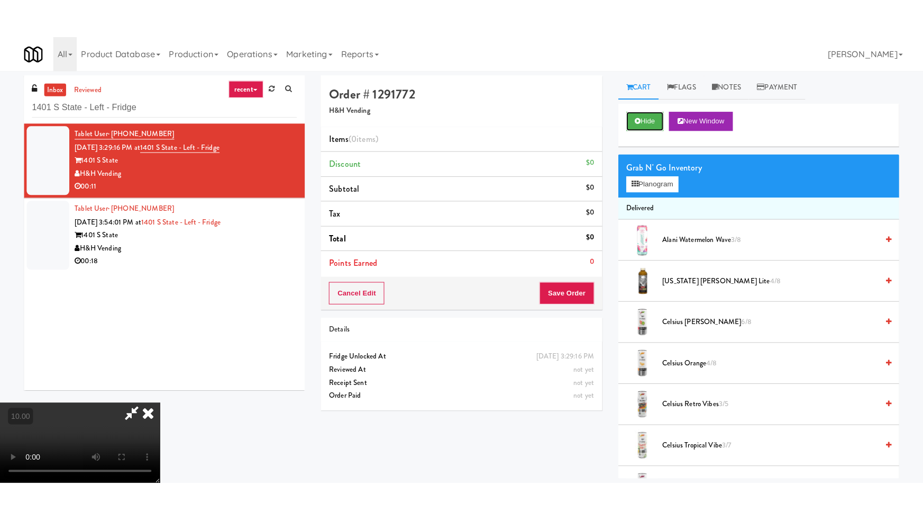
scroll to position [33, 0]
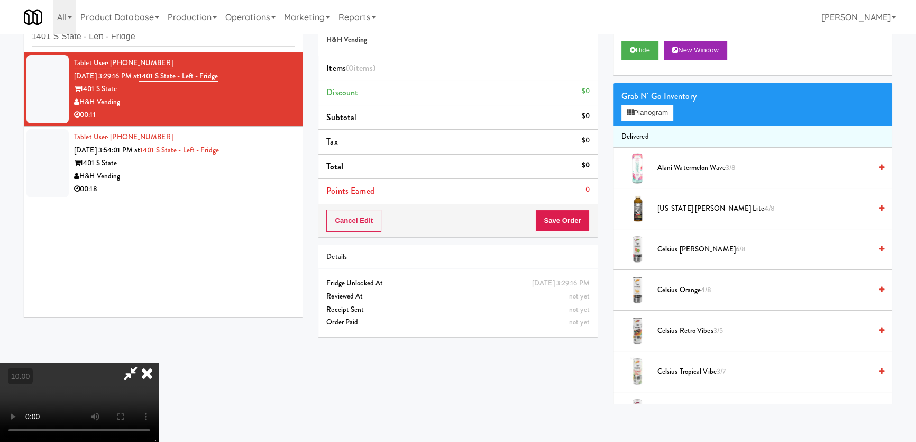
click at [159, 362] on video at bounding box center [79, 401] width 159 height 79
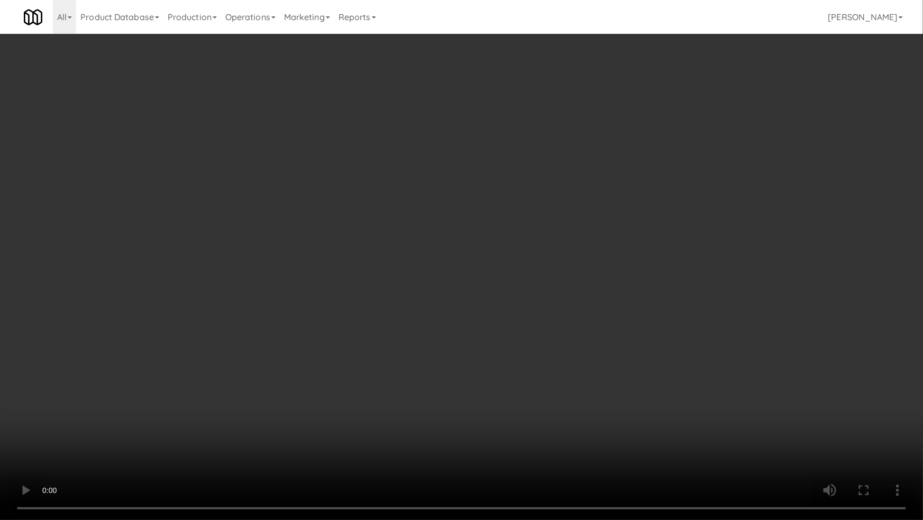
click at [269, 371] on video at bounding box center [461, 260] width 923 height 520
click at [279, 372] on video at bounding box center [461, 260] width 923 height 520
click at [463, 366] on video at bounding box center [461, 260] width 923 height 520
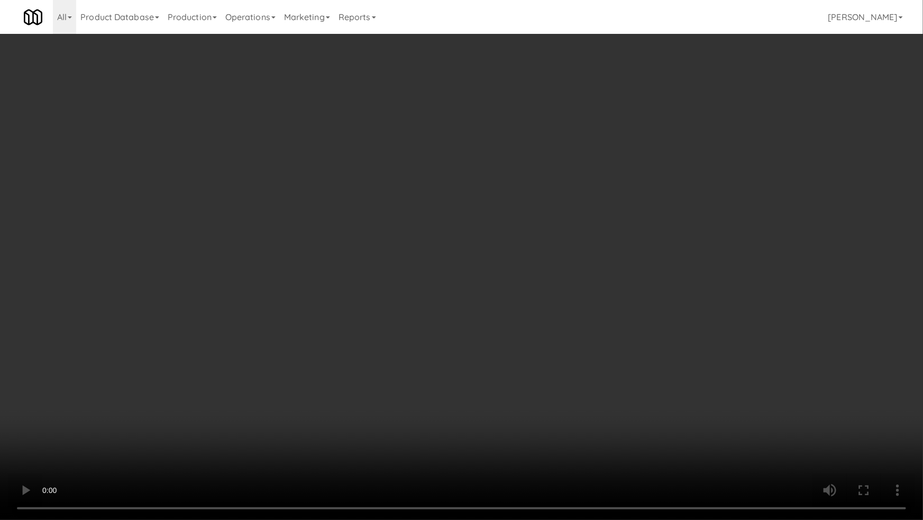
click at [460, 365] on video at bounding box center [461, 260] width 923 height 520
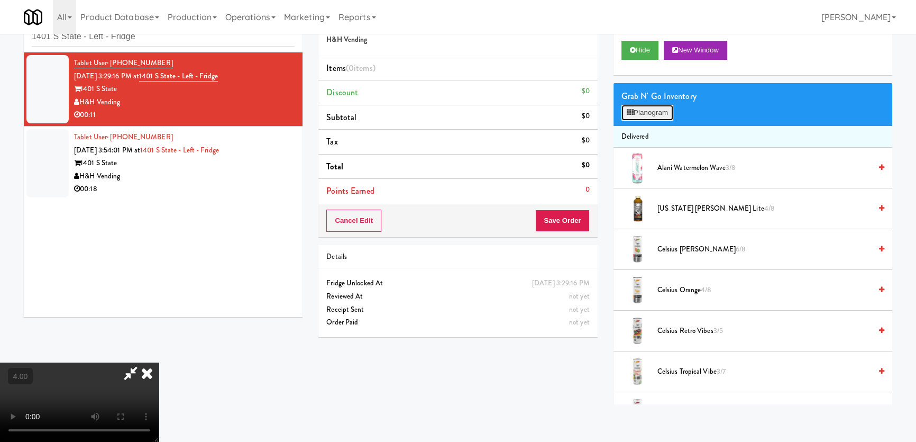
click at [639, 116] on button "Planogram" at bounding box center [648, 113] width 52 height 16
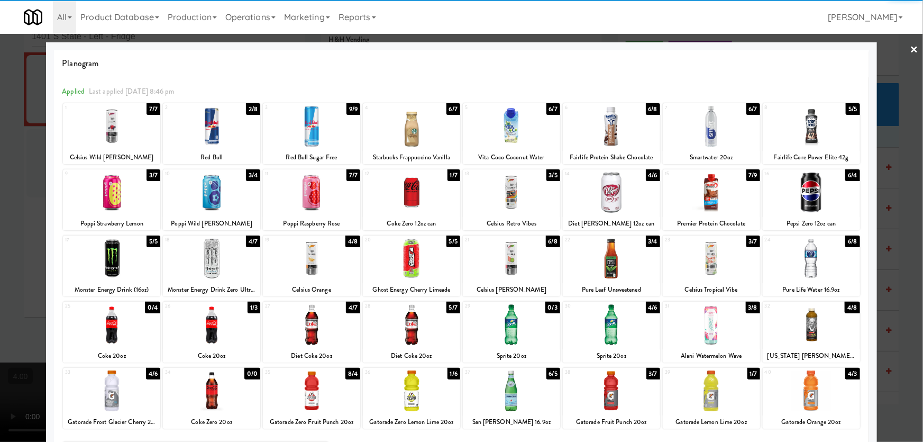
click at [125, 323] on div at bounding box center [111, 324] width 97 height 41
click at [0, 231] on div at bounding box center [461, 221] width 923 height 442
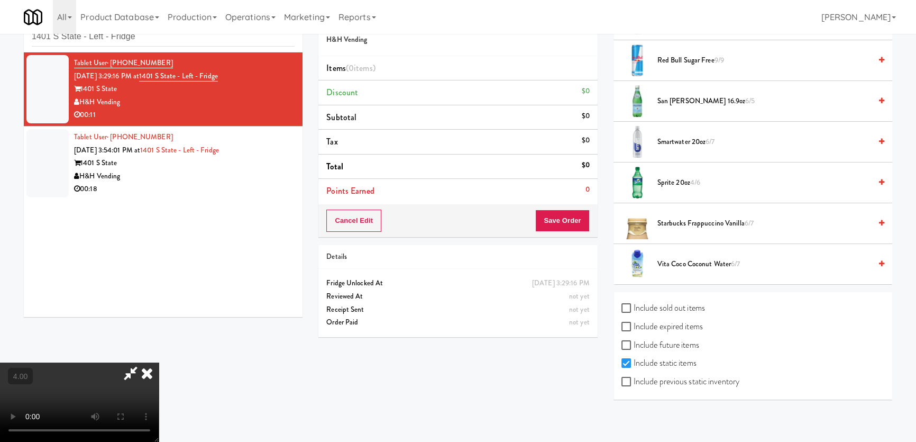
click at [638, 300] on label "Include sold out items" at bounding box center [664, 308] width 84 height 16
click at [634, 304] on input "Include sold out items" at bounding box center [628, 308] width 12 height 8
checkbox input "true"
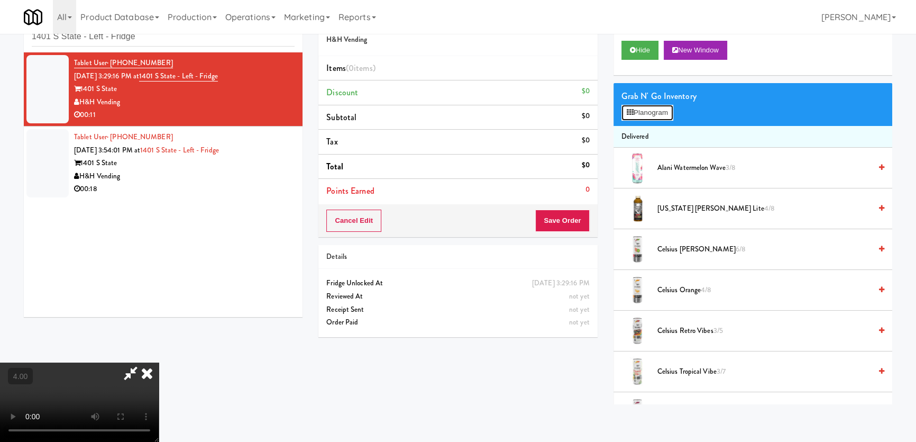
click at [639, 106] on button "Planogram" at bounding box center [648, 113] width 52 height 16
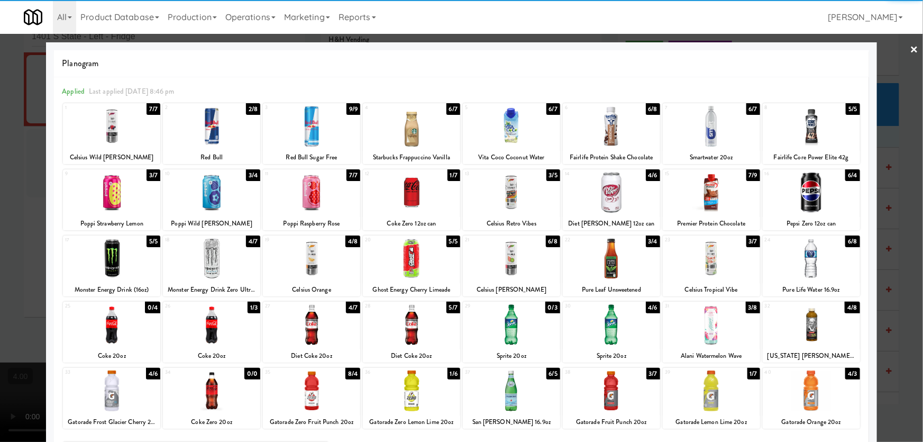
click at [136, 322] on div at bounding box center [111, 324] width 97 height 41
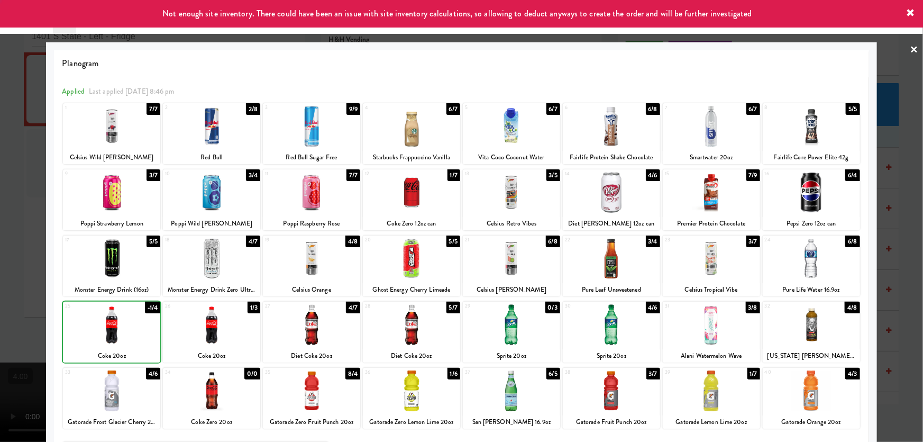
click at [0, 212] on div at bounding box center [461, 221] width 923 height 442
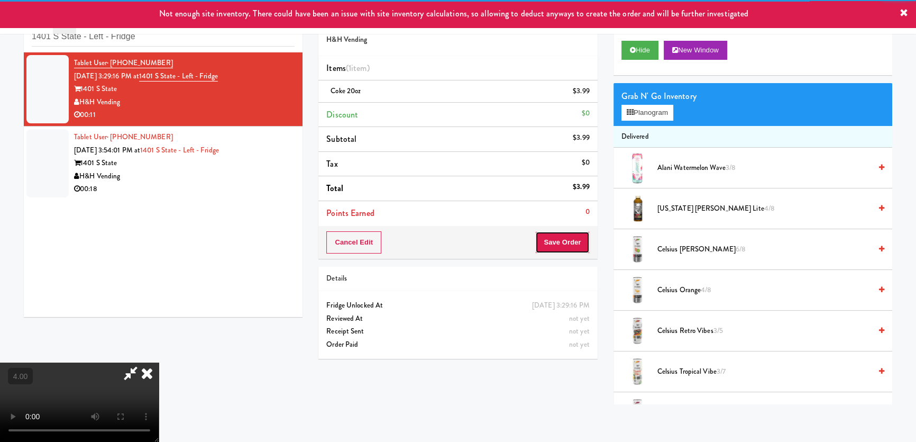
click at [562, 247] on button "Save Order" at bounding box center [562, 242] width 54 height 22
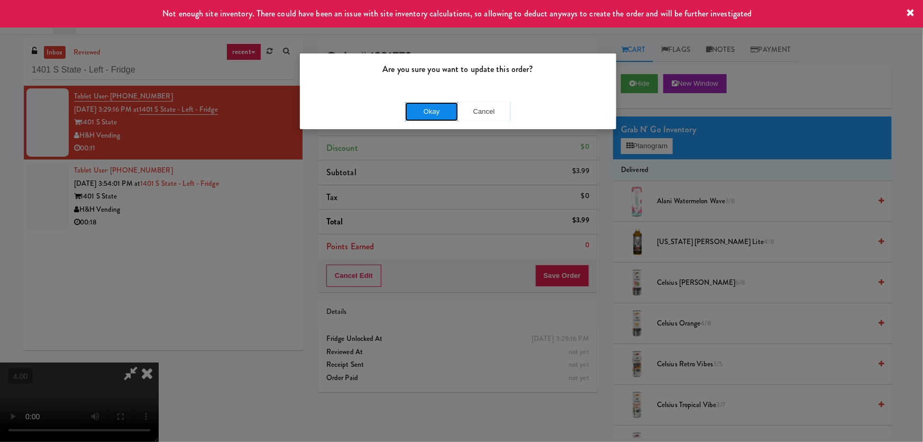
click at [440, 106] on button "Okay" at bounding box center [431, 111] width 53 height 19
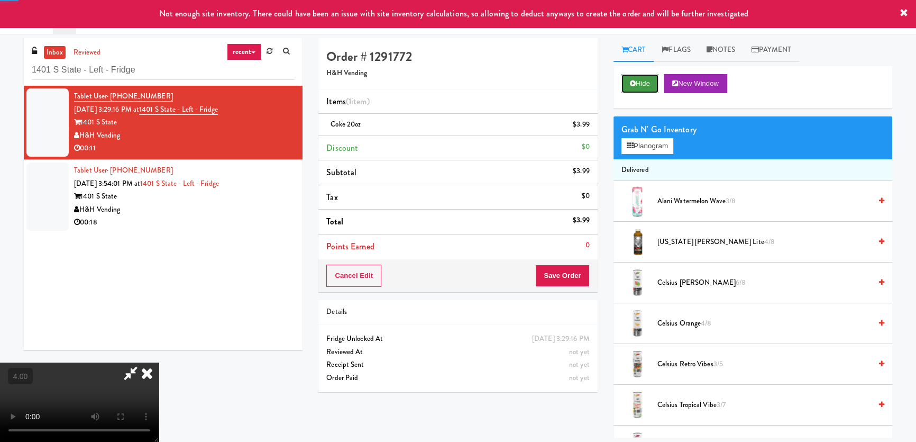
click at [641, 81] on button "Hide" at bounding box center [640, 83] width 37 height 19
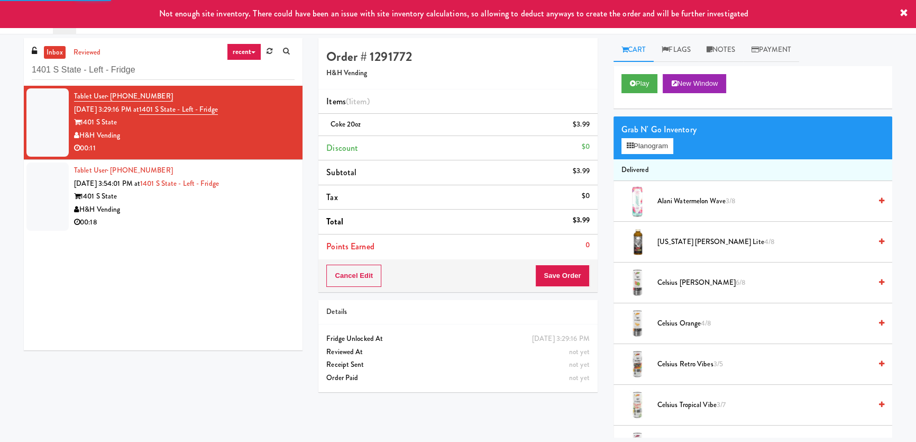
click at [227, 226] on div "00:18" at bounding box center [184, 222] width 221 height 13
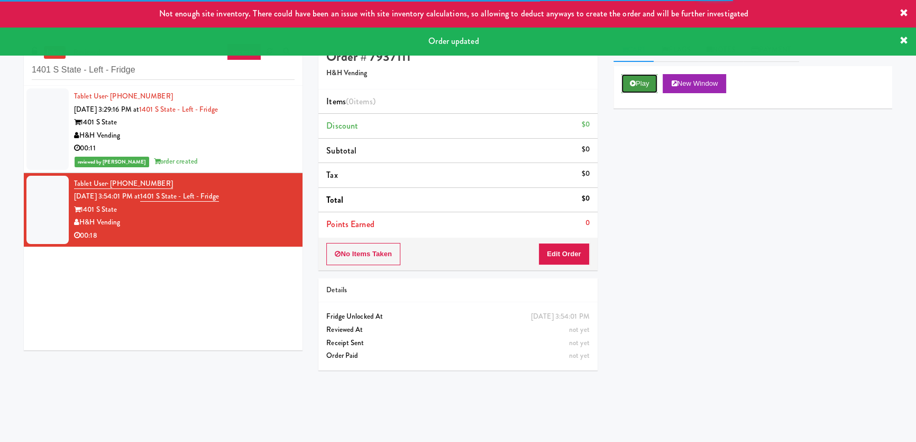
click at [631, 84] on icon at bounding box center [633, 83] width 6 height 7
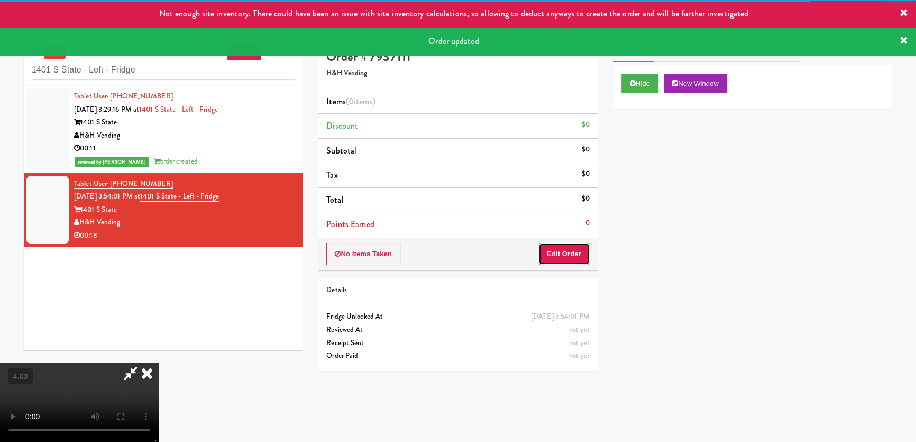
click at [577, 243] on button "Edit Order" at bounding box center [564, 254] width 51 height 22
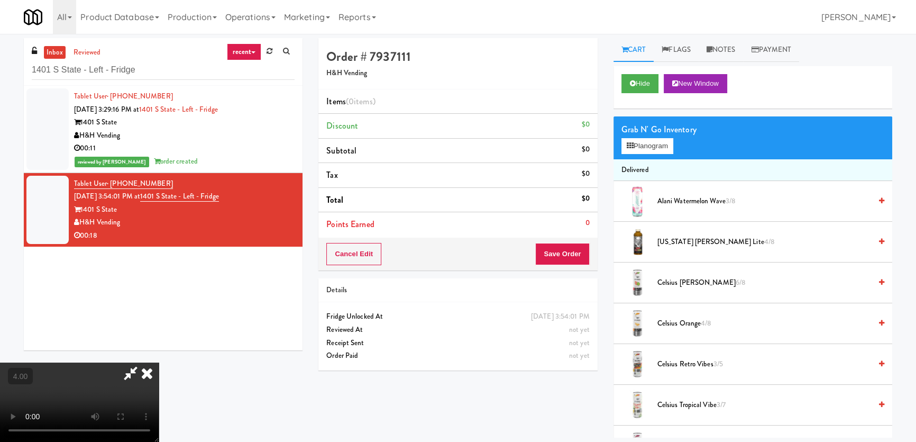
click at [159, 362] on video at bounding box center [79, 401] width 159 height 79
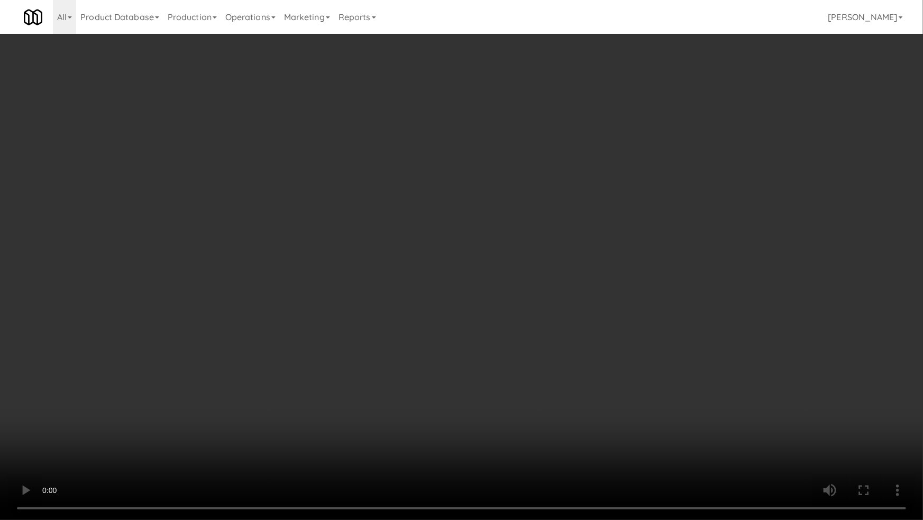
click at [530, 337] on video at bounding box center [461, 260] width 923 height 520
click at [529, 337] on video at bounding box center [461, 260] width 923 height 520
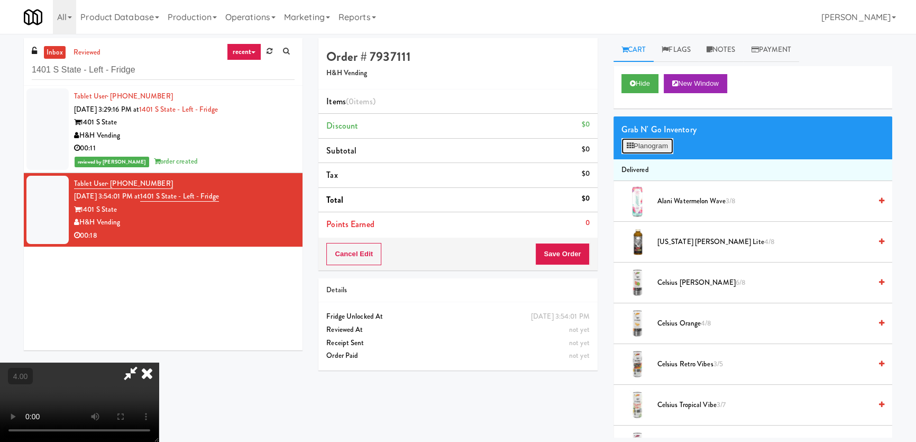
click at [661, 143] on button "Planogram" at bounding box center [648, 146] width 52 height 16
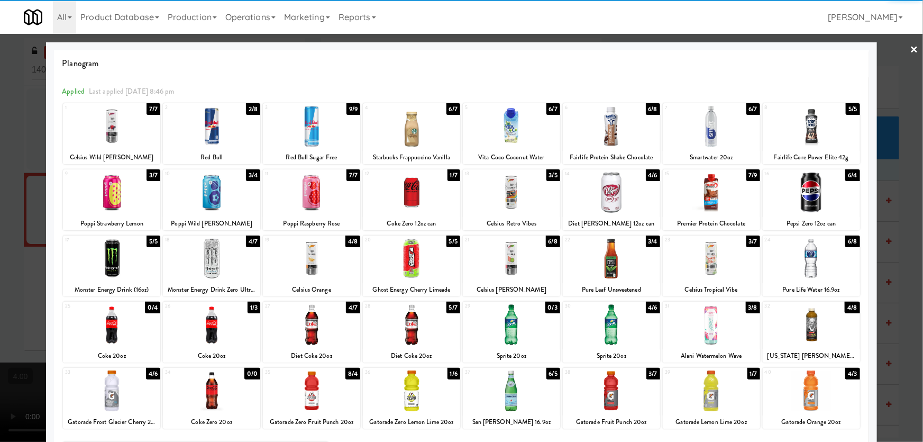
click at [517, 390] on div at bounding box center [511, 390] width 97 height 41
click at [219, 391] on div at bounding box center [211, 390] width 97 height 41
drag, startPoint x: 0, startPoint y: 320, endPoint x: 8, endPoint y: 318, distance: 8.6
click at [0, 319] on div at bounding box center [461, 221] width 923 height 442
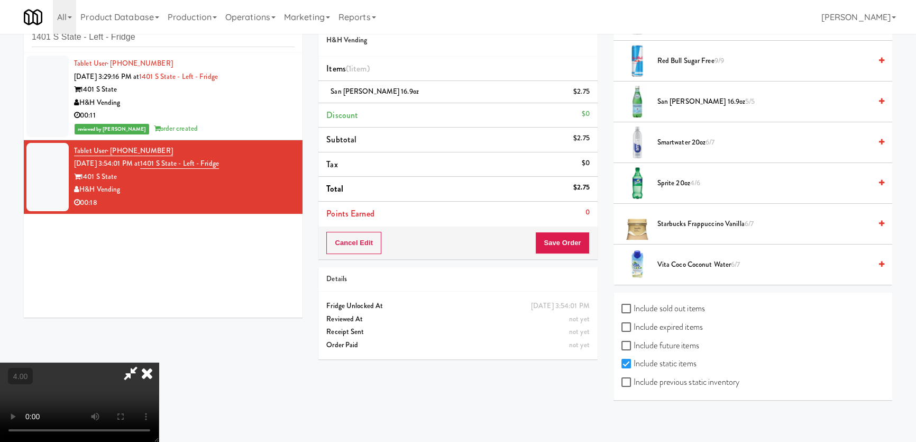
scroll to position [33, 0]
click at [667, 308] on label "Include sold out items" at bounding box center [664, 308] width 84 height 16
click at [634, 308] on input "Include sold out items" at bounding box center [628, 308] width 12 height 8
checkbox input "true"
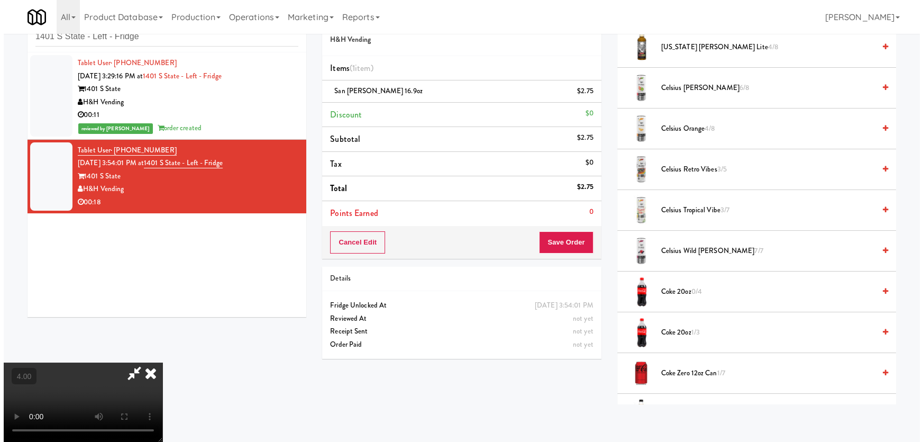
scroll to position [0, 0]
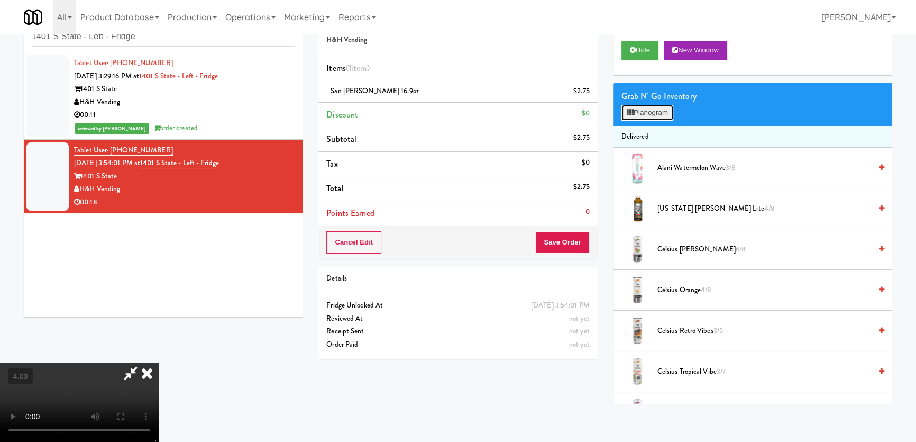
click at [635, 116] on button "Planogram" at bounding box center [648, 113] width 52 height 16
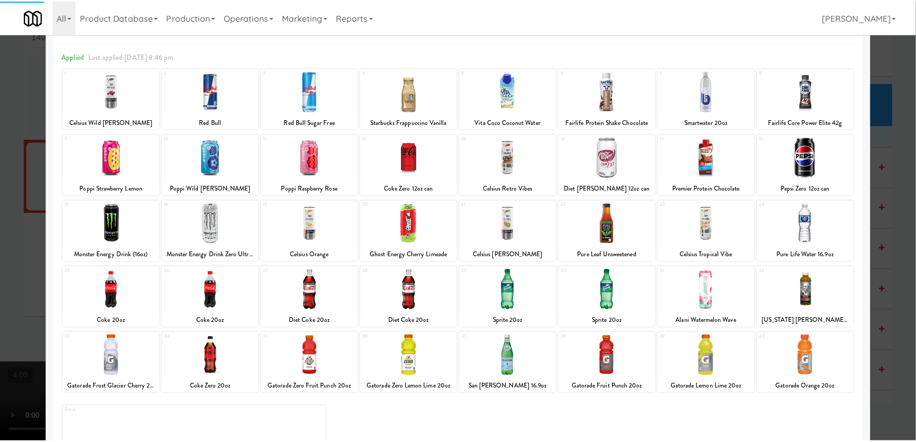
scroll to position [77, 0]
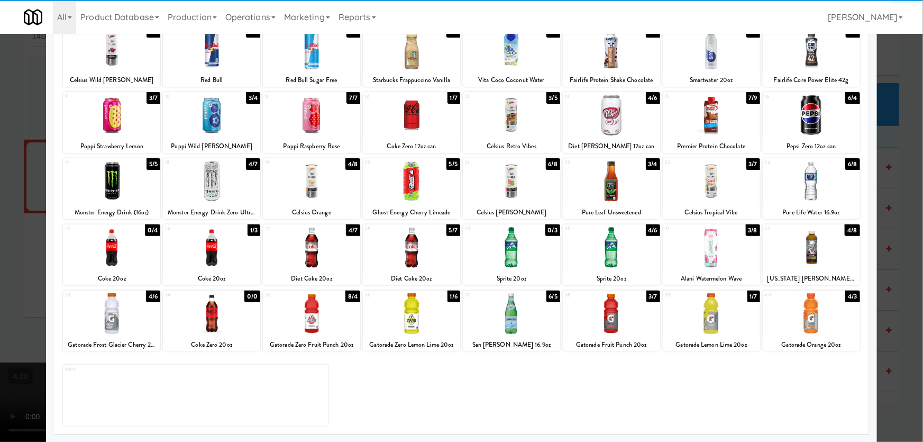
click at [210, 334] on div "34 0/0 Coke Zero 20oz" at bounding box center [211, 320] width 97 height 61
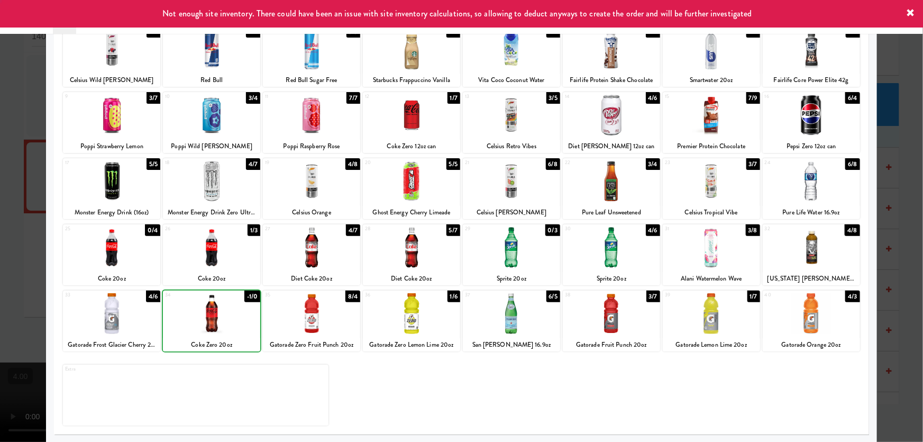
click at [0, 267] on div at bounding box center [461, 221] width 923 height 442
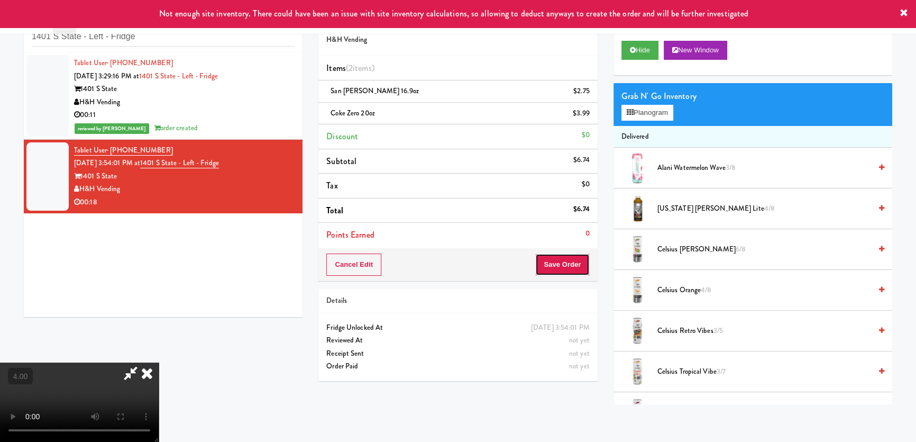
click at [553, 270] on button "Save Order" at bounding box center [562, 264] width 54 height 22
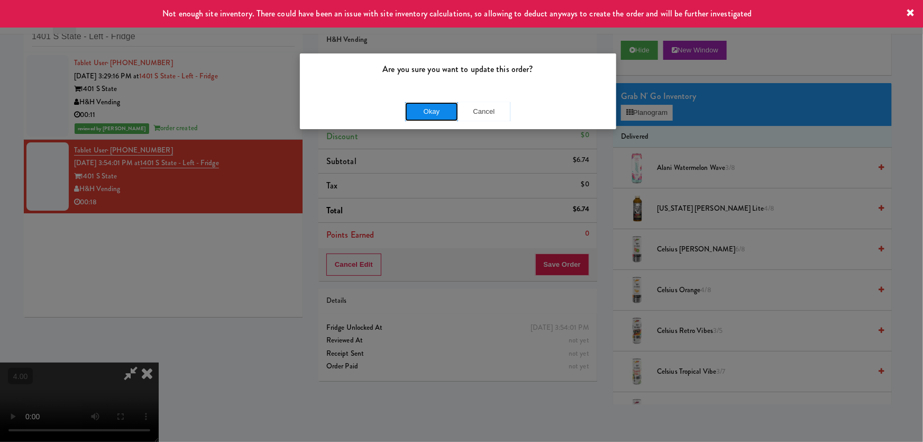
click at [439, 110] on button "Okay" at bounding box center [431, 111] width 53 height 19
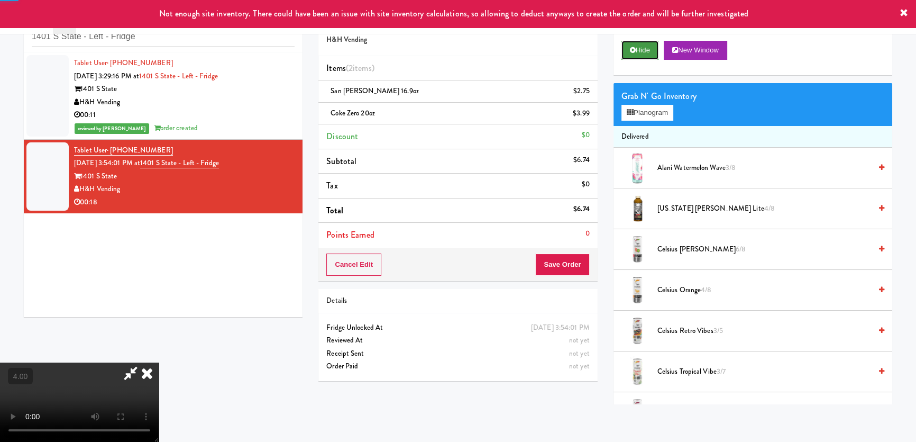
click at [646, 53] on button "Hide" at bounding box center [640, 50] width 37 height 19
